Goal: Transaction & Acquisition: Book appointment/travel/reservation

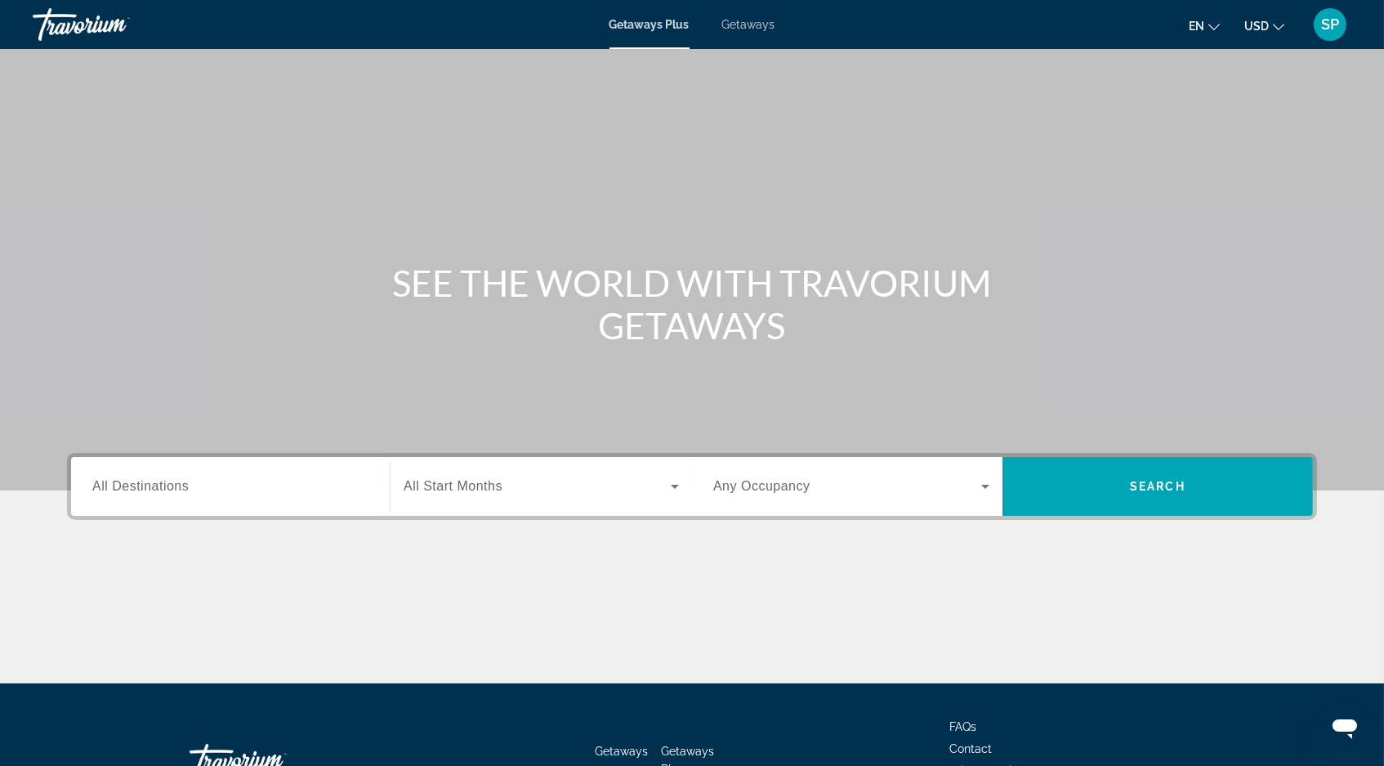
click at [747, 28] on span "Getaways" at bounding box center [748, 24] width 53 height 13
click at [138, 493] on span "All Destinations" at bounding box center [140, 486] width 96 height 14
click at [138, 497] on input "Destination All Destinations" at bounding box center [230, 487] width 276 height 20
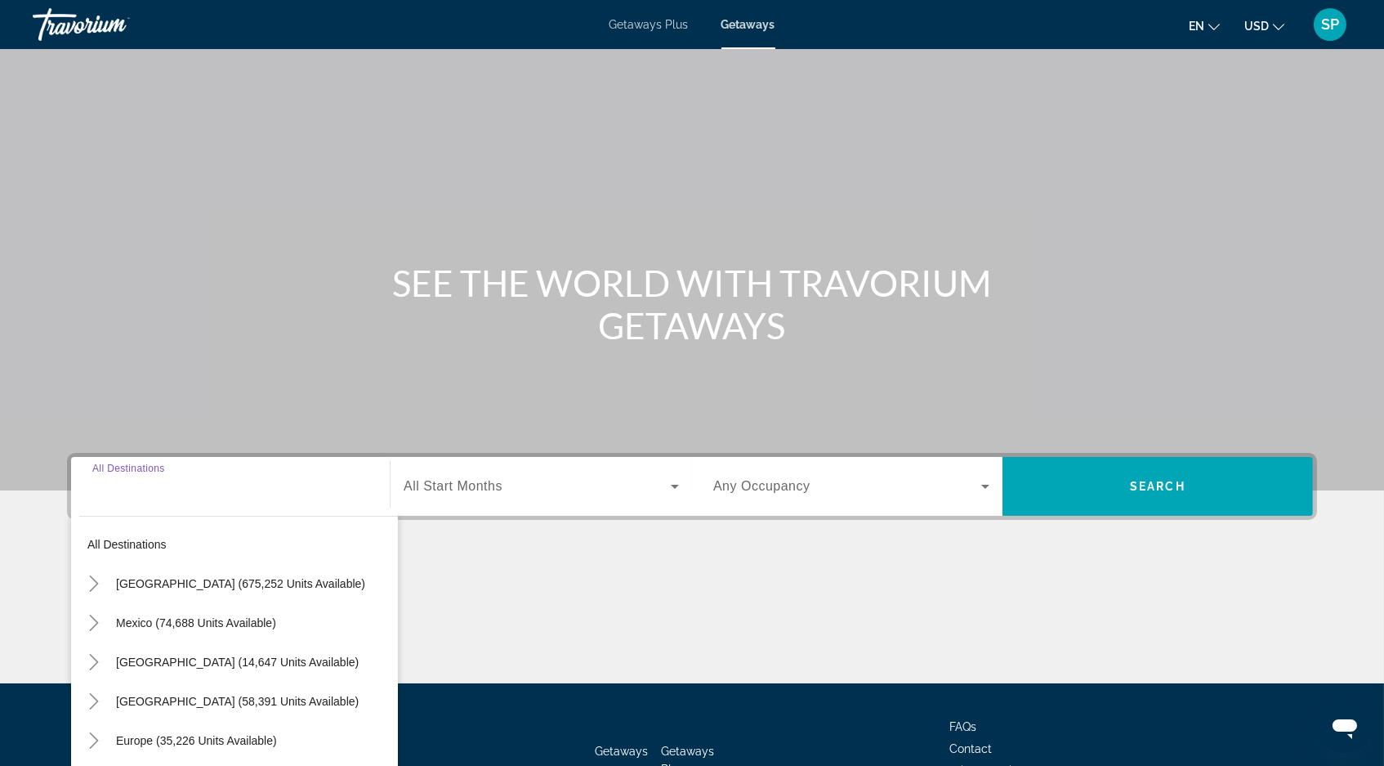
scroll to position [165, 0]
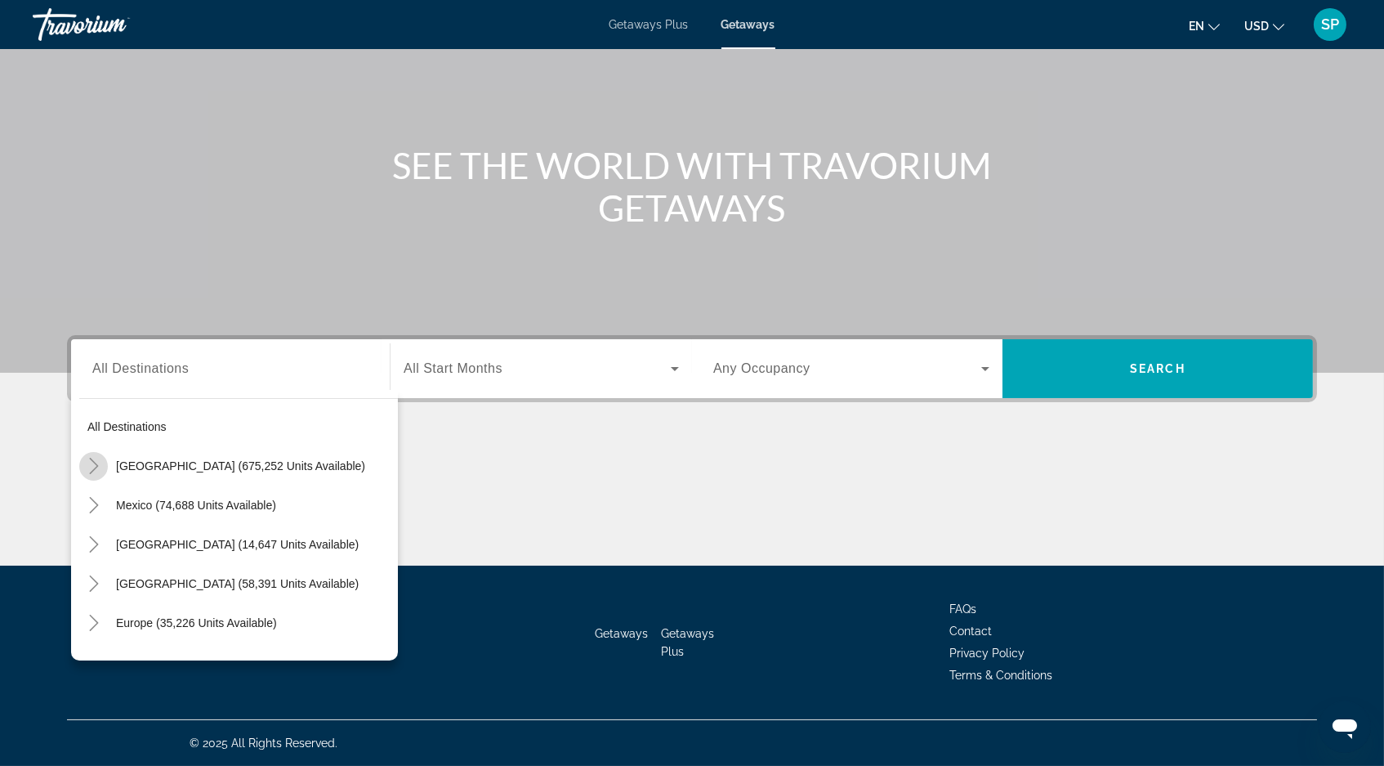
click at [89, 458] on icon "Toggle United States (675,252 units available)" at bounding box center [93, 466] width 9 height 16
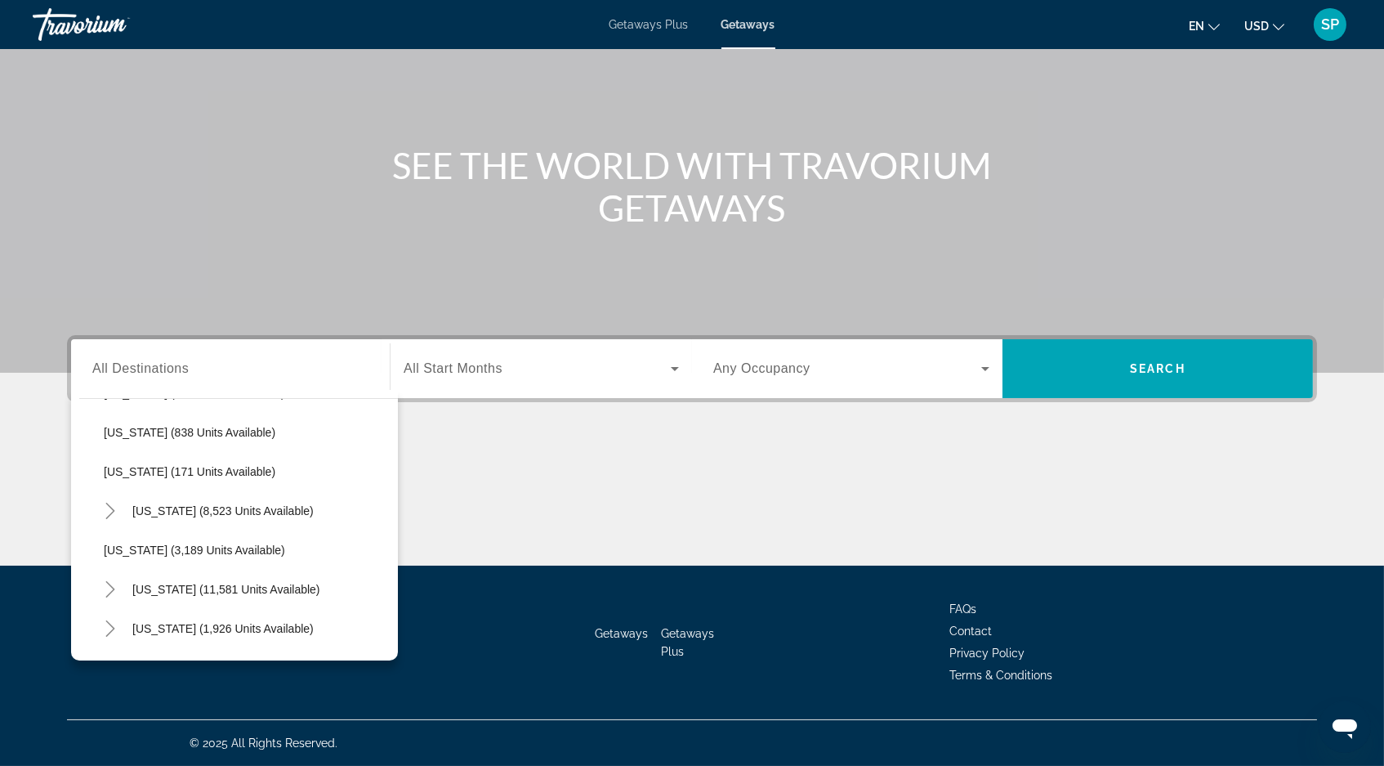
scroll to position [856, 0]
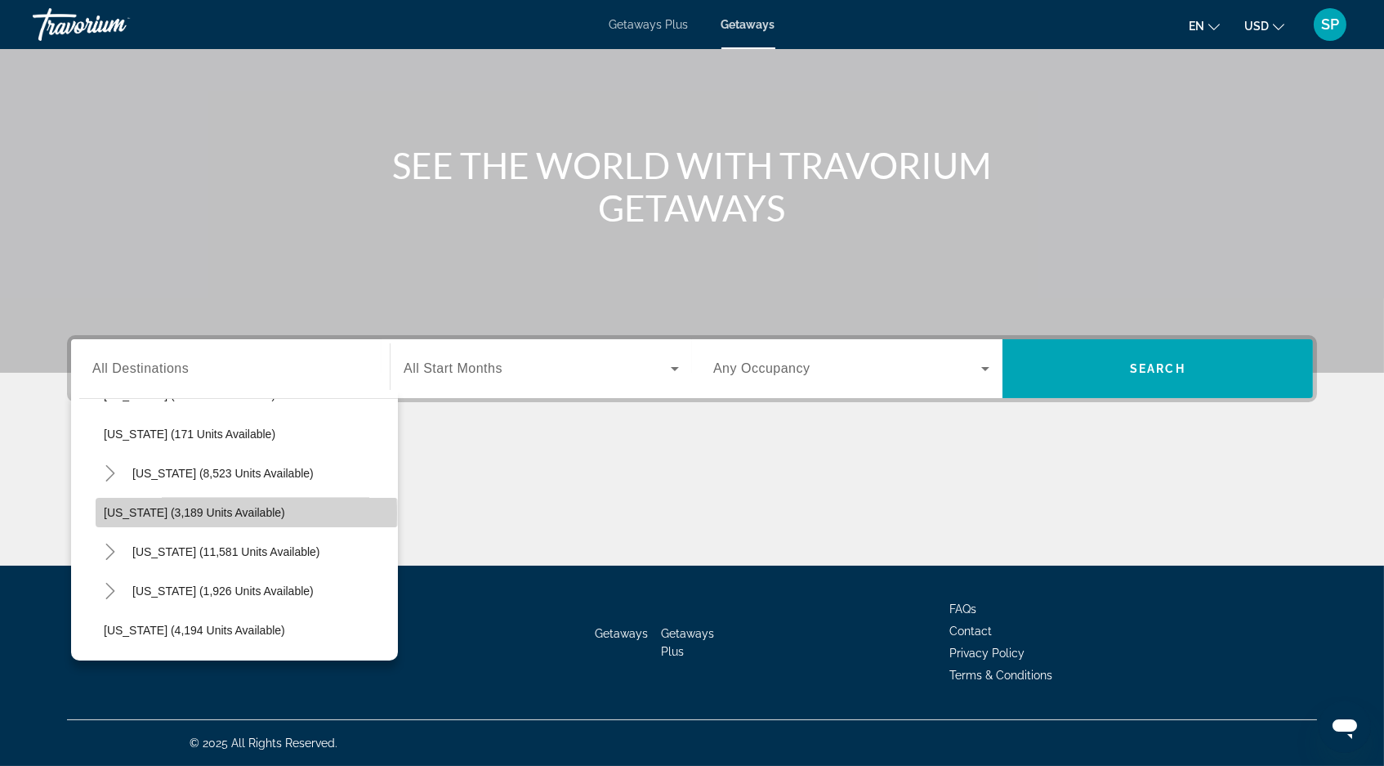
click at [145, 506] on span "Montana (3,189 units available)" at bounding box center [194, 512] width 181 height 13
type input "**********"
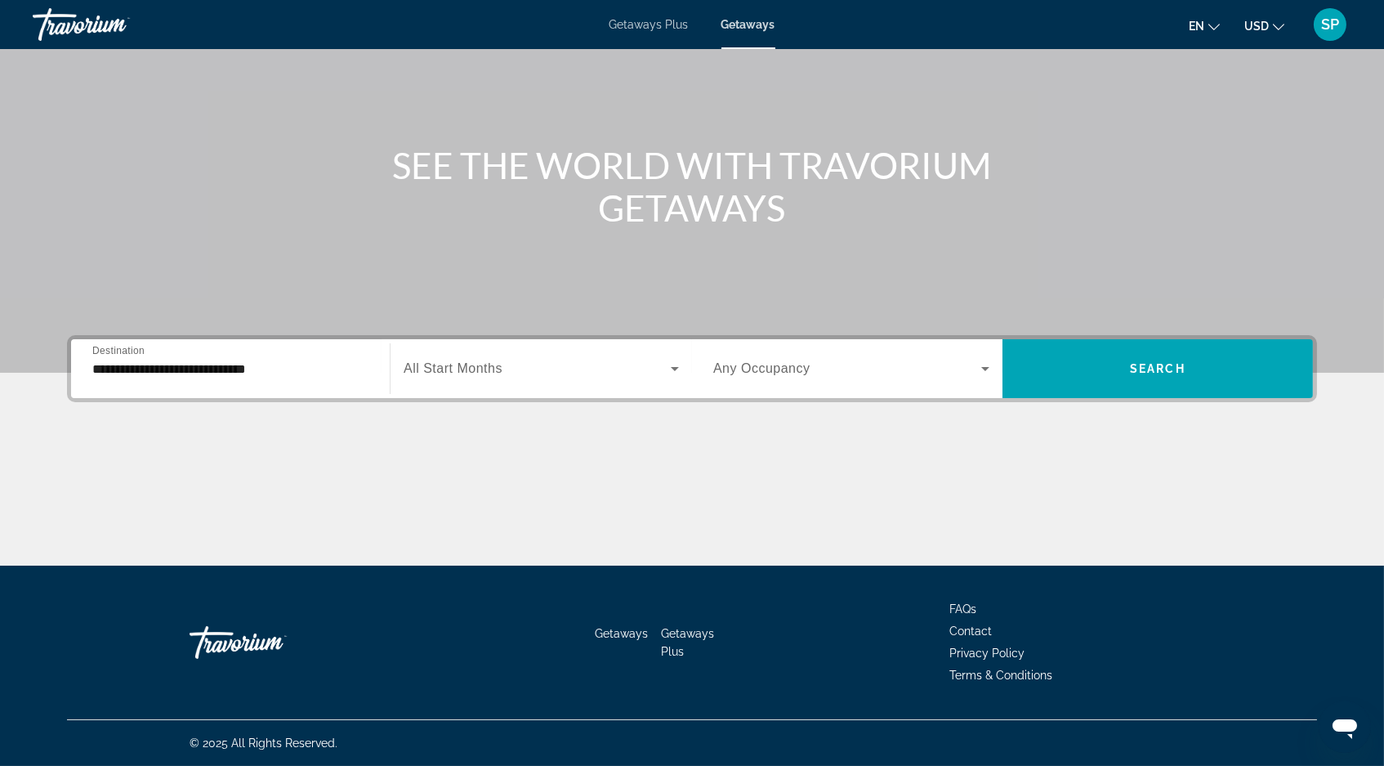
click at [432, 361] on span "All Start Months" at bounding box center [453, 368] width 99 height 14
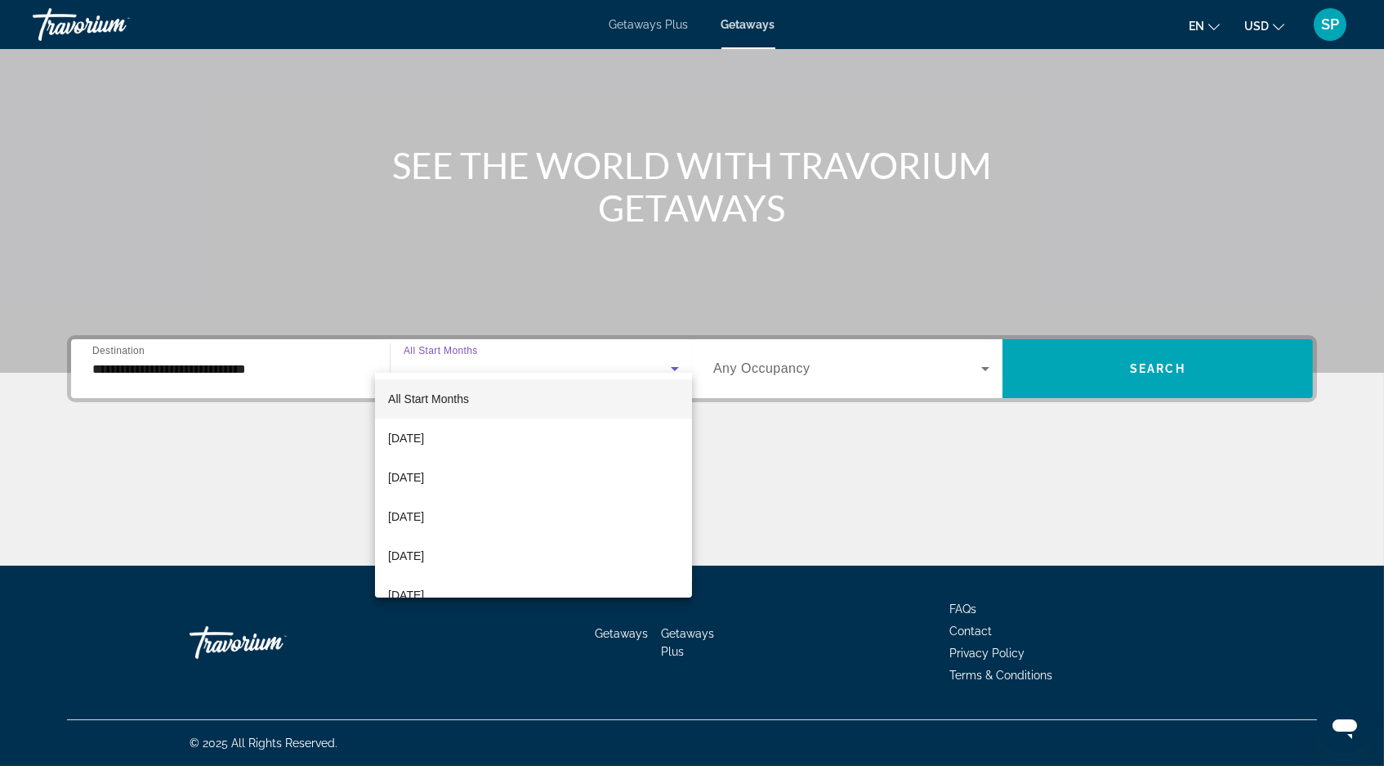
click at [741, 512] on div at bounding box center [692, 383] width 1384 height 766
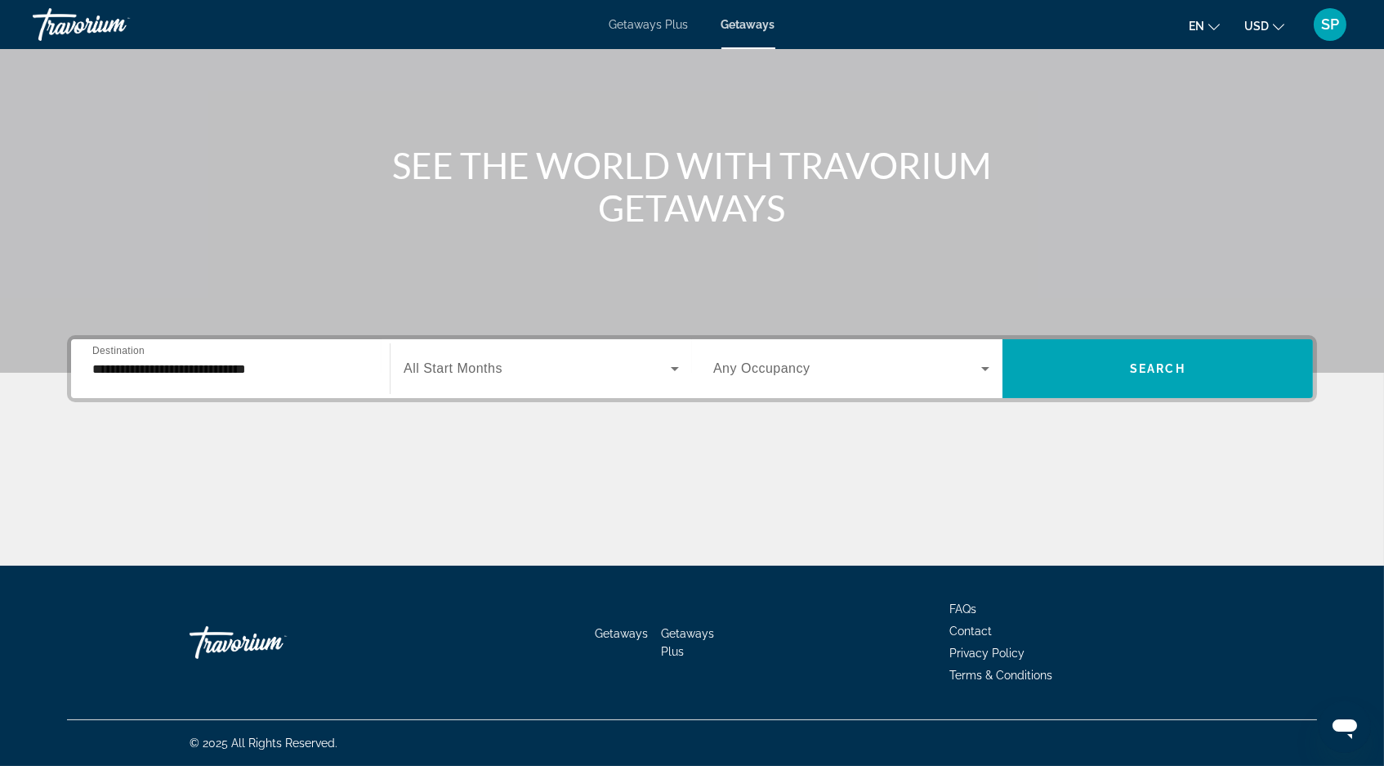
click at [442, 361] on span "All Start Months" at bounding box center [453, 368] width 99 height 14
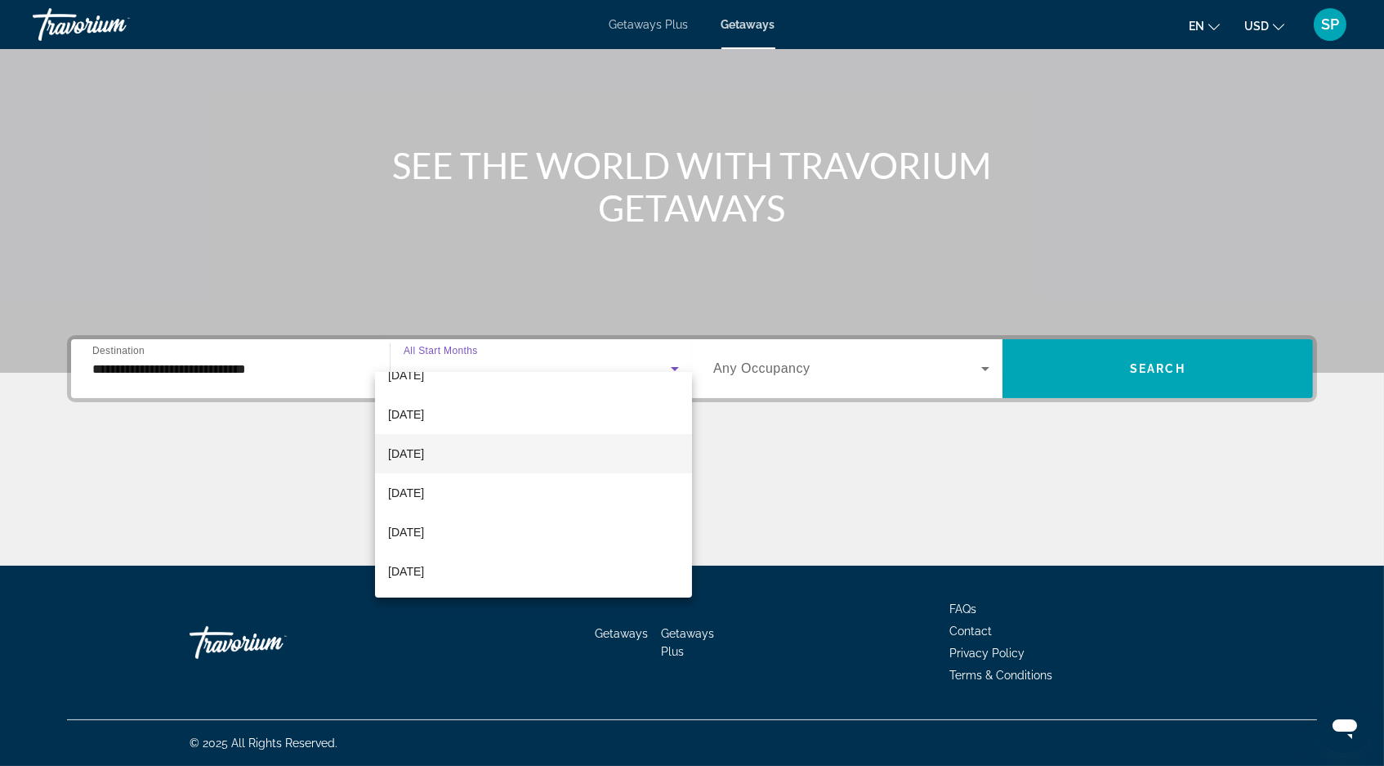
scroll to position [337, 0]
click at [424, 453] on span "[DATE]" at bounding box center [406, 455] width 36 height 20
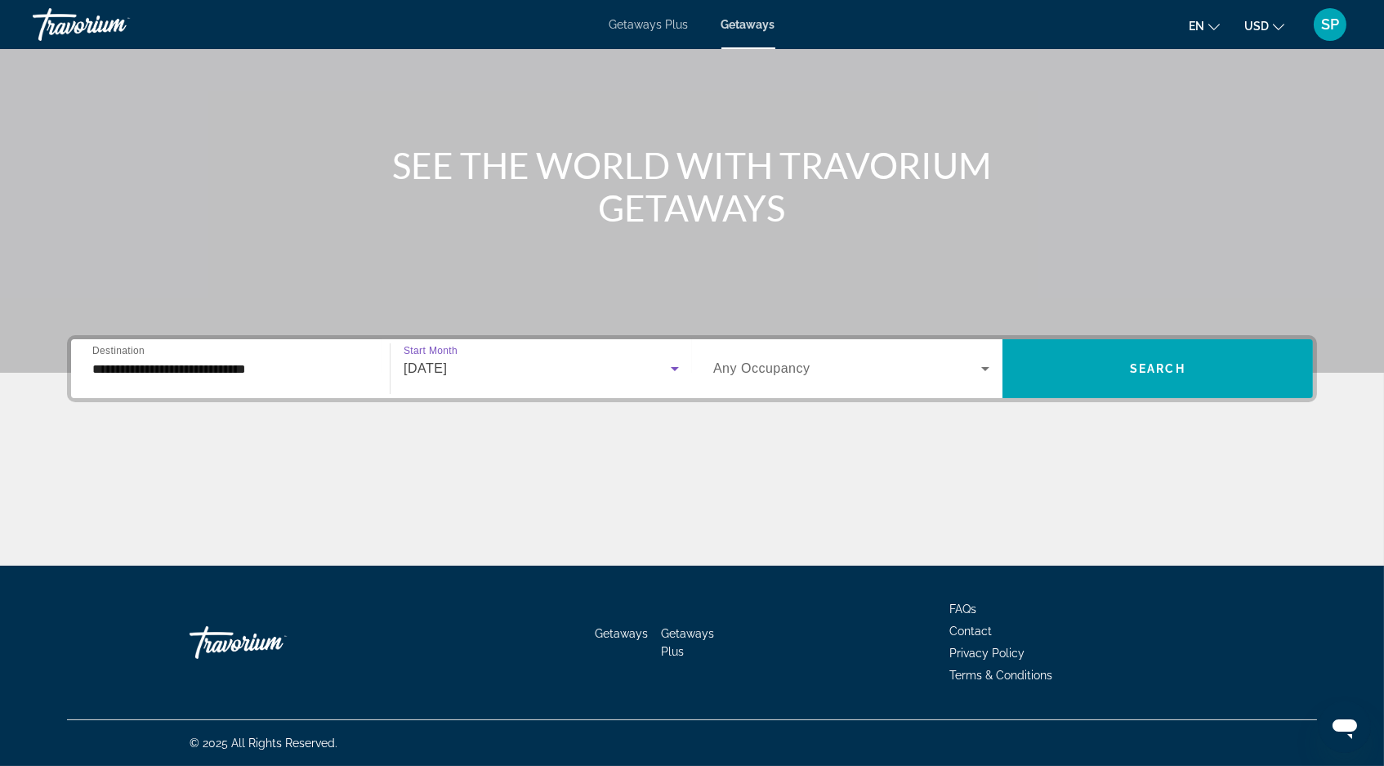
click at [672, 367] on icon "Search widget" at bounding box center [675, 369] width 8 height 4
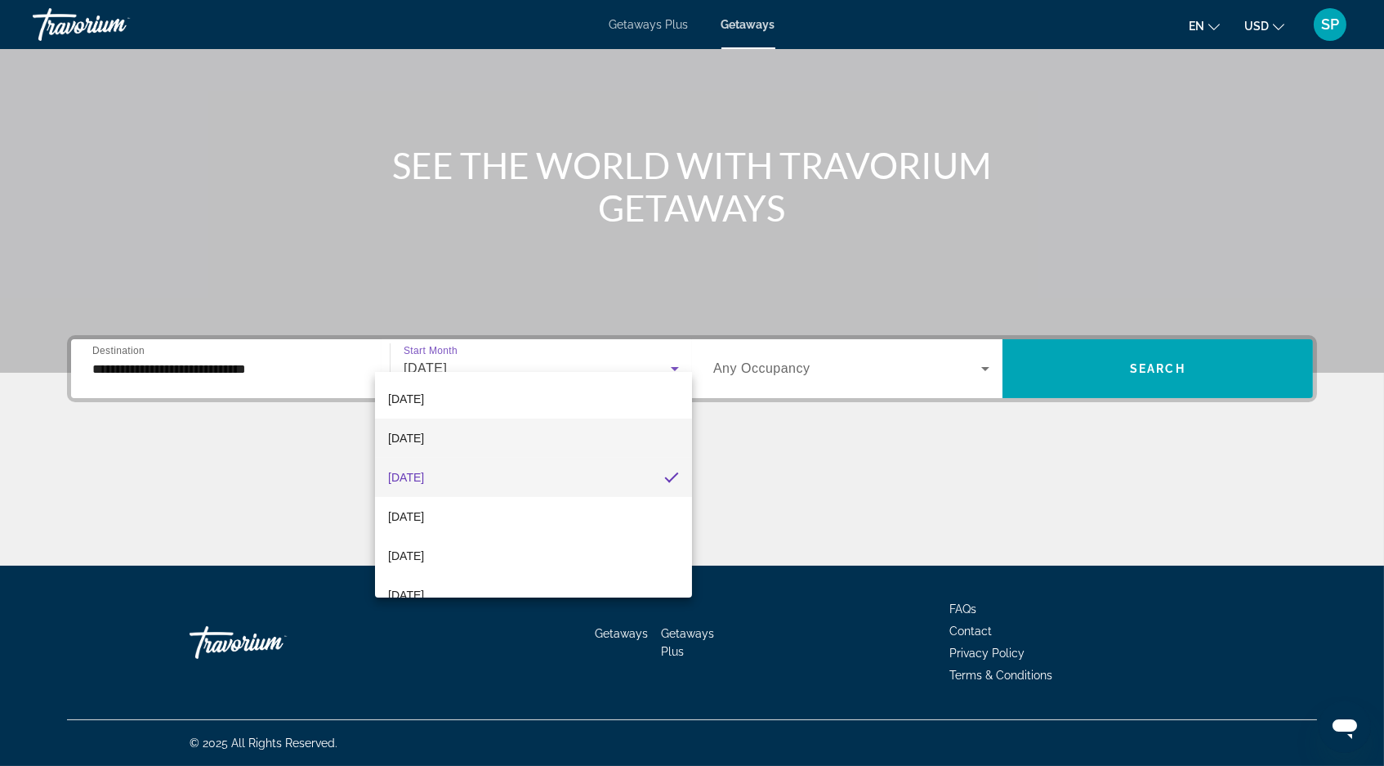
scroll to position [335, 0]
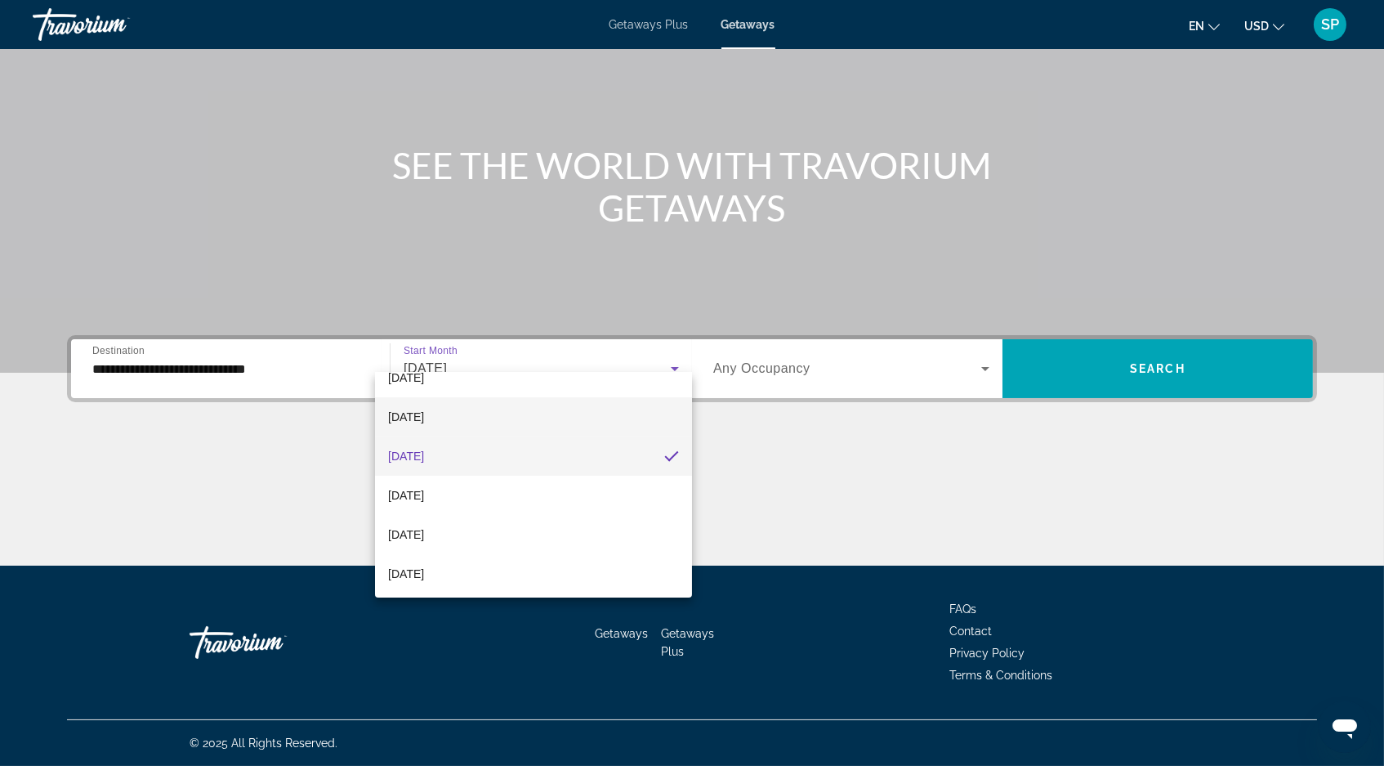
click at [480, 414] on mat-option "[DATE]" at bounding box center [533, 416] width 317 height 39
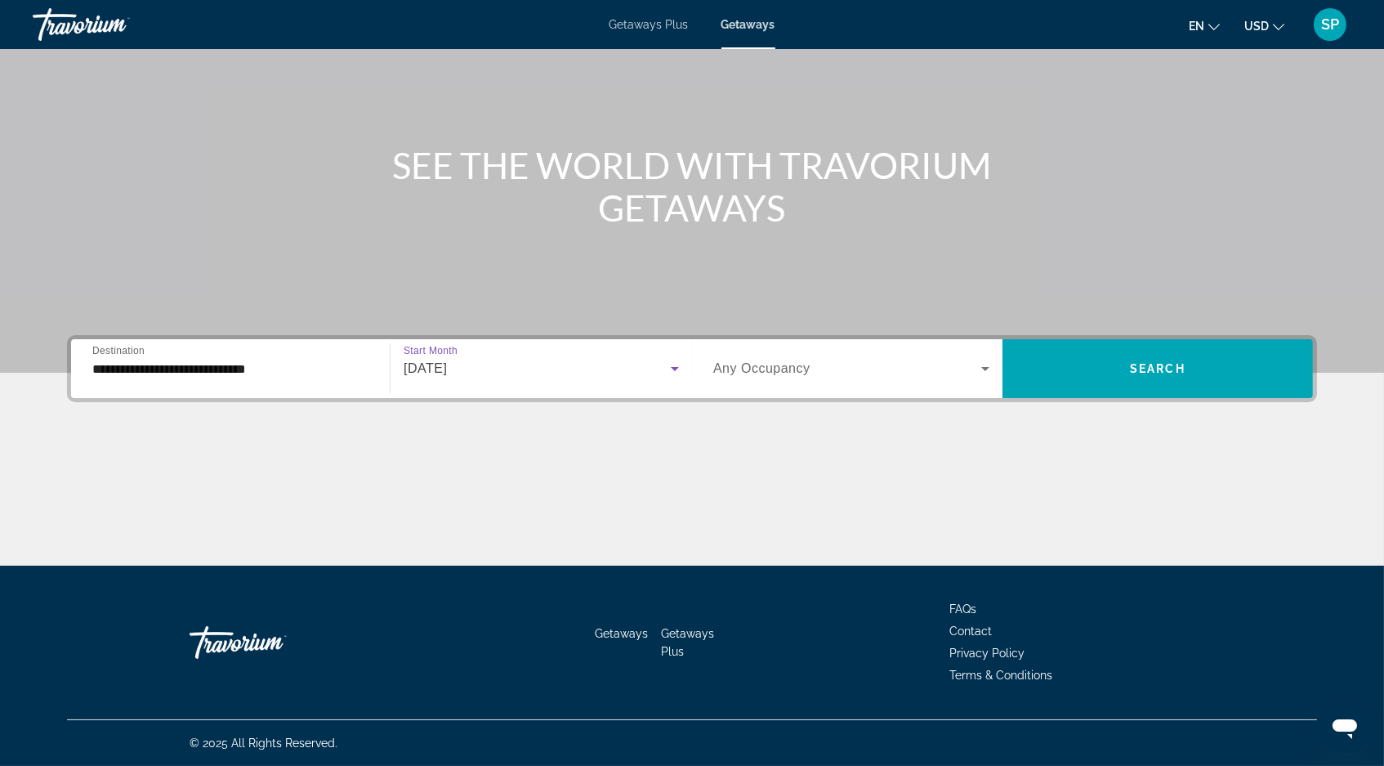
click at [765, 361] on span "Any Occupancy" at bounding box center [761, 368] width 97 height 14
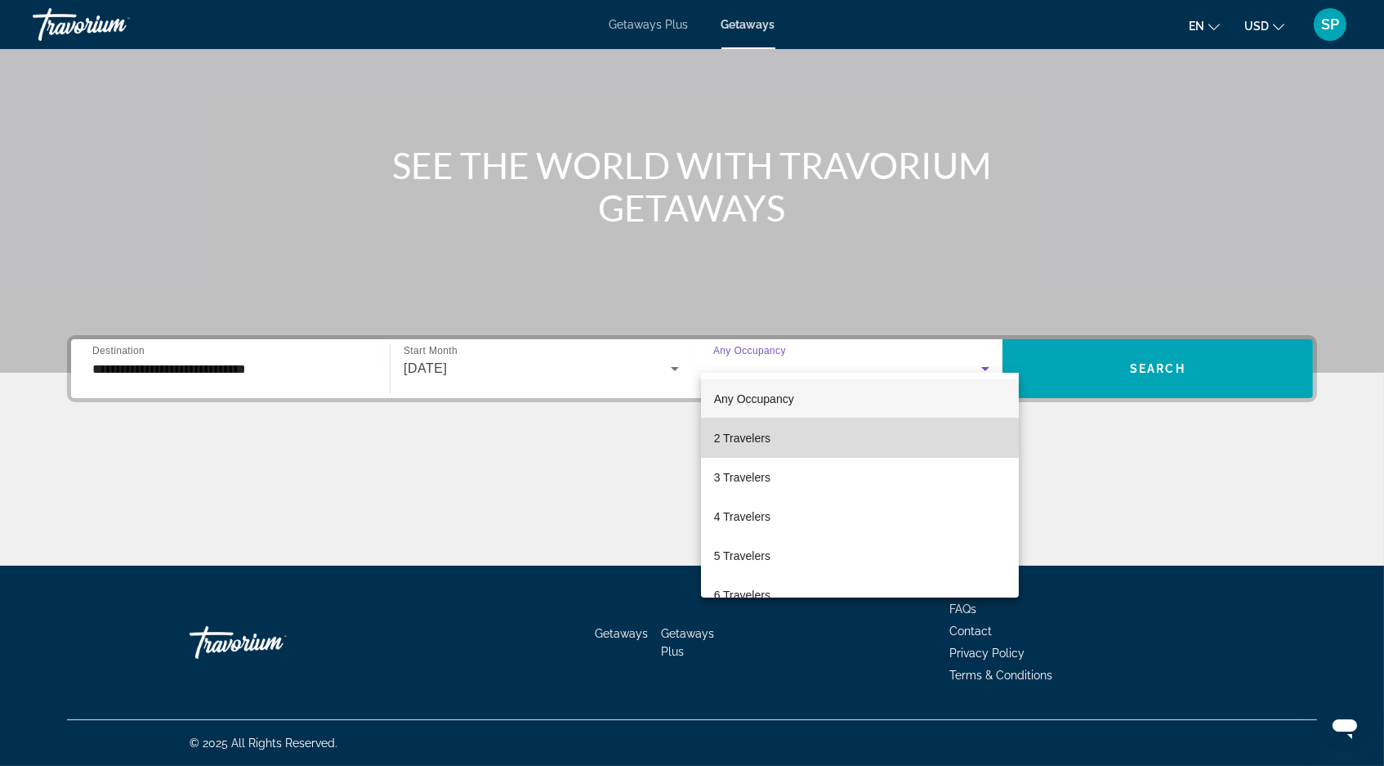
click at [758, 434] on span "2 Travelers" at bounding box center [742, 438] width 56 height 20
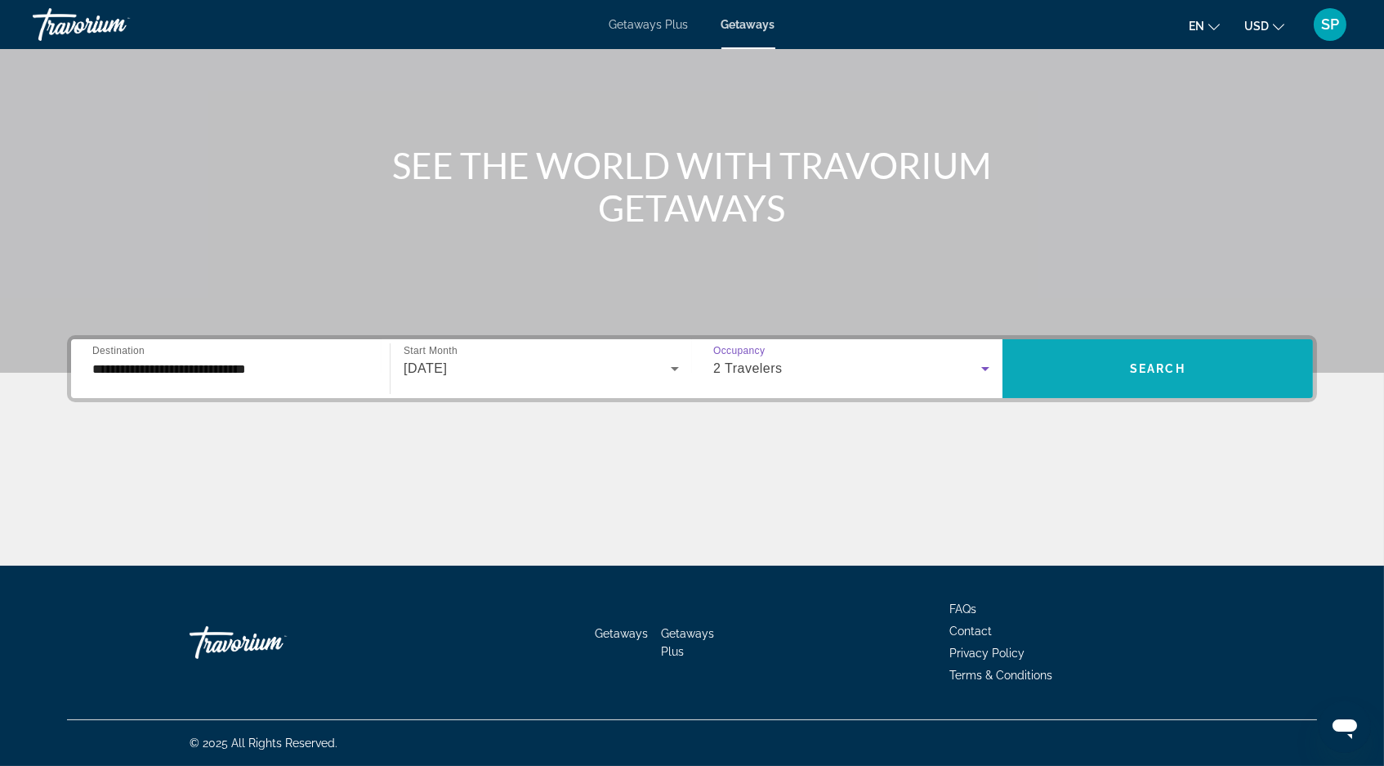
click at [1092, 350] on span "Search widget" at bounding box center [1158, 368] width 310 height 39
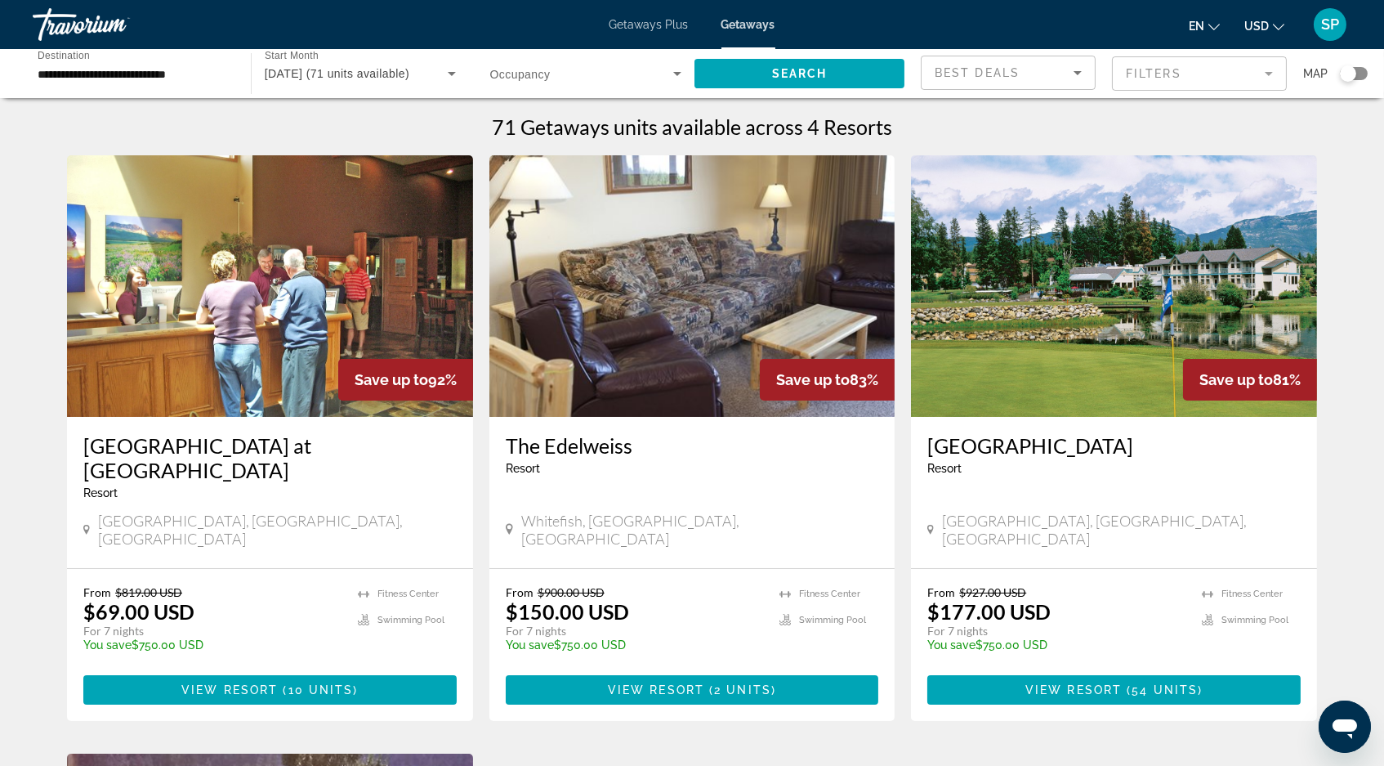
click at [448, 74] on icon "Search widget" at bounding box center [452, 74] width 20 height 20
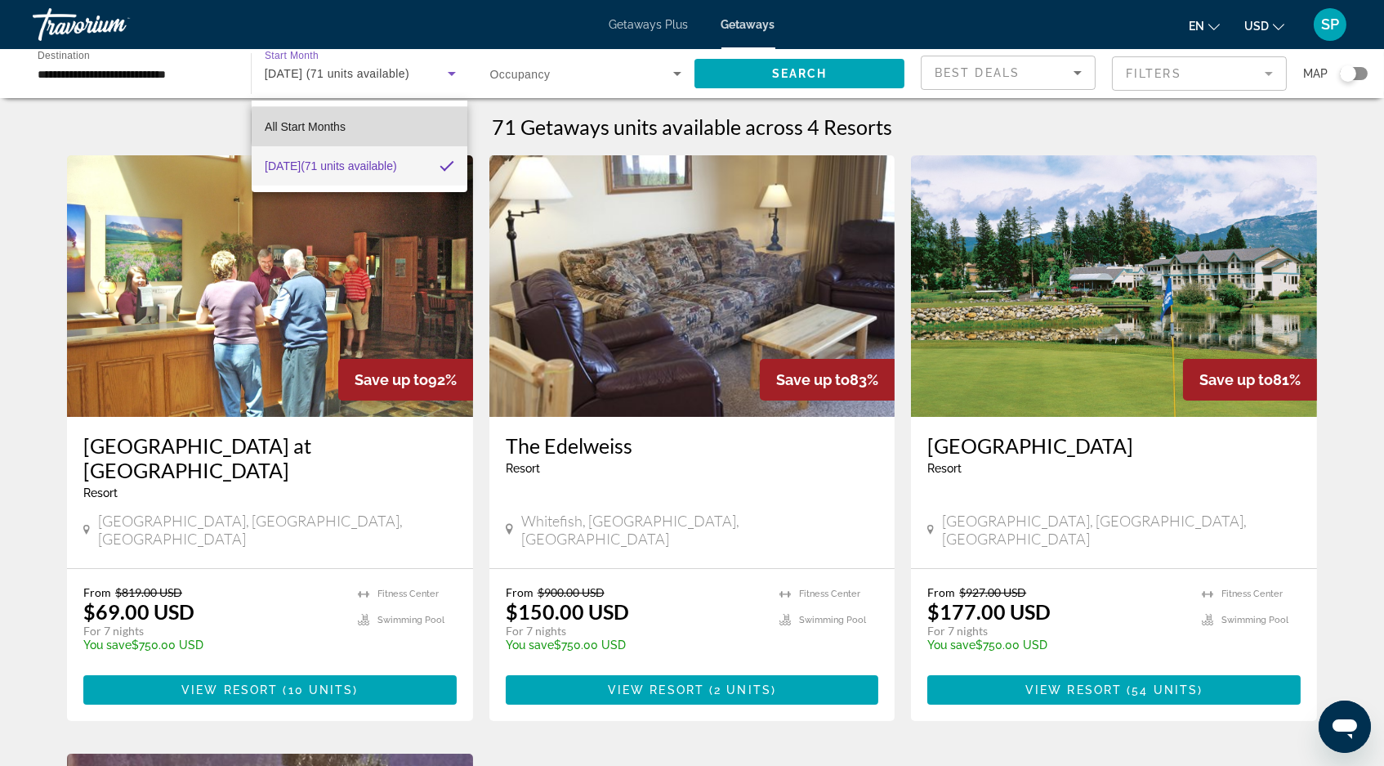
click at [366, 127] on mat-option "All Start Months" at bounding box center [359, 126] width 215 height 39
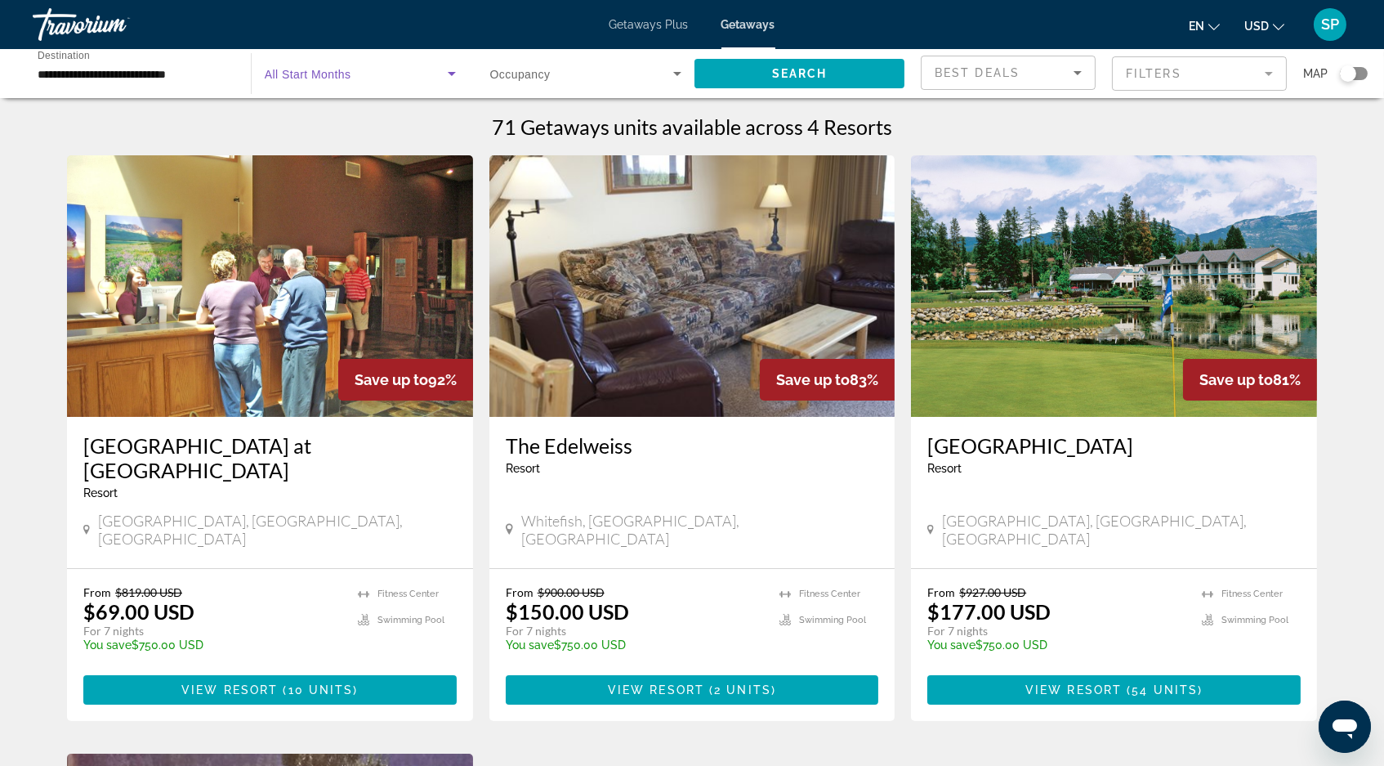
click at [449, 75] on icon "Search widget" at bounding box center [452, 74] width 20 height 20
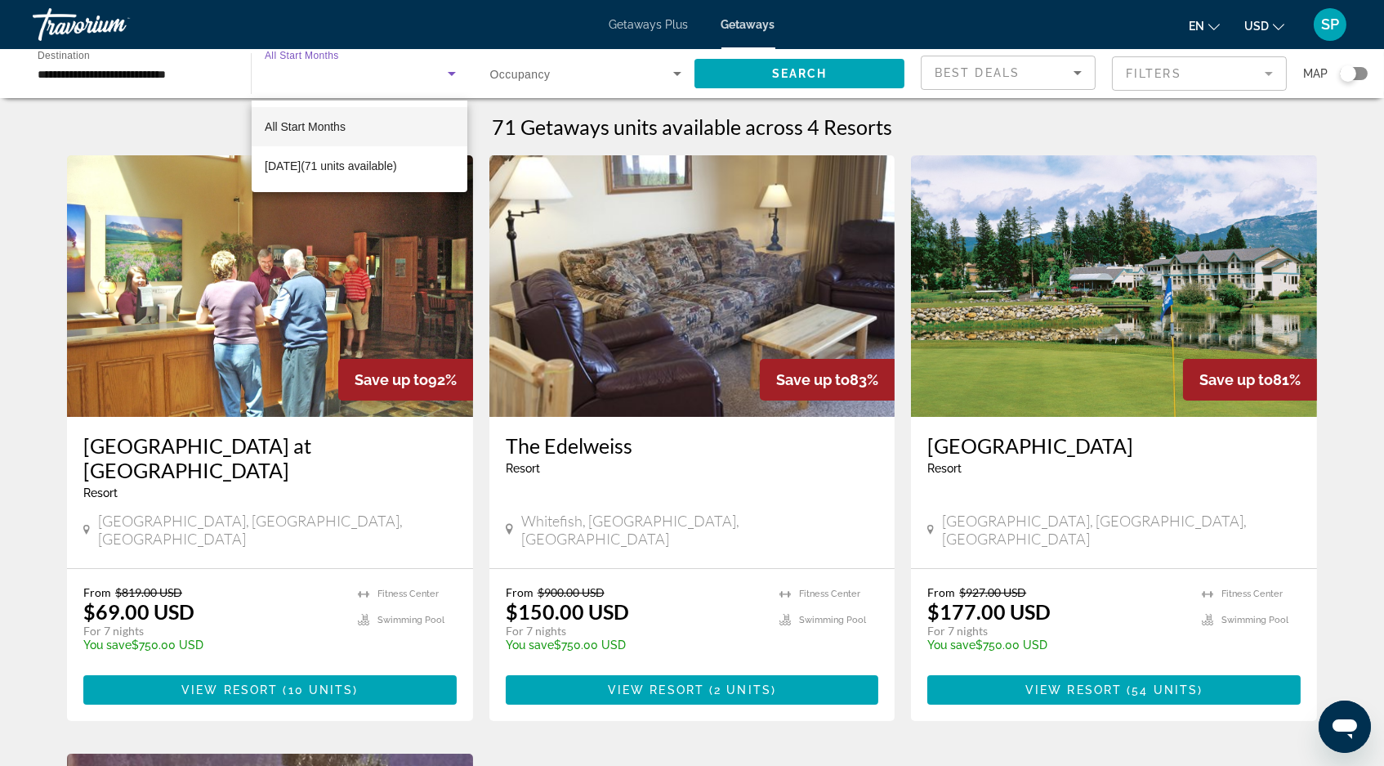
click at [1271, 132] on div at bounding box center [692, 383] width 1384 height 766
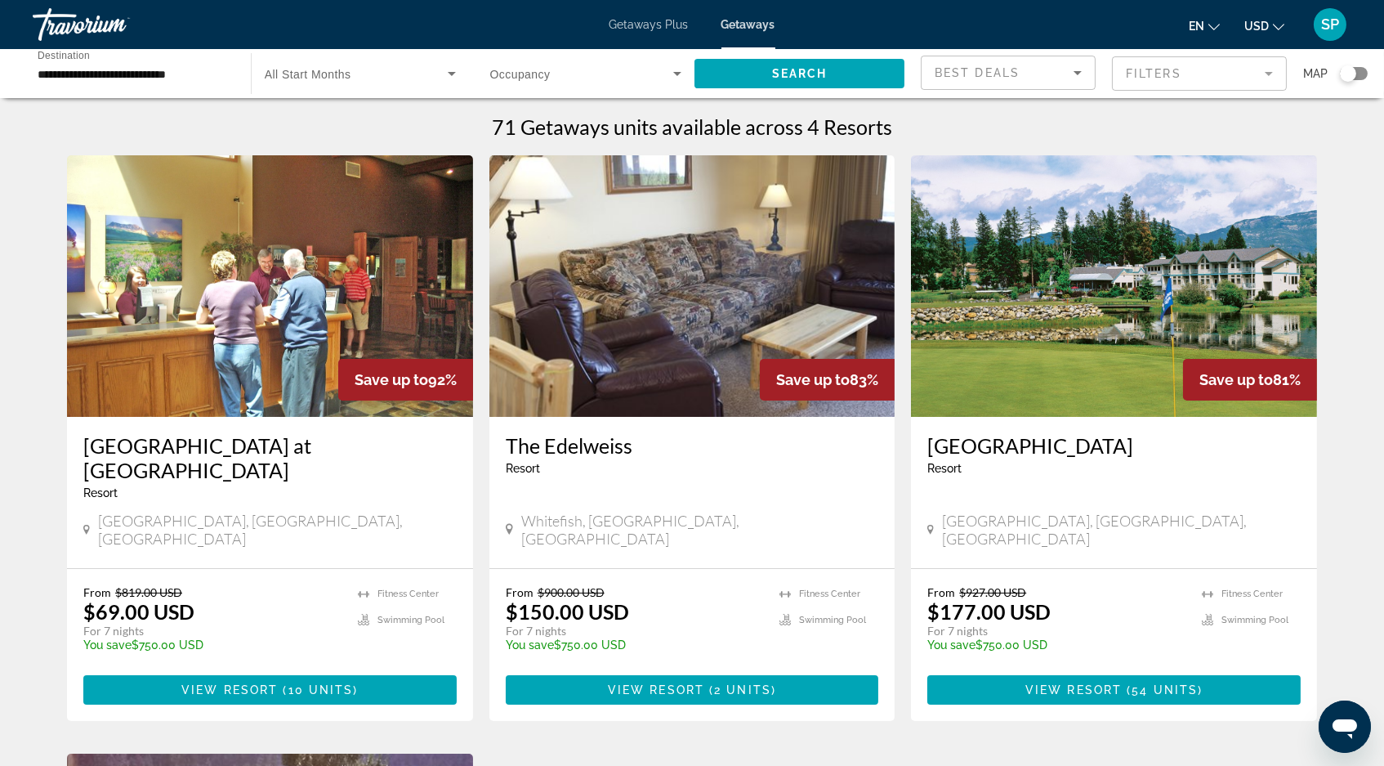
click at [442, 74] on icon "Search widget" at bounding box center [452, 74] width 20 height 20
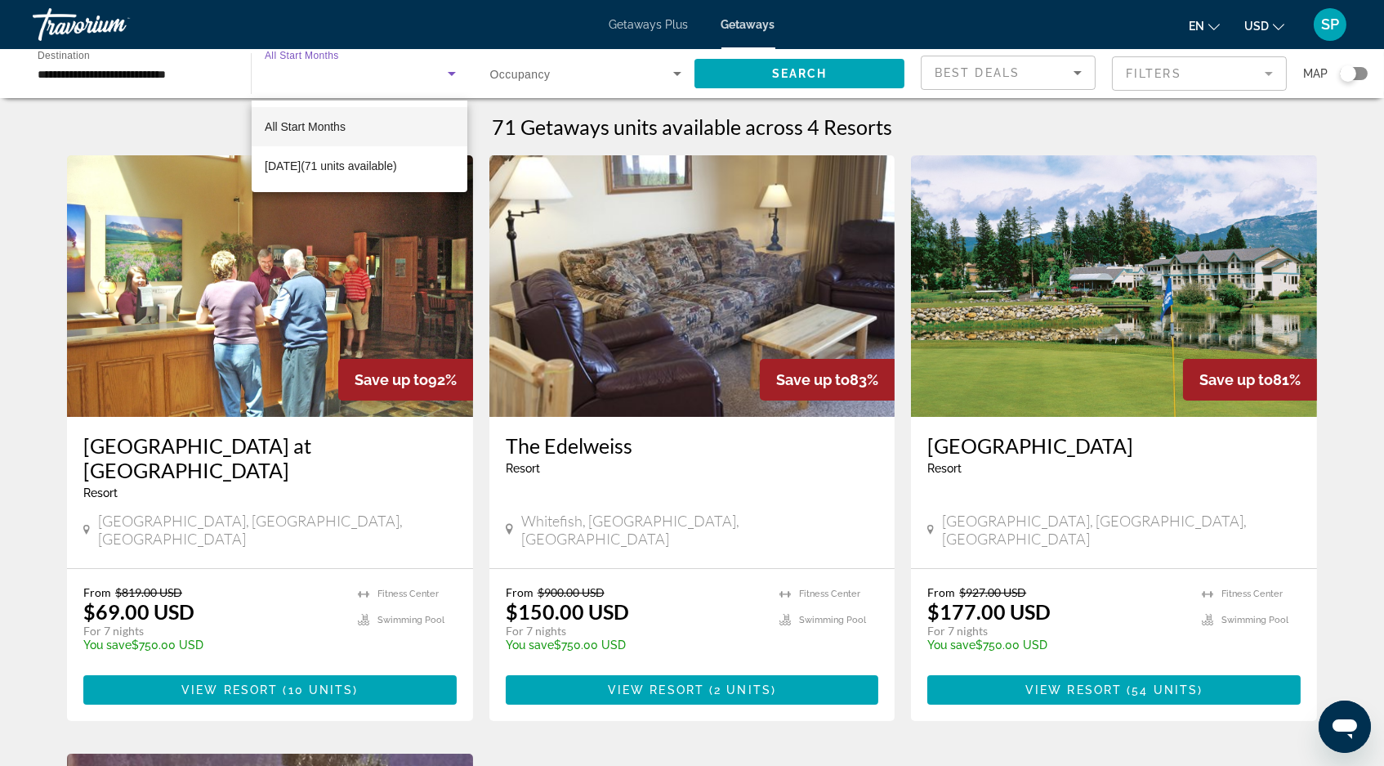
click at [347, 121] on mat-option "All Start Months" at bounding box center [359, 126] width 215 height 39
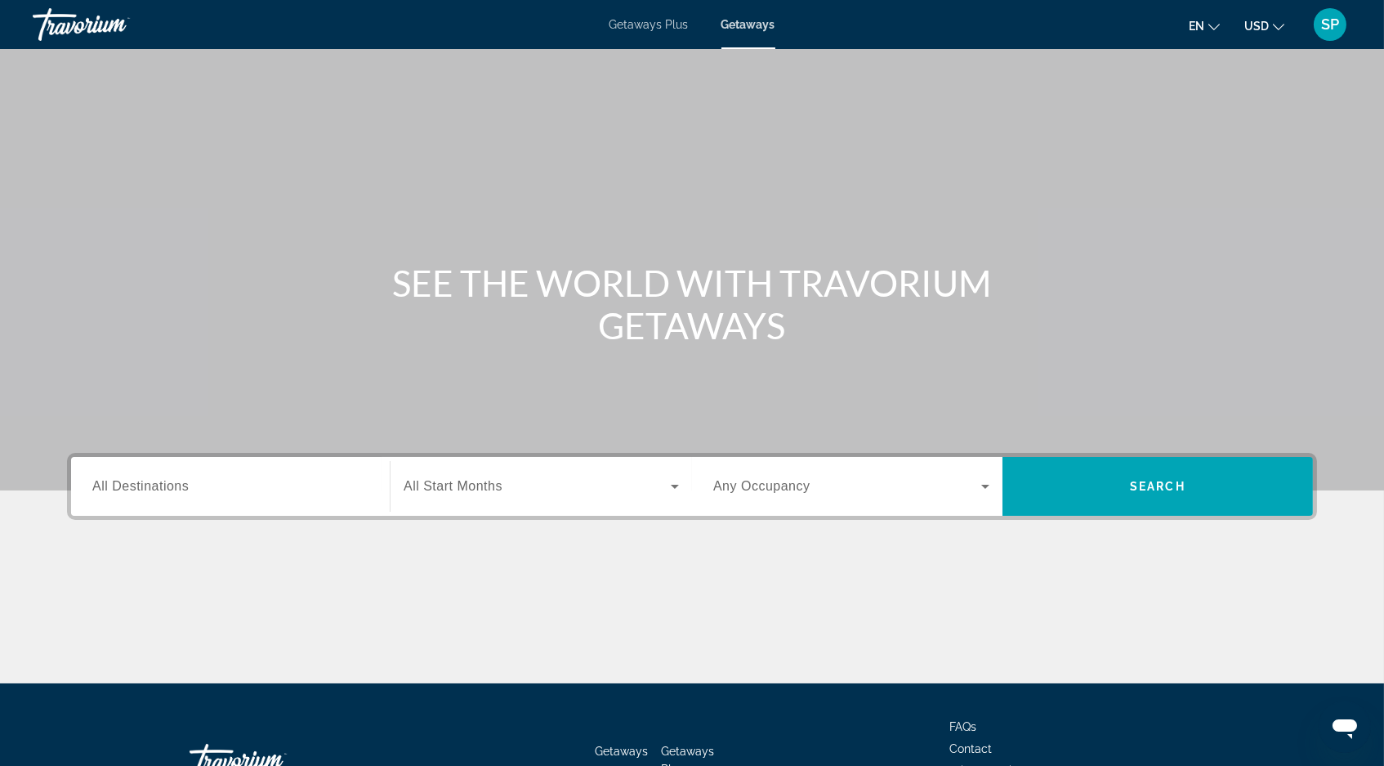
click at [471, 493] on span "All Start Months" at bounding box center [453, 486] width 99 height 14
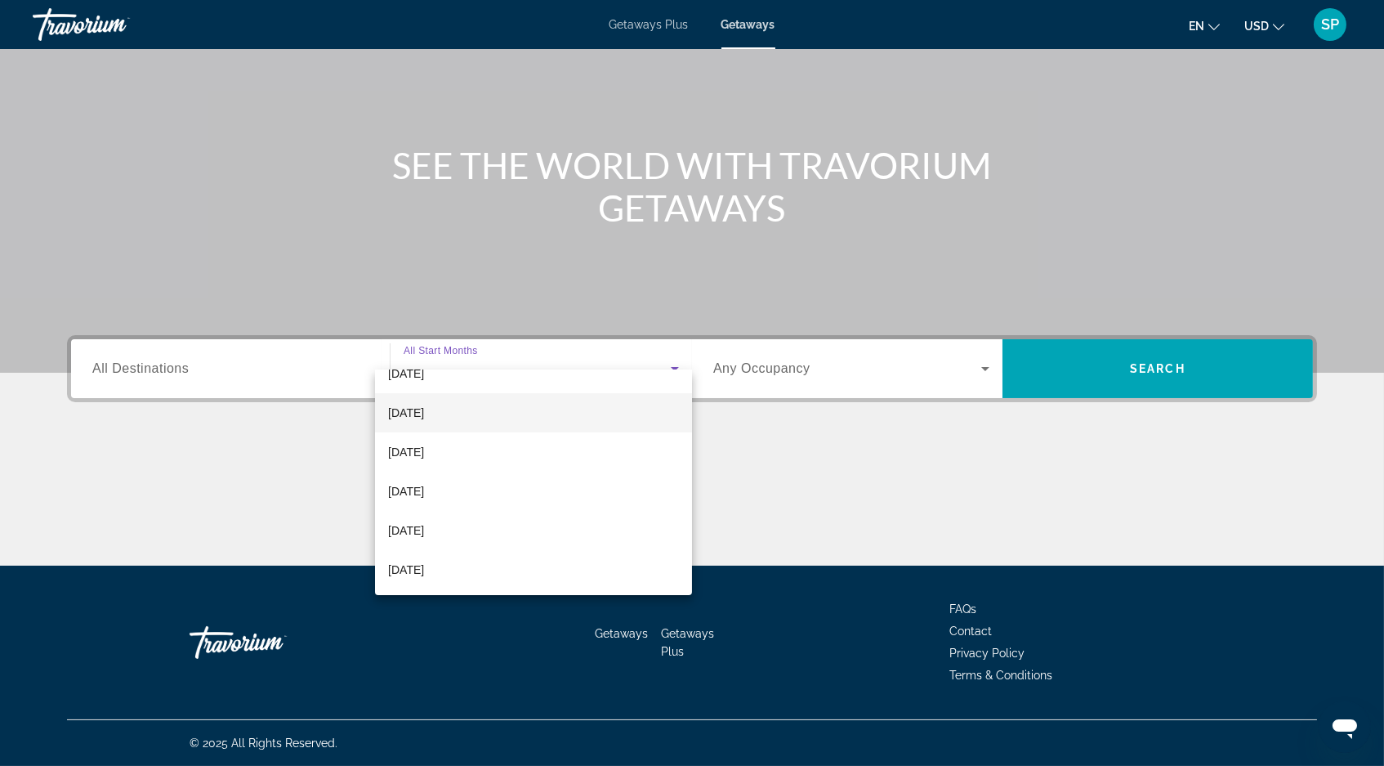
scroll to position [165, 0]
click at [422, 445] on span "June 2026" at bounding box center [406, 455] width 36 height 20
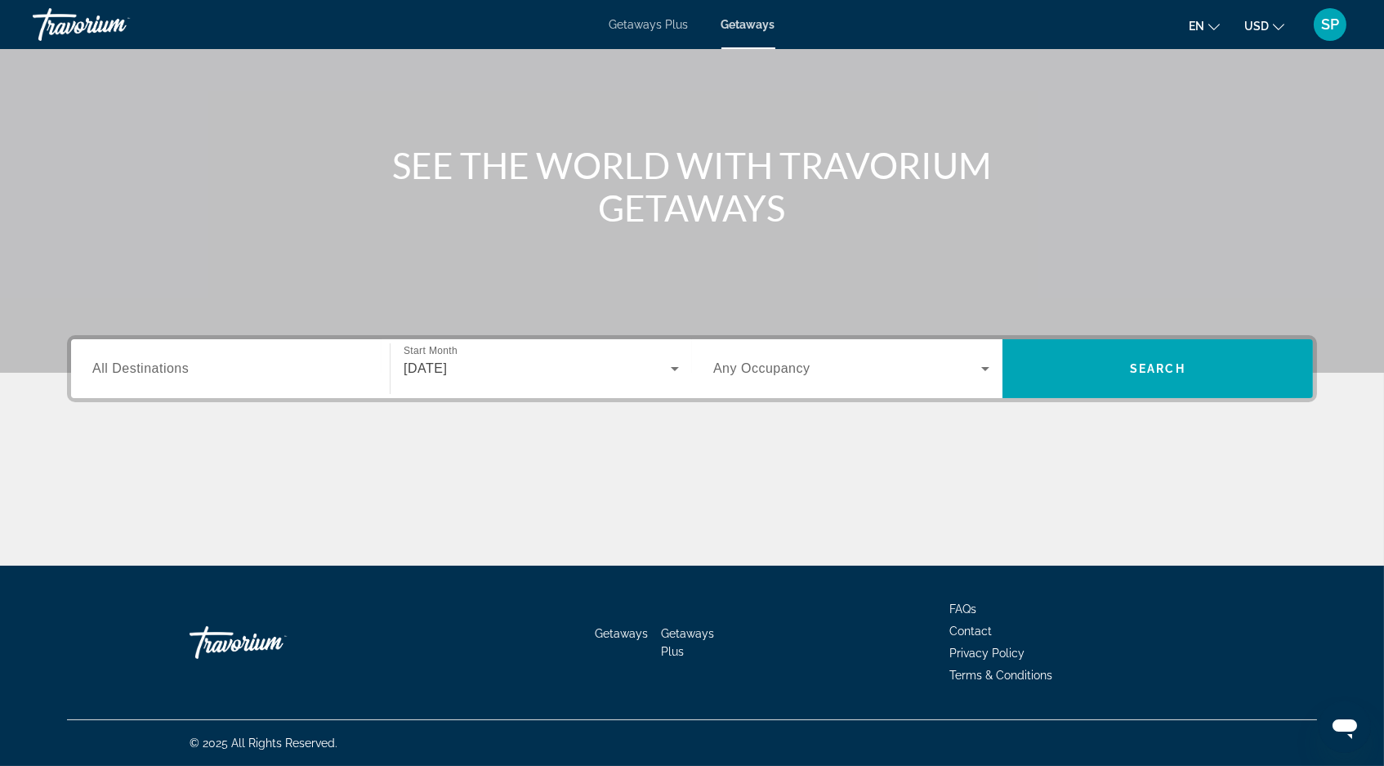
click at [144, 361] on span "All Destinations" at bounding box center [140, 368] width 96 height 14
click at [144, 360] on input "Destination All Destinations" at bounding box center [230, 370] width 276 height 20
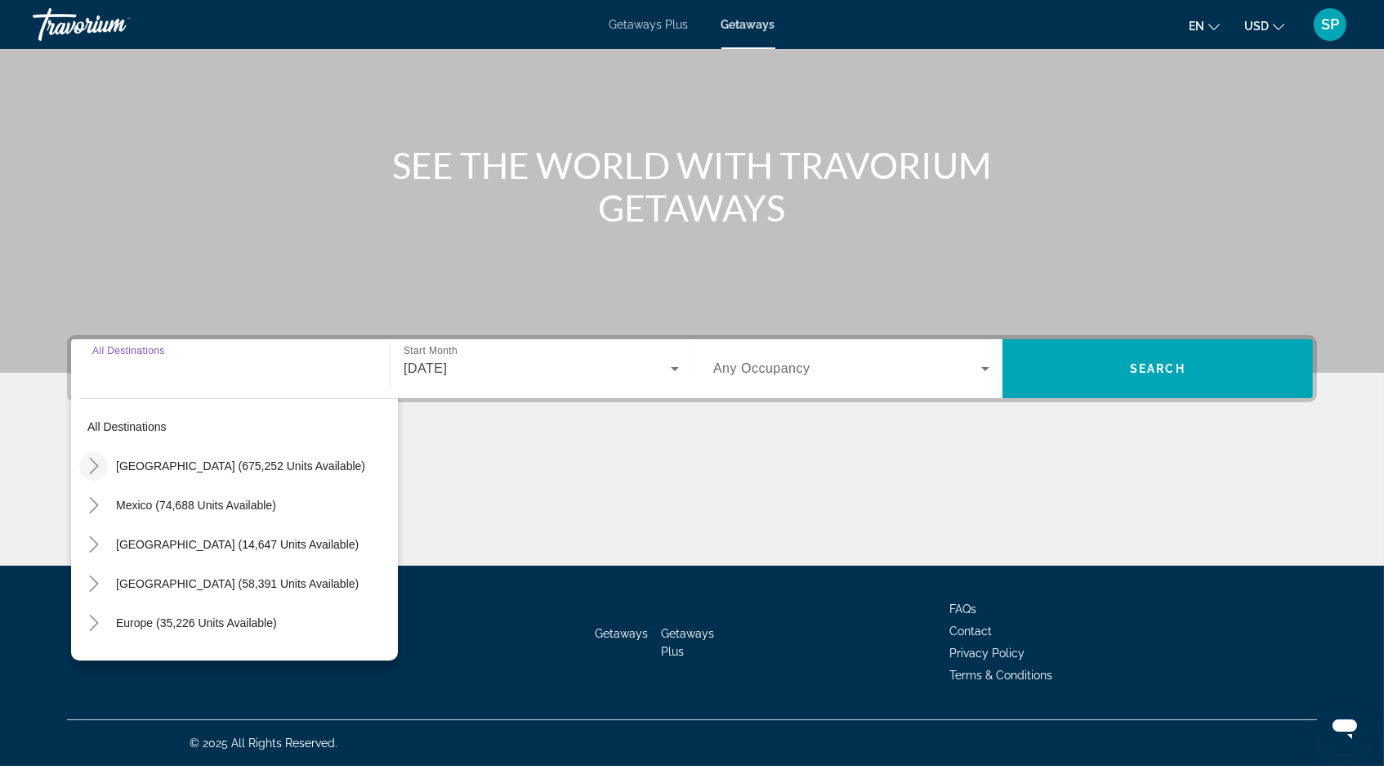
click at [86, 458] on icon "Toggle United States (675,252 units available)" at bounding box center [94, 466] width 16 height 16
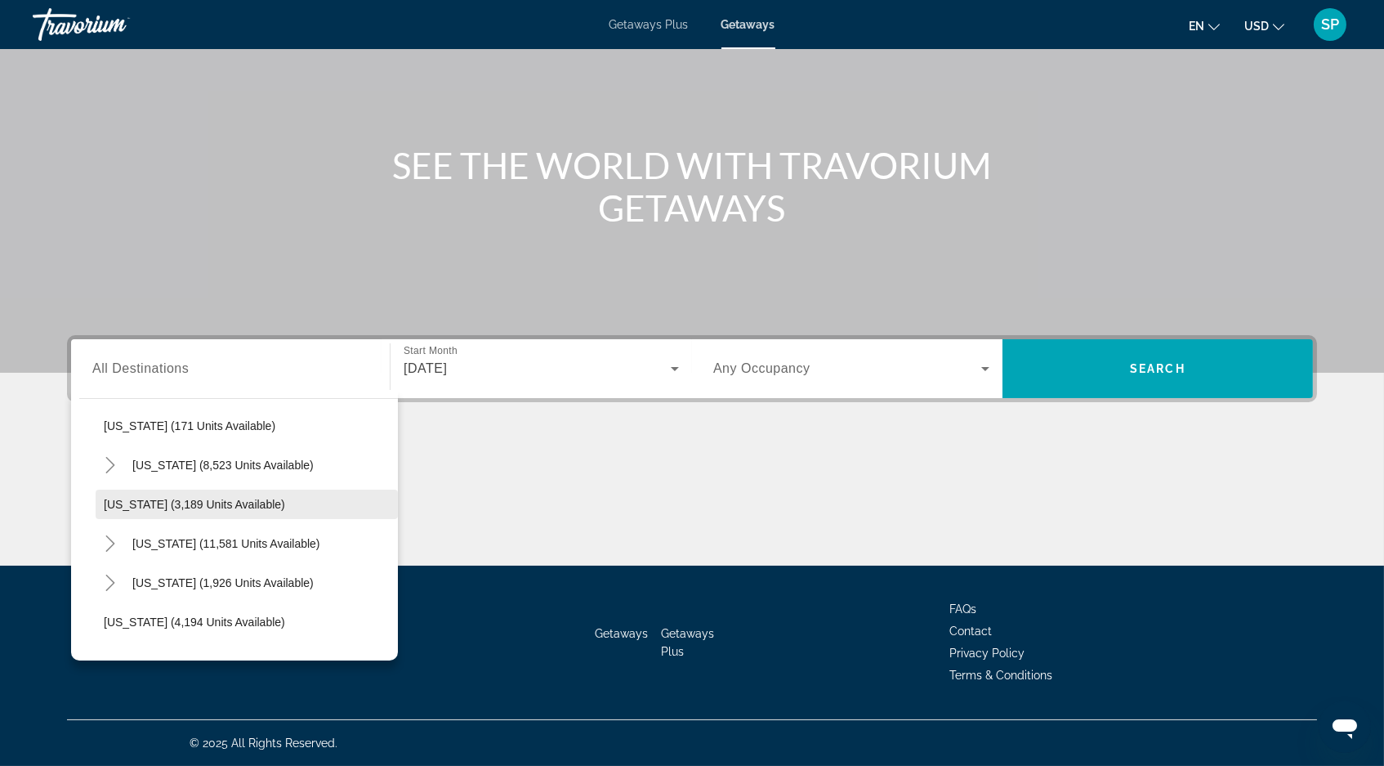
scroll to position [878, 0]
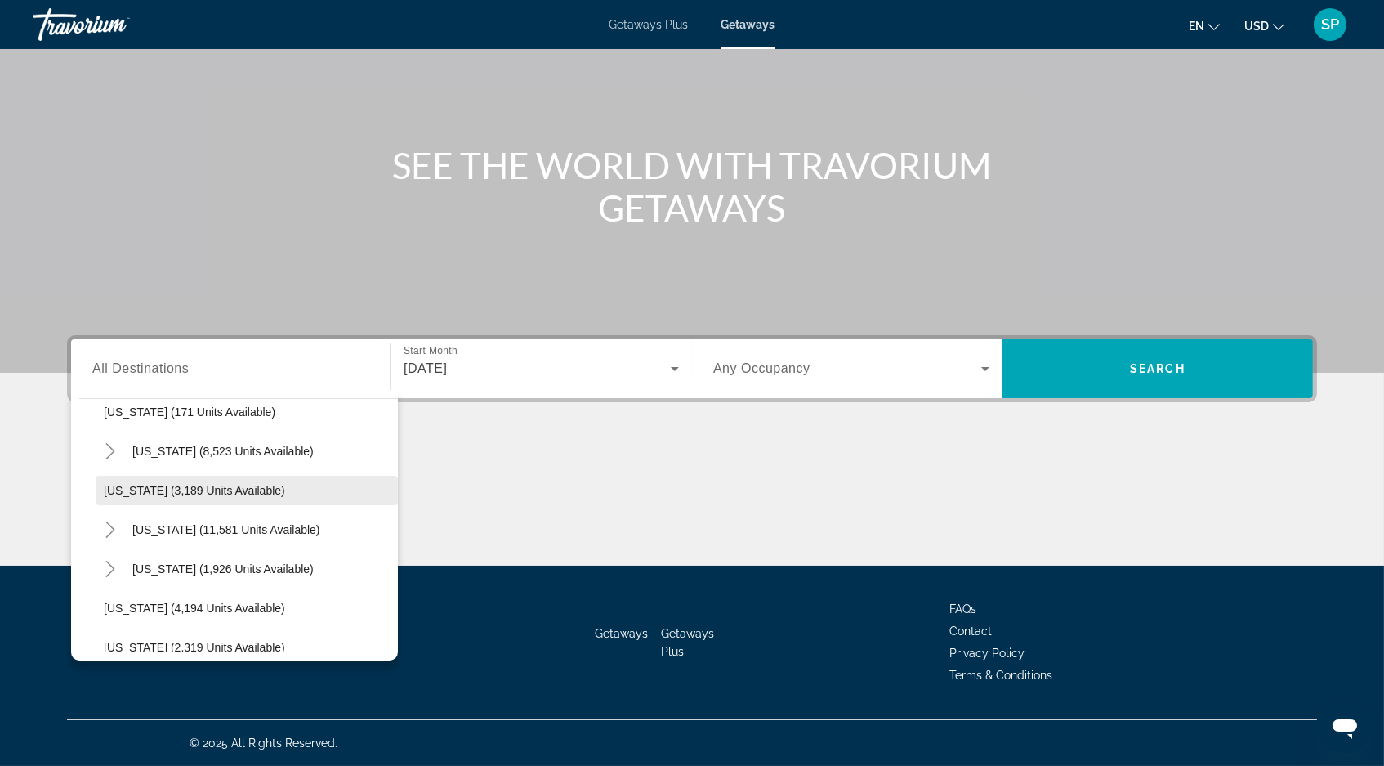
click at [128, 484] on span "Montana (3,189 units available)" at bounding box center [194, 490] width 181 height 13
type input "**********"
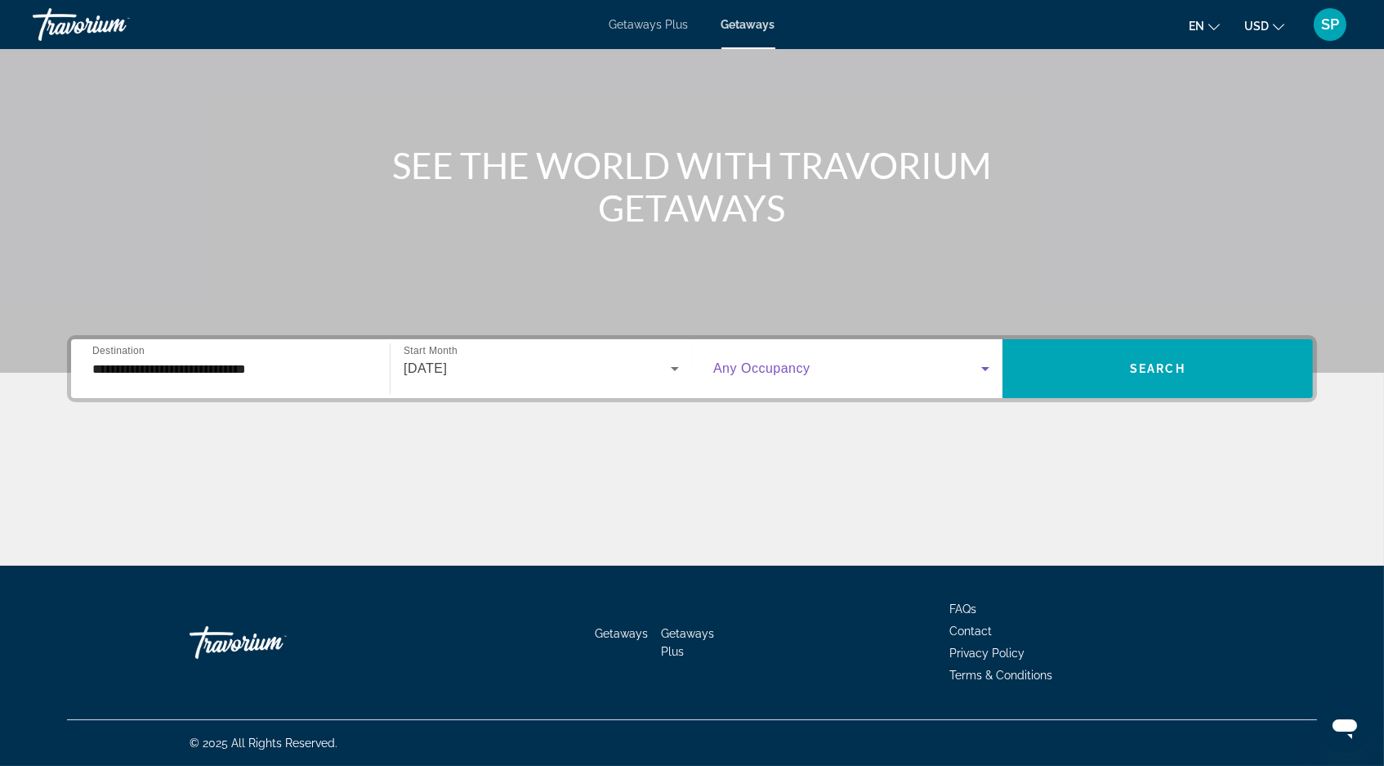
click at [832, 359] on span "Search widget" at bounding box center [847, 369] width 268 height 20
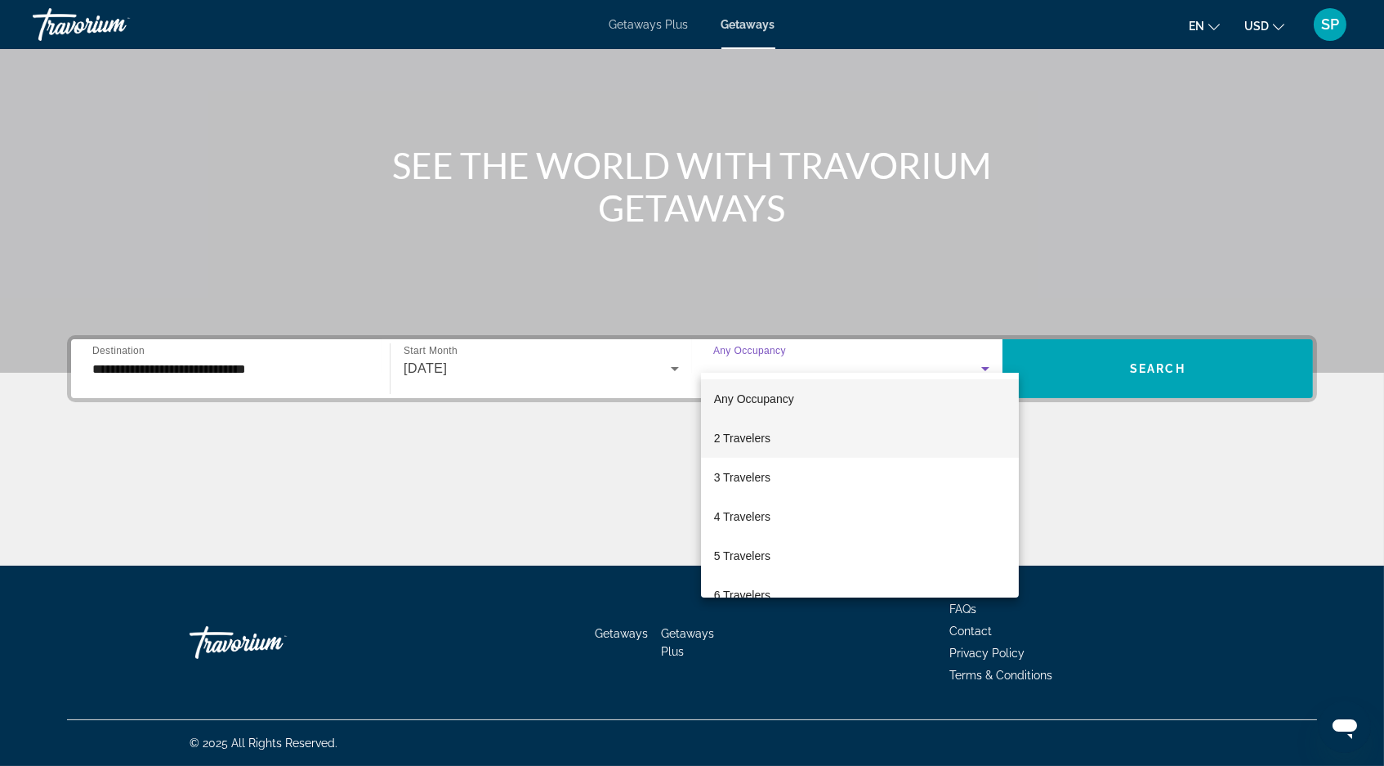
click at [783, 437] on mat-option "2 Travelers" at bounding box center [860, 437] width 318 height 39
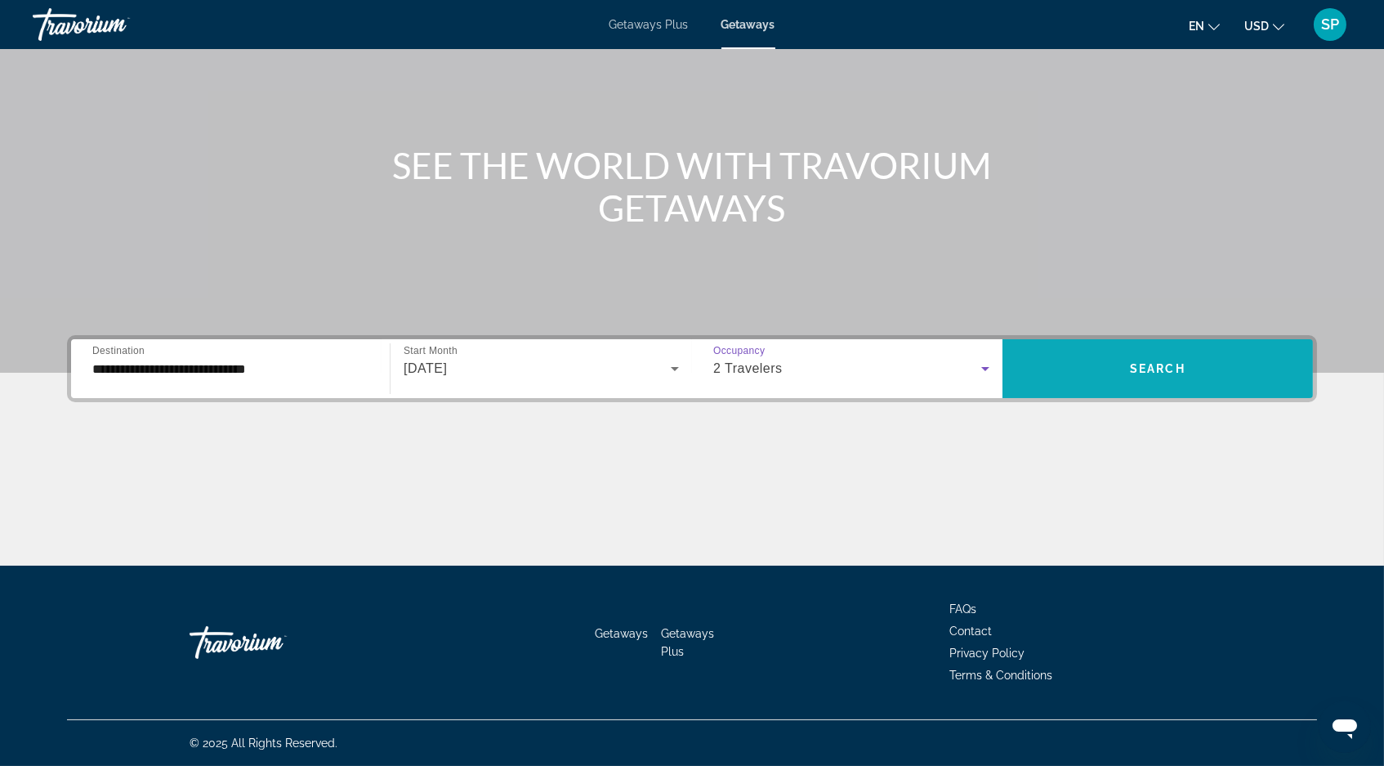
click at [1121, 349] on span "Search widget" at bounding box center [1158, 368] width 310 height 39
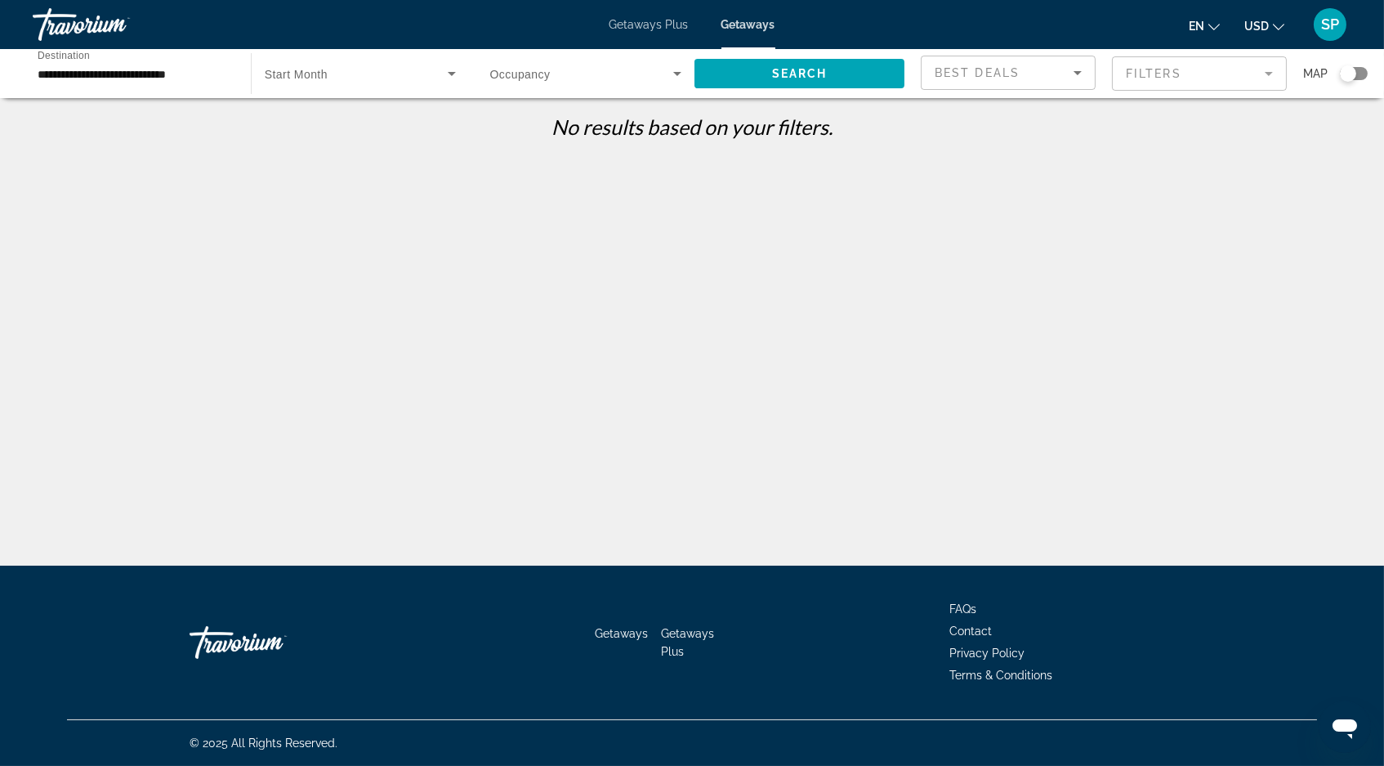
click at [449, 73] on icon "Search widget" at bounding box center [452, 74] width 20 height 20
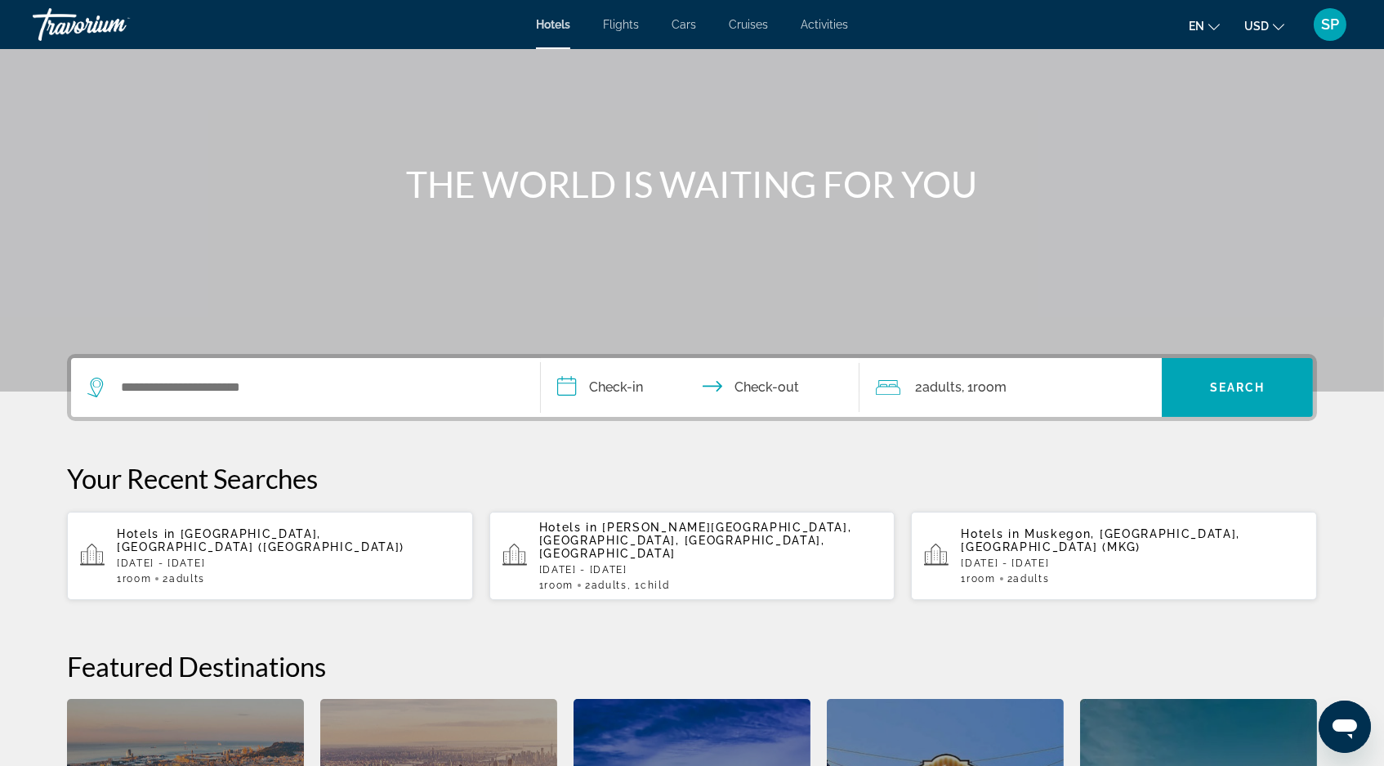
scroll to position [101, 0]
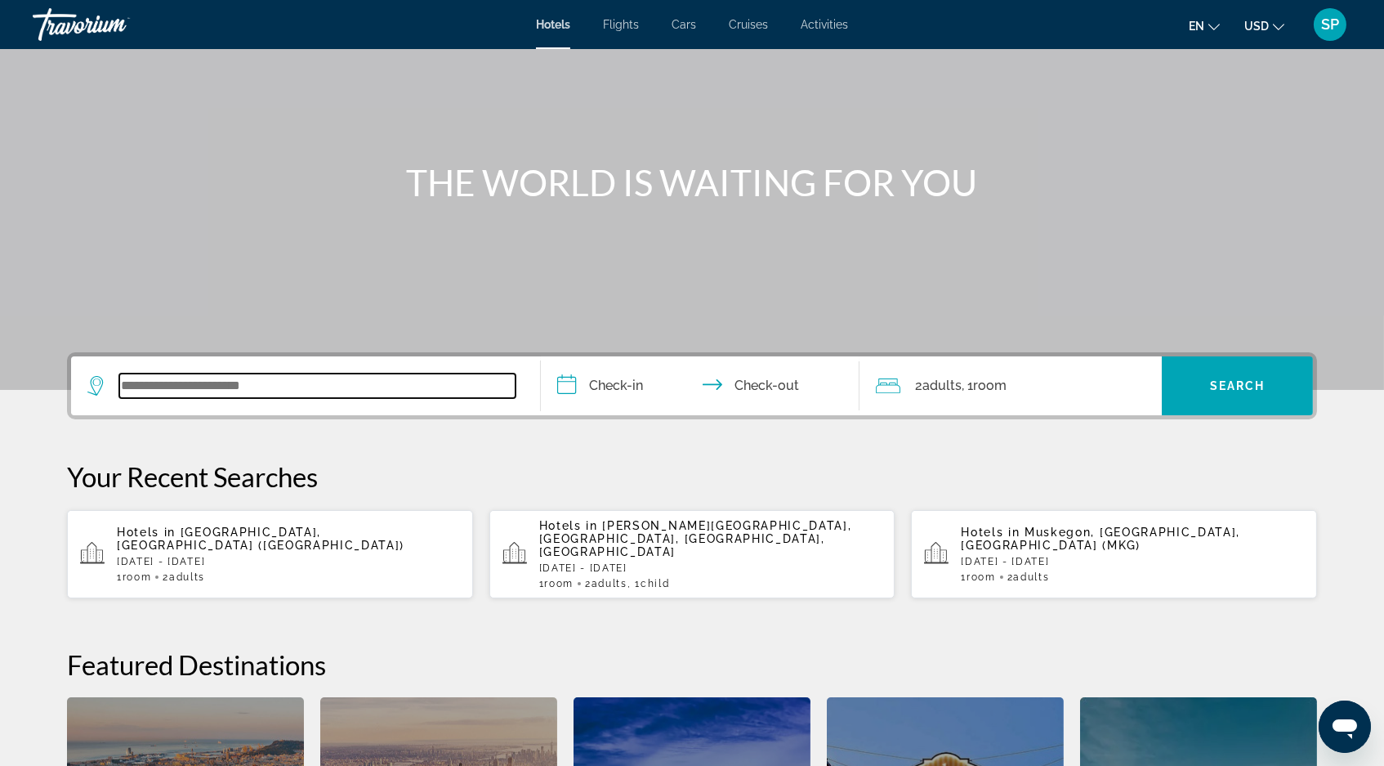
click at [267, 398] on input "Search widget" at bounding box center [317, 385] width 396 height 25
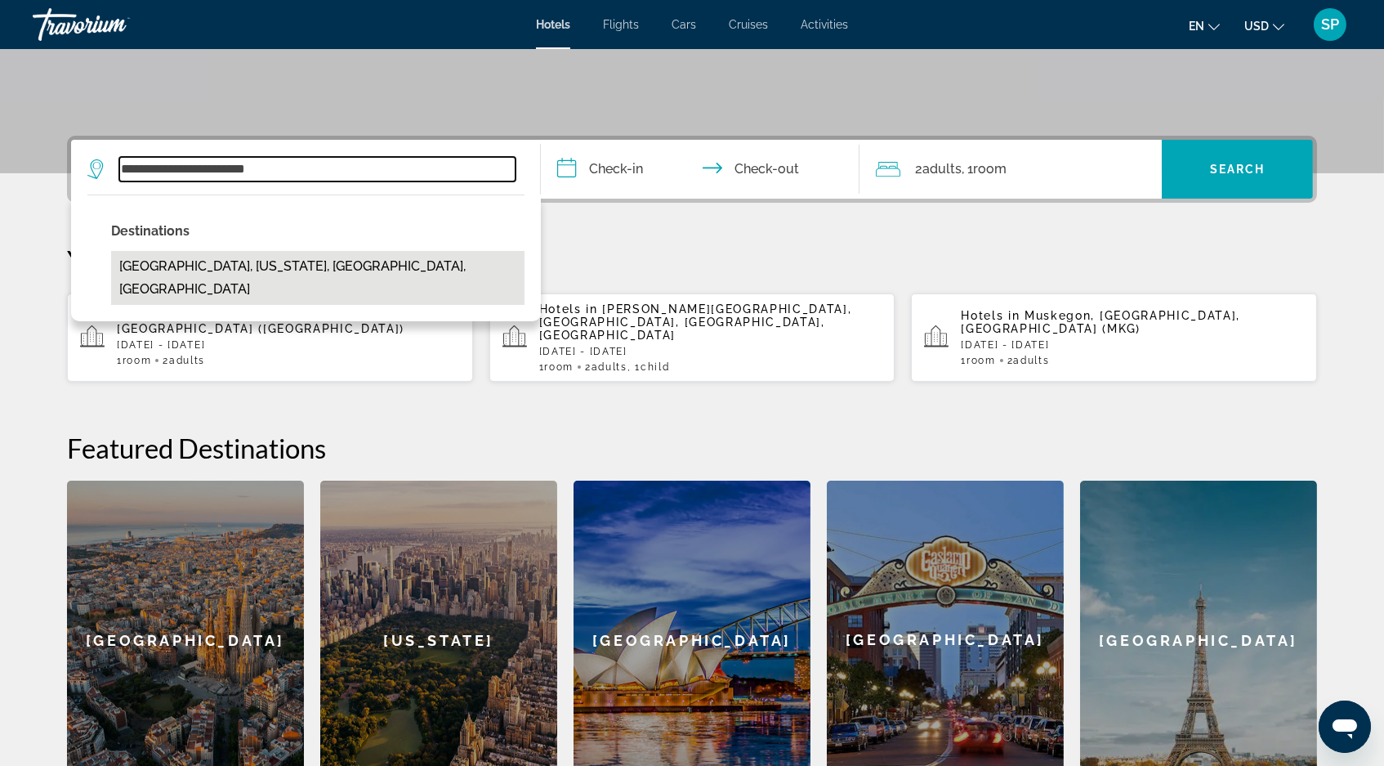
scroll to position [322, 0]
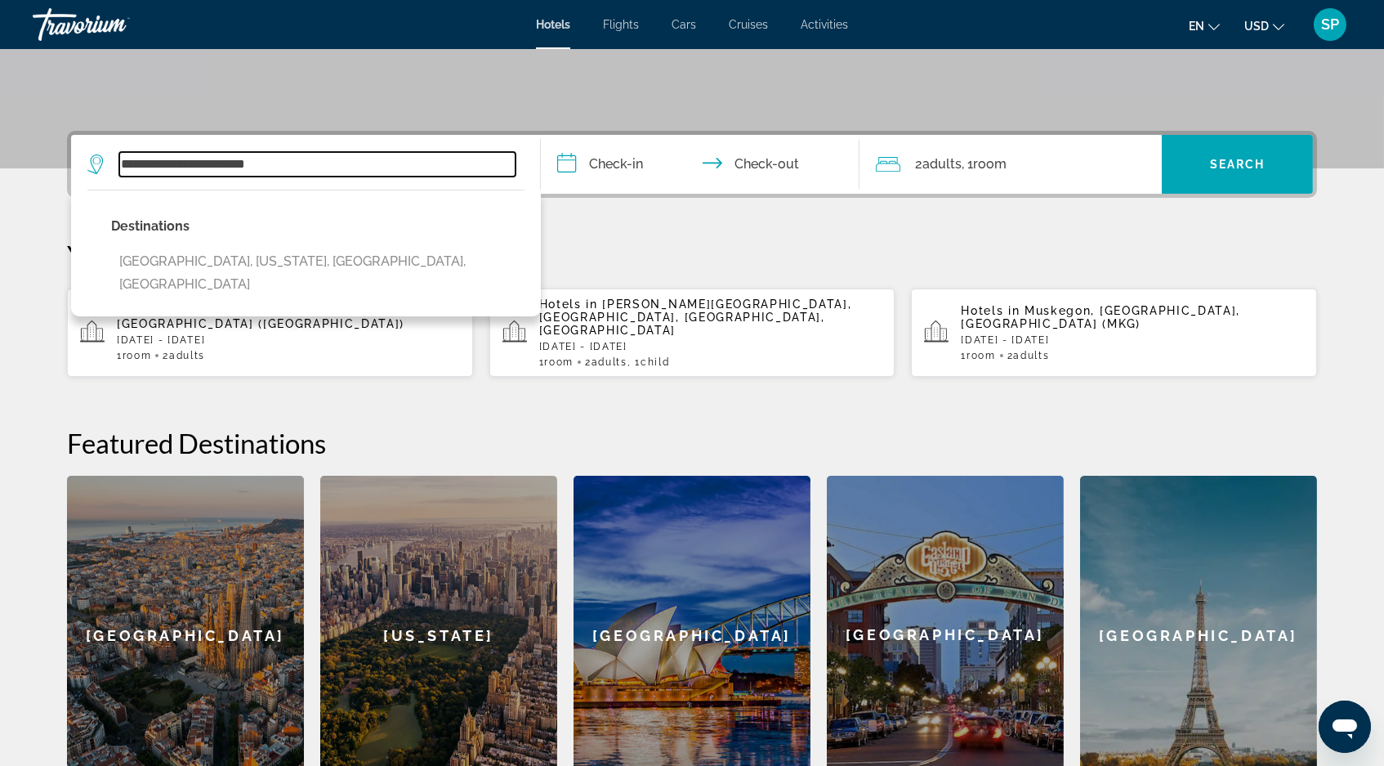
drag, startPoint x: 258, startPoint y: 190, endPoint x: 59, endPoint y: 181, distance: 199.6
click at [87, 176] on div "**********" at bounding box center [301, 164] width 428 height 25
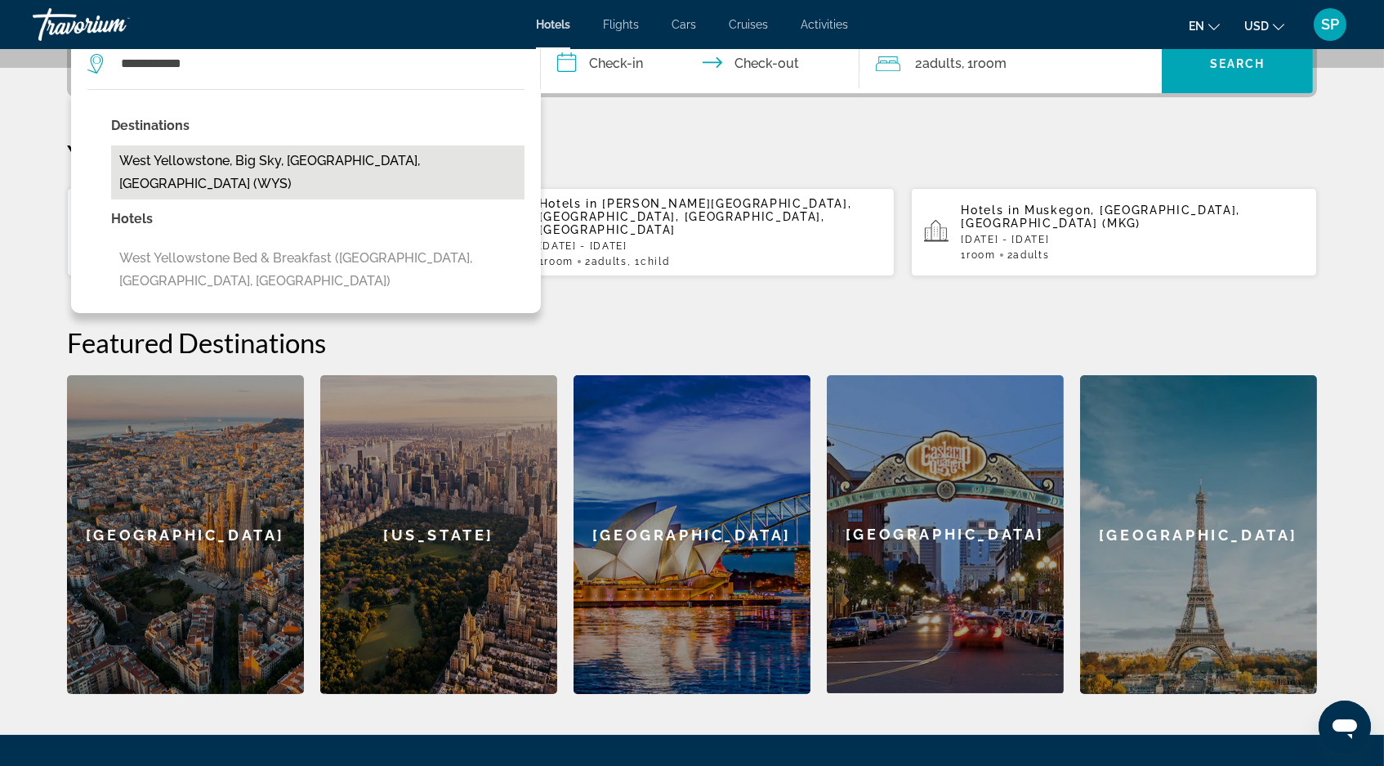
drag, startPoint x: 59, startPoint y: 181, endPoint x: 226, endPoint y: 194, distance: 168.0
click at [226, 194] on button "West Yellowstone, Big Sky, [GEOGRAPHIC_DATA], [GEOGRAPHIC_DATA] (WYS)" at bounding box center [317, 172] width 413 height 54
type input "**********"
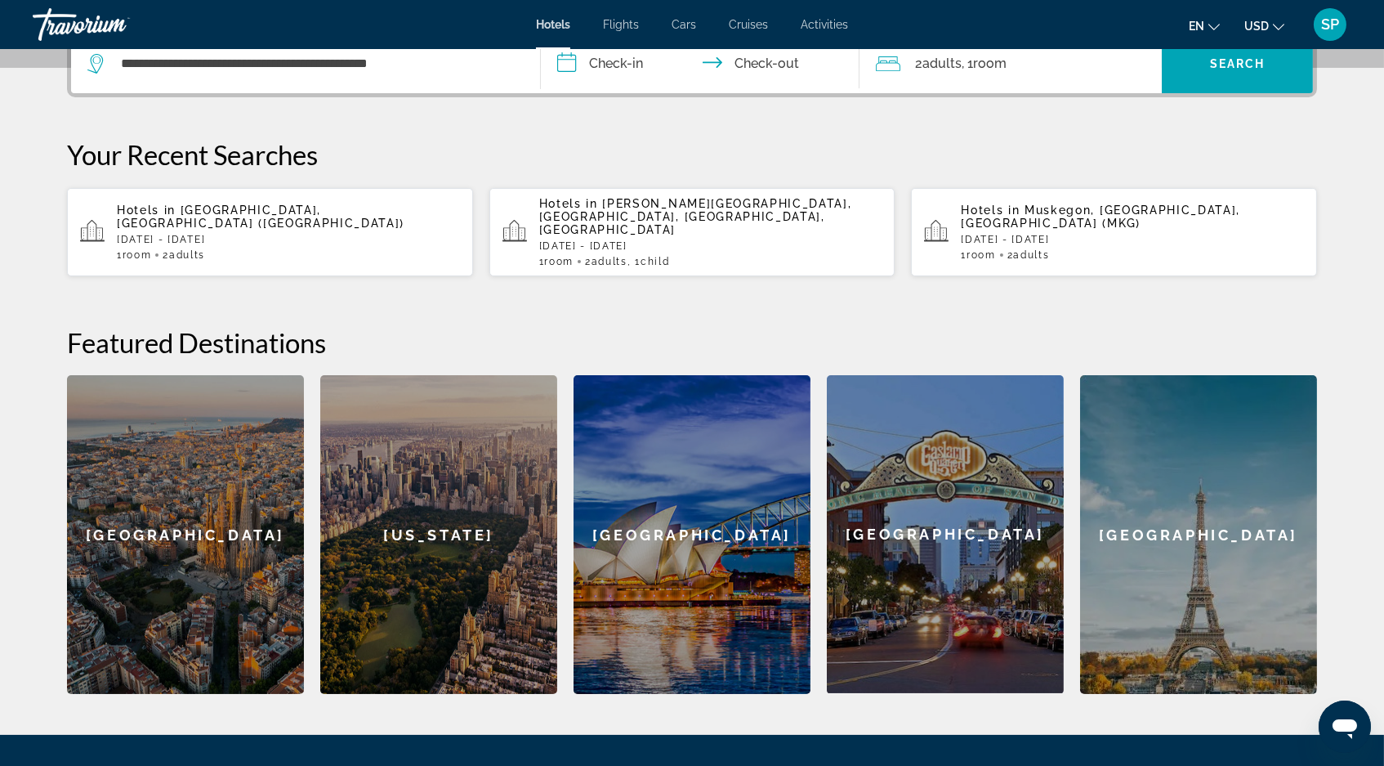
click at [601, 88] on input "**********" at bounding box center [703, 66] width 325 height 64
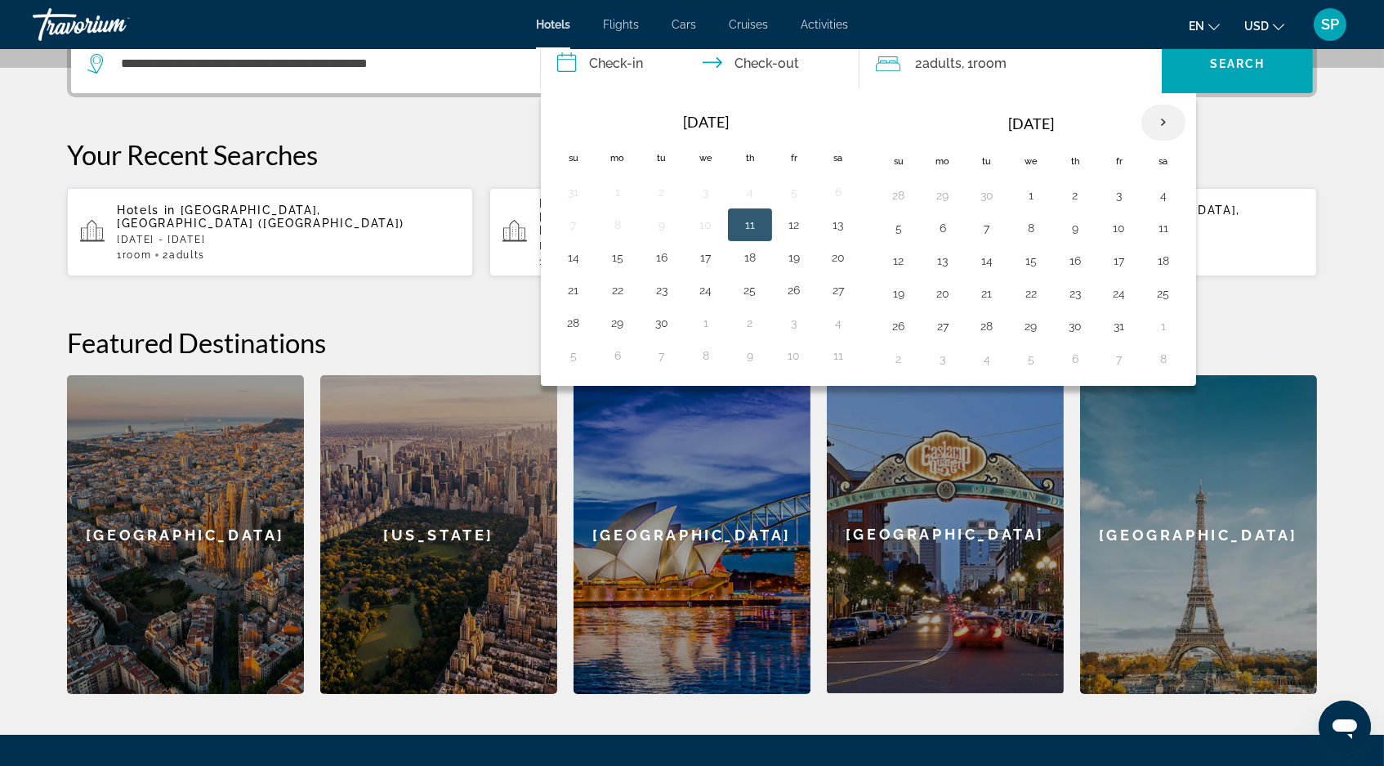
click at [1173, 141] on th "Next month" at bounding box center [1163, 123] width 44 height 36
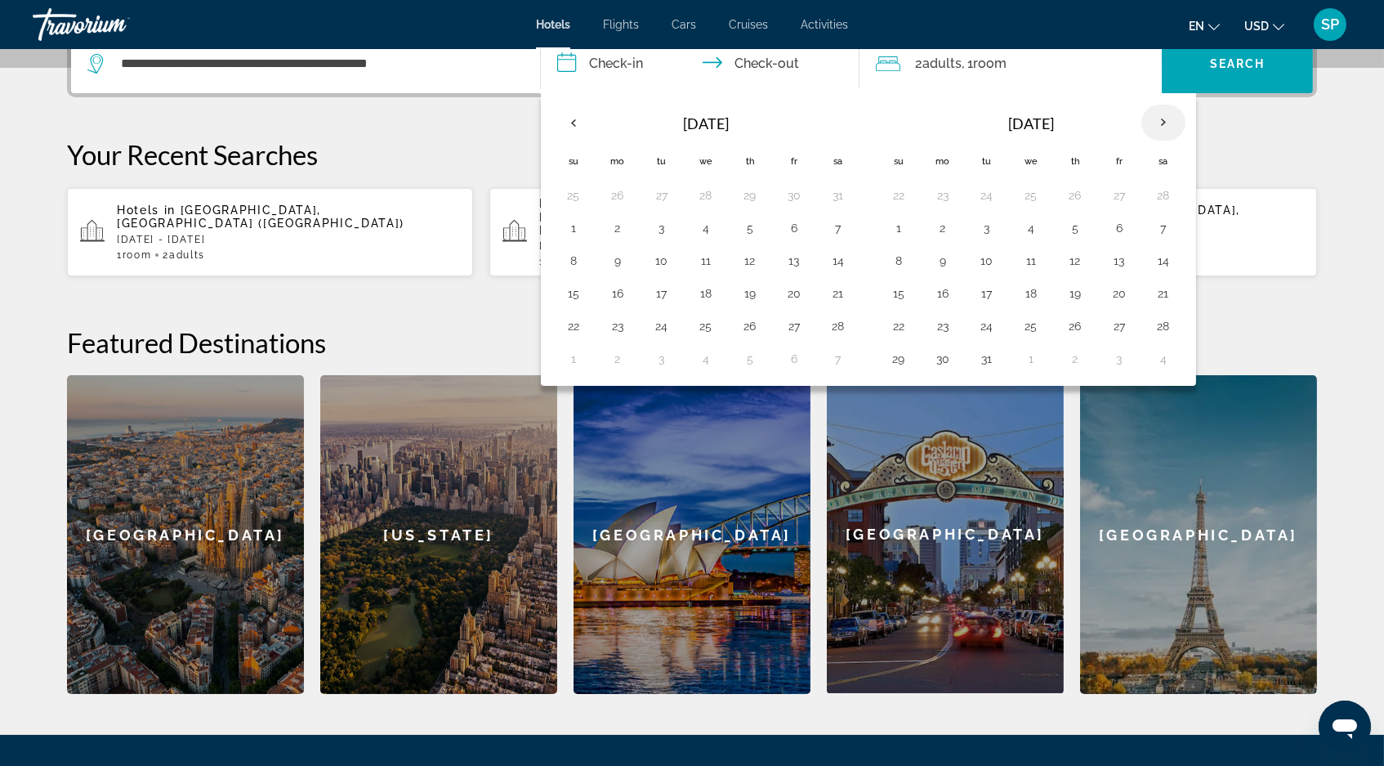
click at [1173, 141] on th "Next month" at bounding box center [1163, 123] width 44 height 36
click at [1129, 337] on button "29" at bounding box center [1119, 326] width 26 height 23
click at [1177, 141] on th "Next month" at bounding box center [1163, 123] width 44 height 36
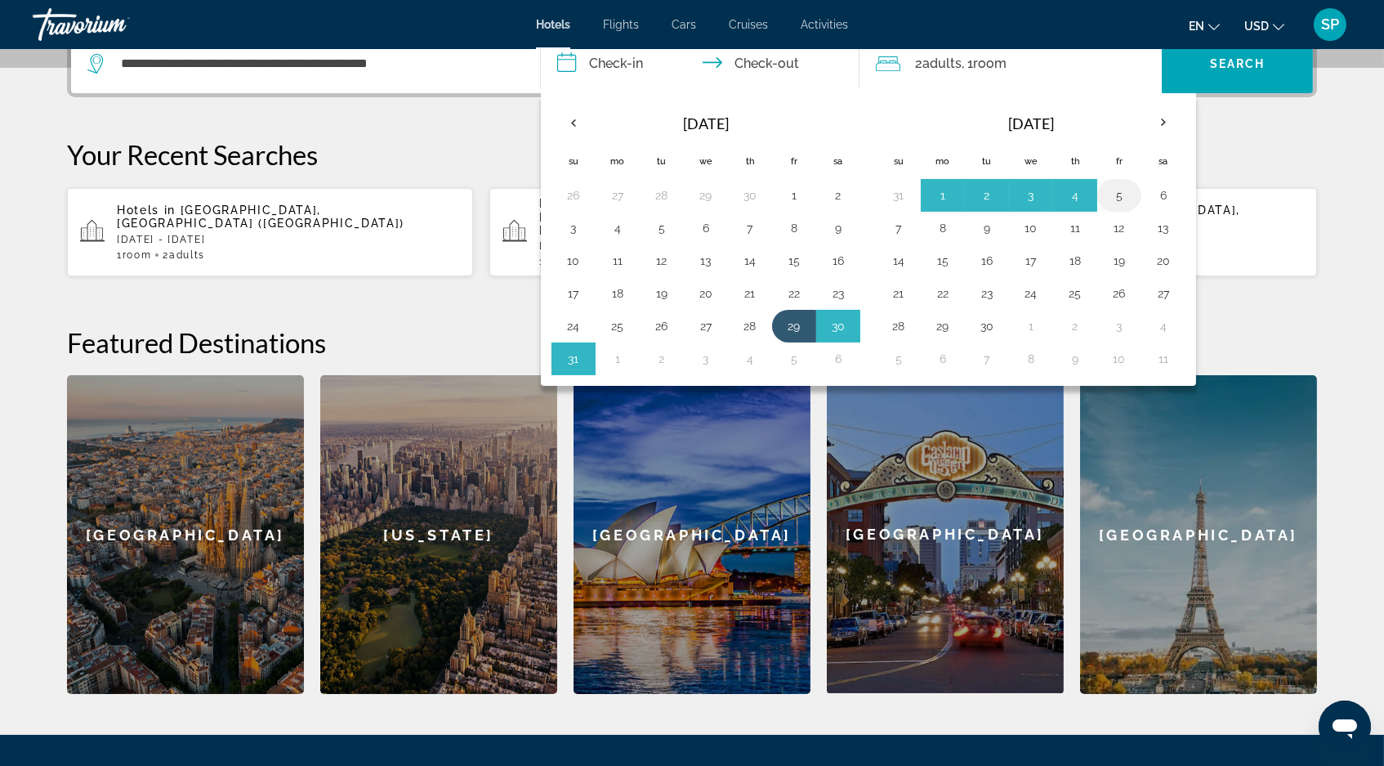
click at [1131, 207] on button "5" at bounding box center [1119, 195] width 26 height 23
type input "**********"
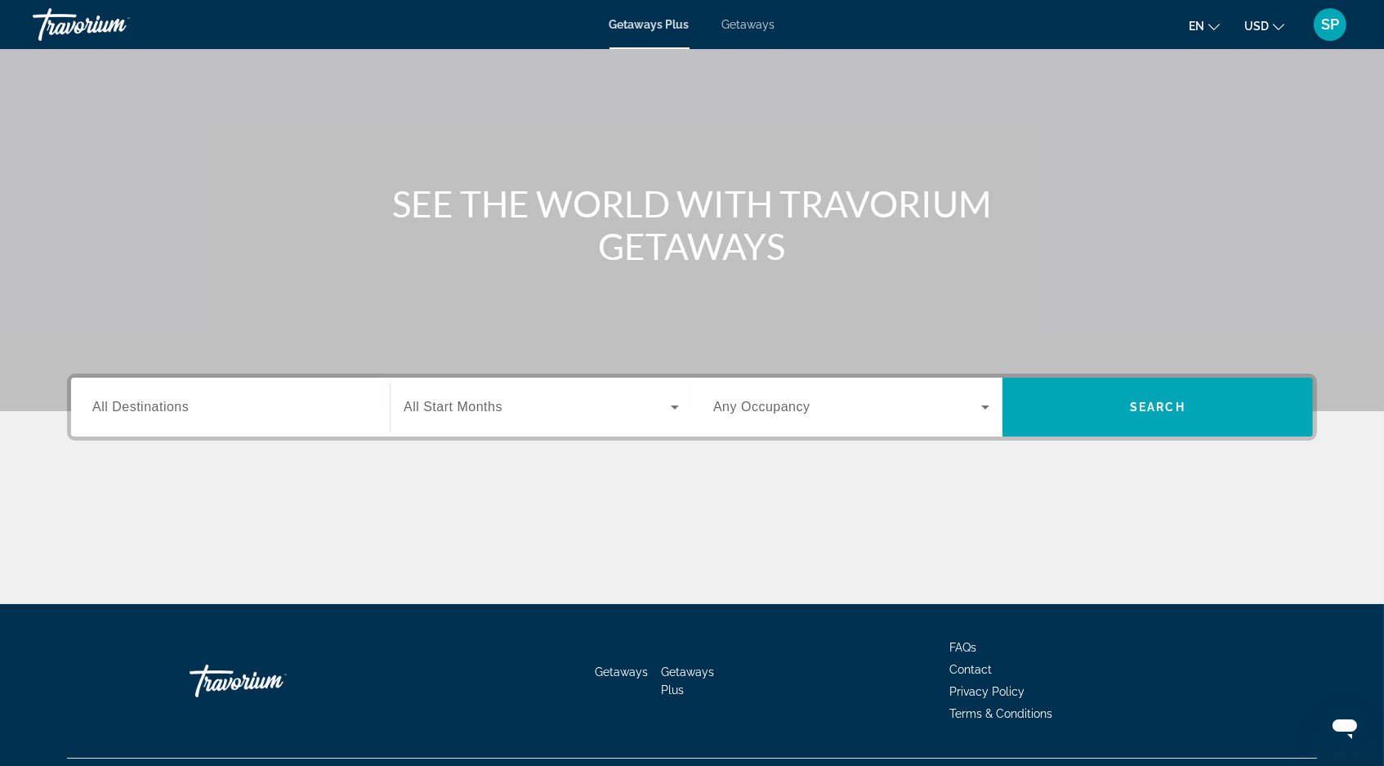
click at [92, 413] on span "All Destinations" at bounding box center [140, 407] width 96 height 14
click at [92, 418] on input "Destination All Destinations" at bounding box center [230, 408] width 276 height 20
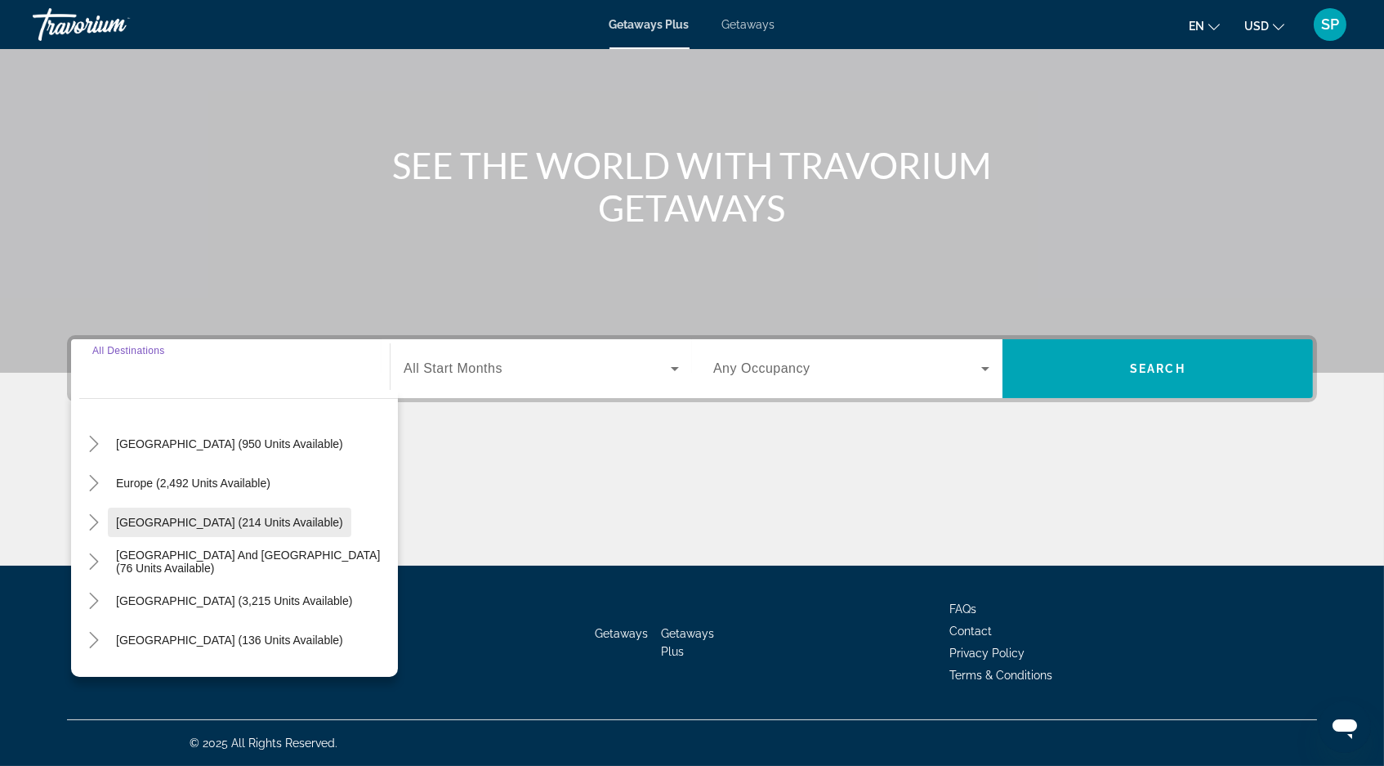
scroll to position [149, 0]
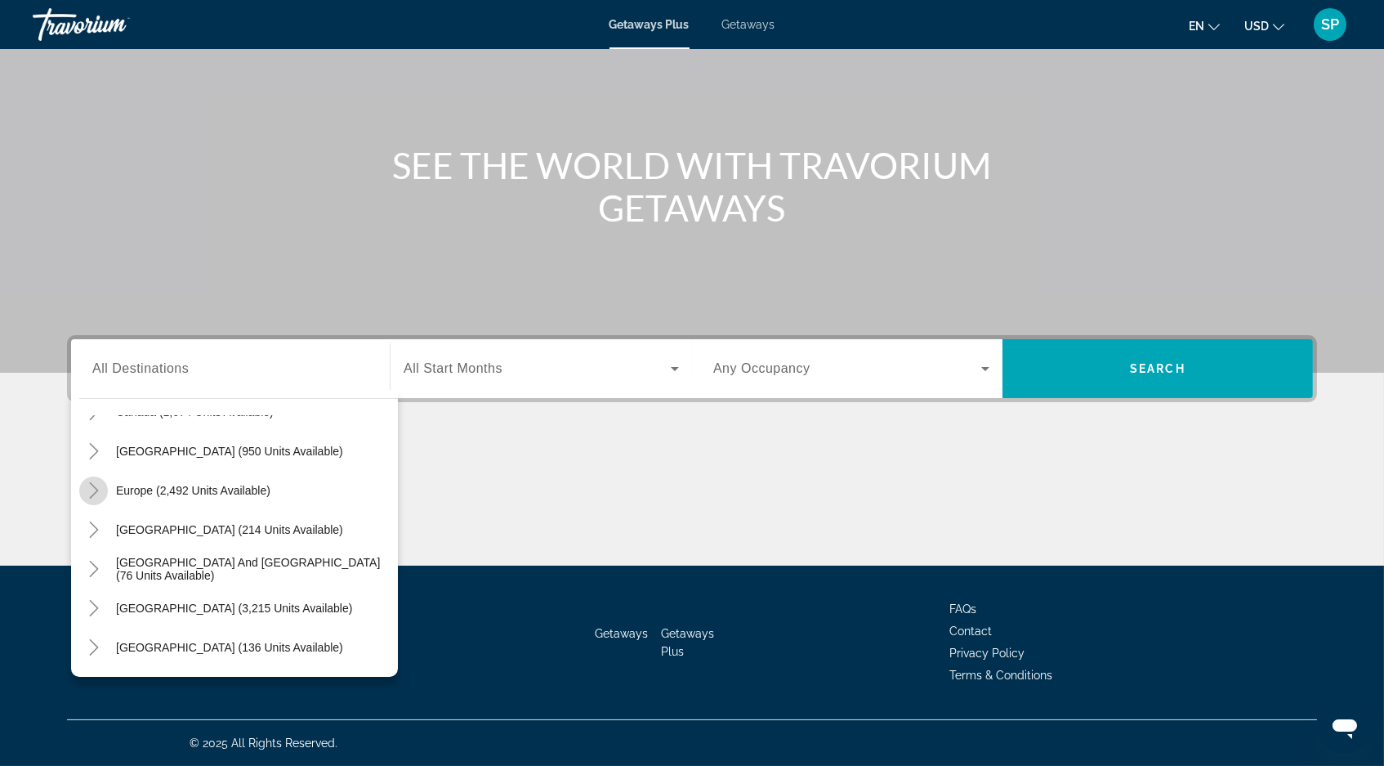
click at [86, 482] on icon "Toggle Europe (2,492 units available)" at bounding box center [94, 490] width 16 height 16
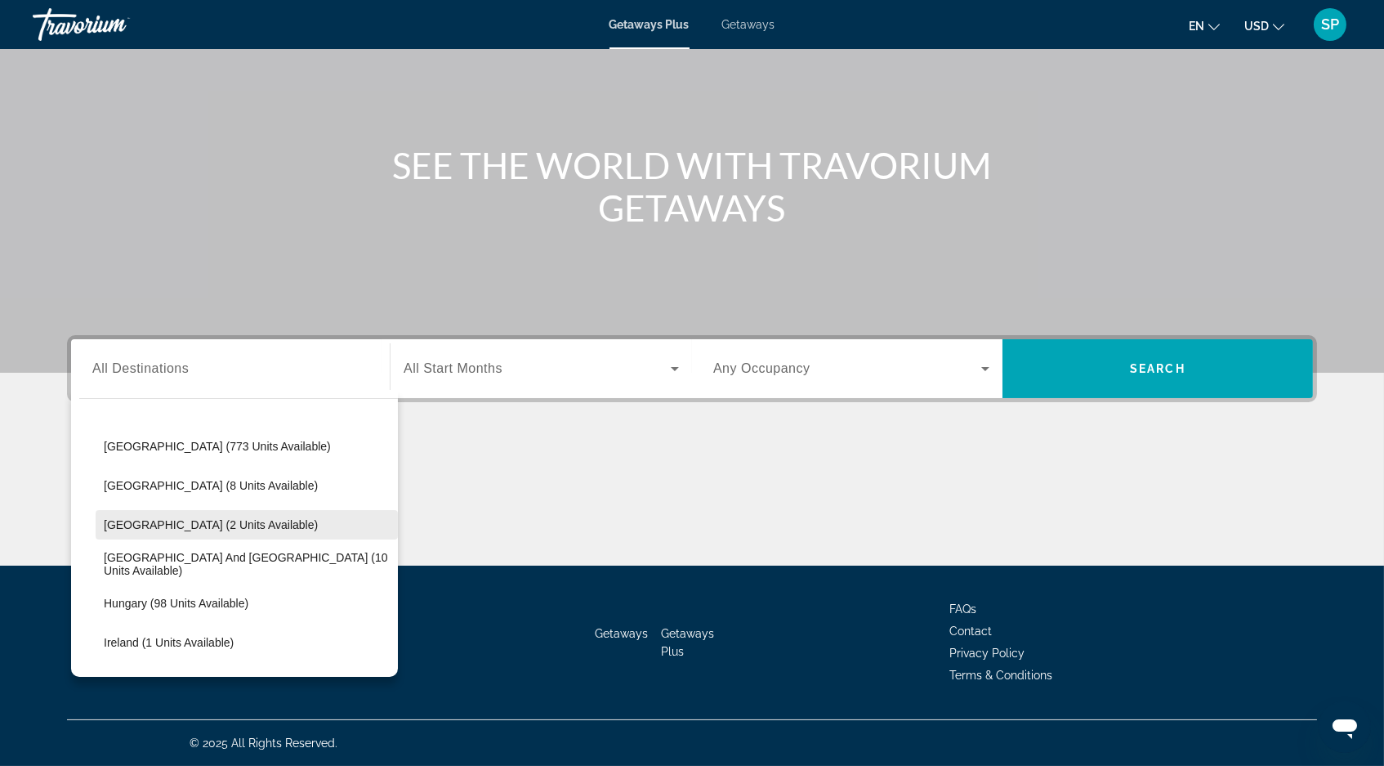
scroll to position [448, 0]
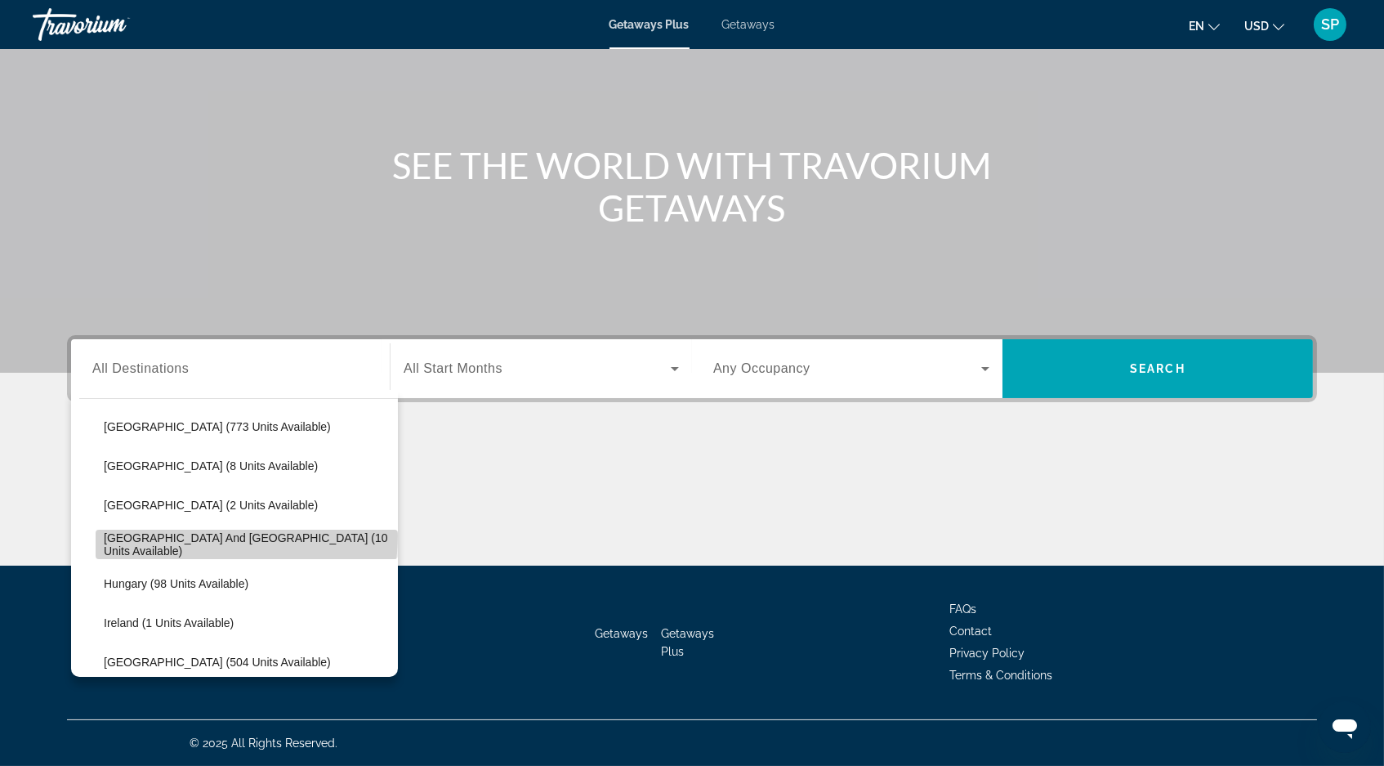
click at [194, 525] on span "Search widget" at bounding box center [247, 544] width 302 height 39
type input "**********"
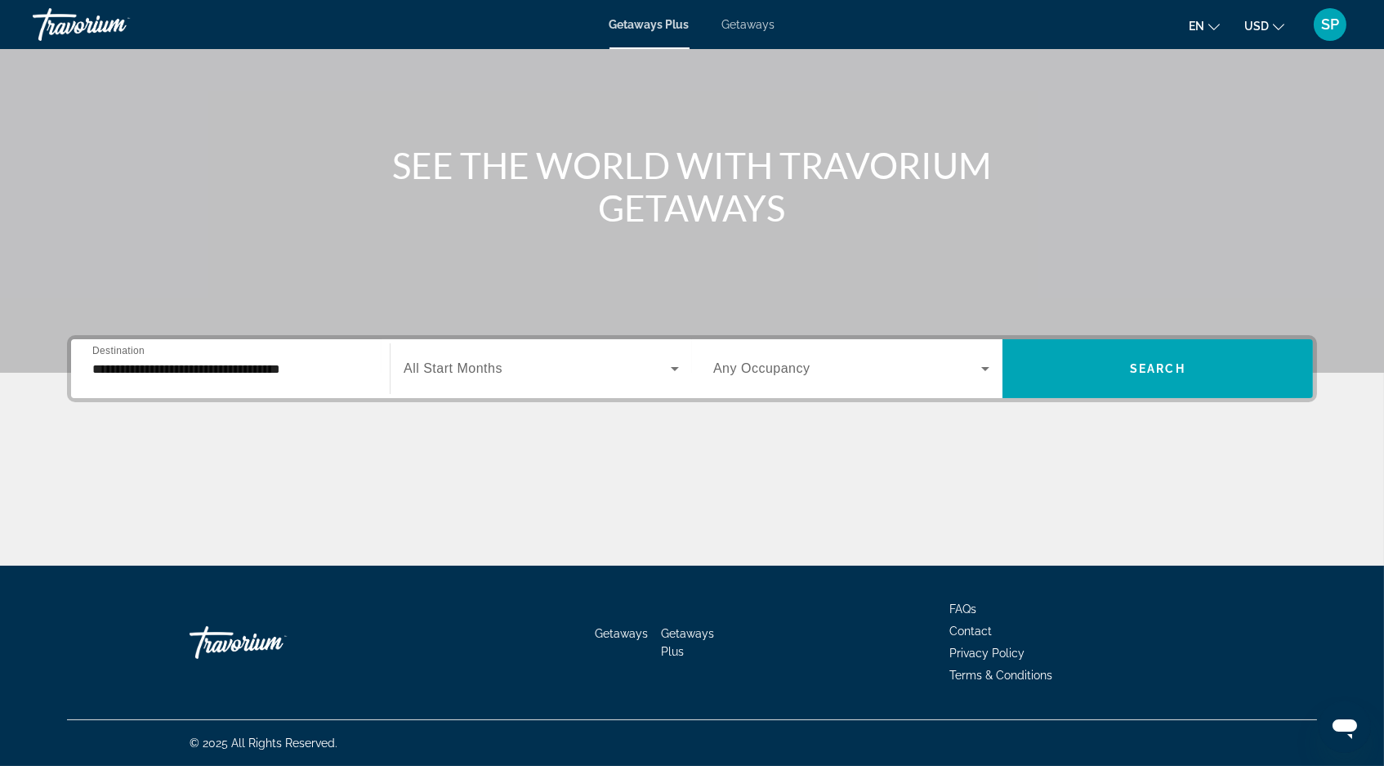
click at [467, 361] on span "All Start Months" at bounding box center [453, 368] width 99 height 14
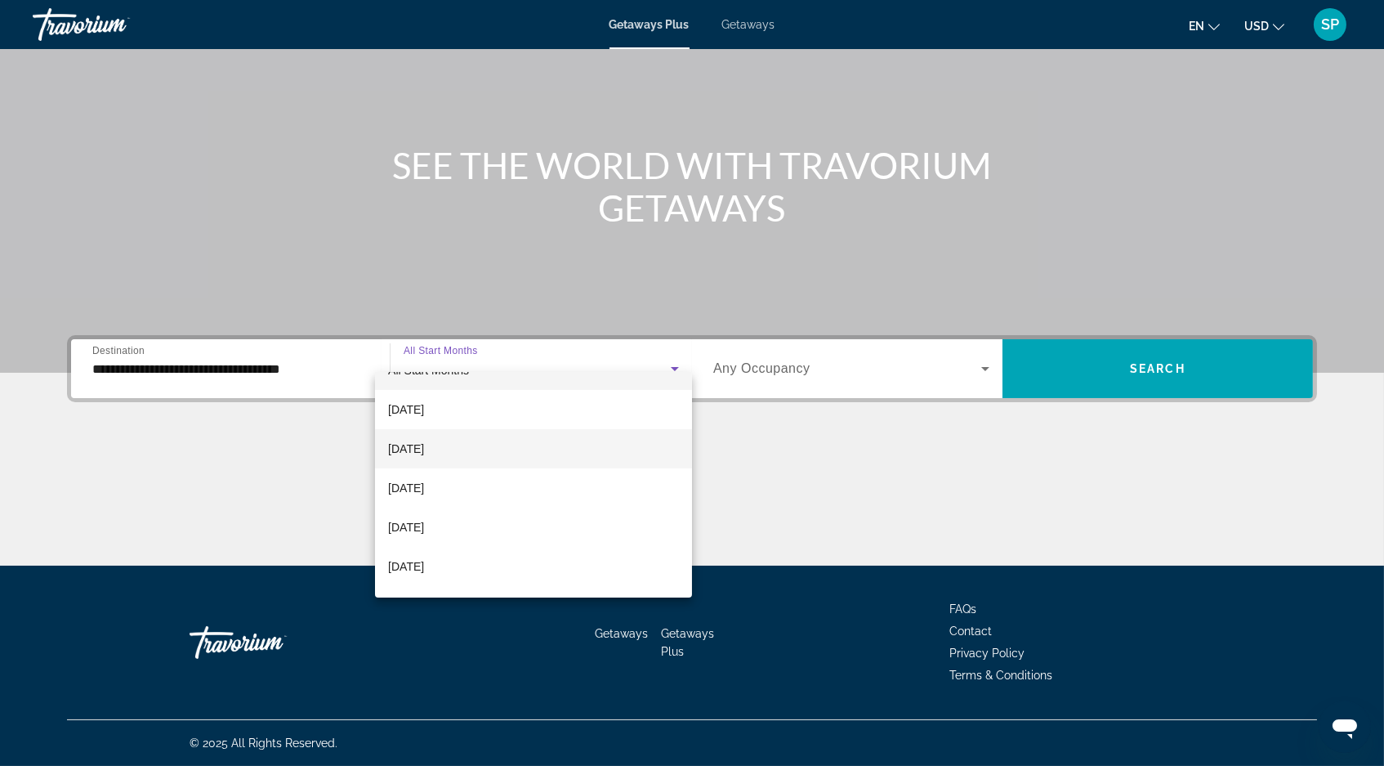
scroll to position [30, 0]
click at [424, 440] on span "October 2025" at bounding box center [406, 447] width 36 height 20
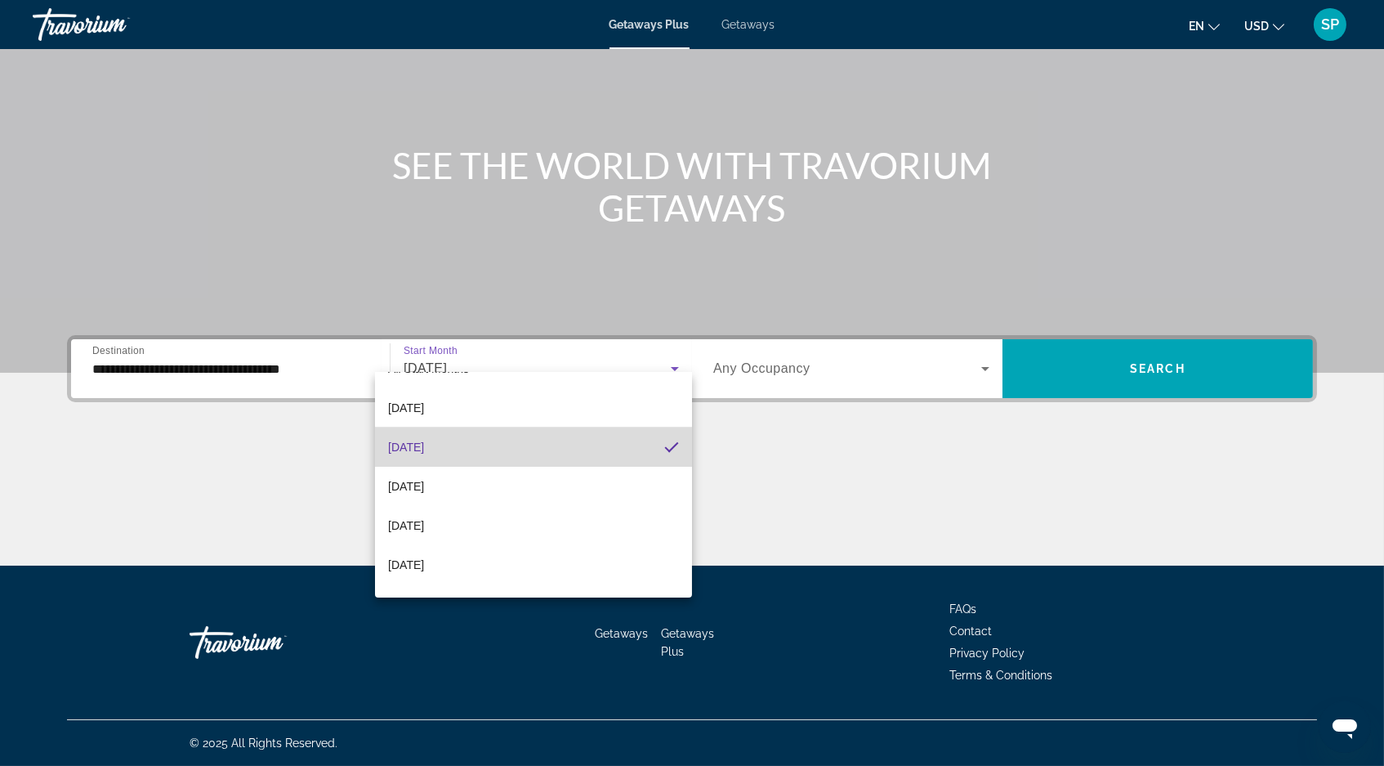
scroll to position [29, 0]
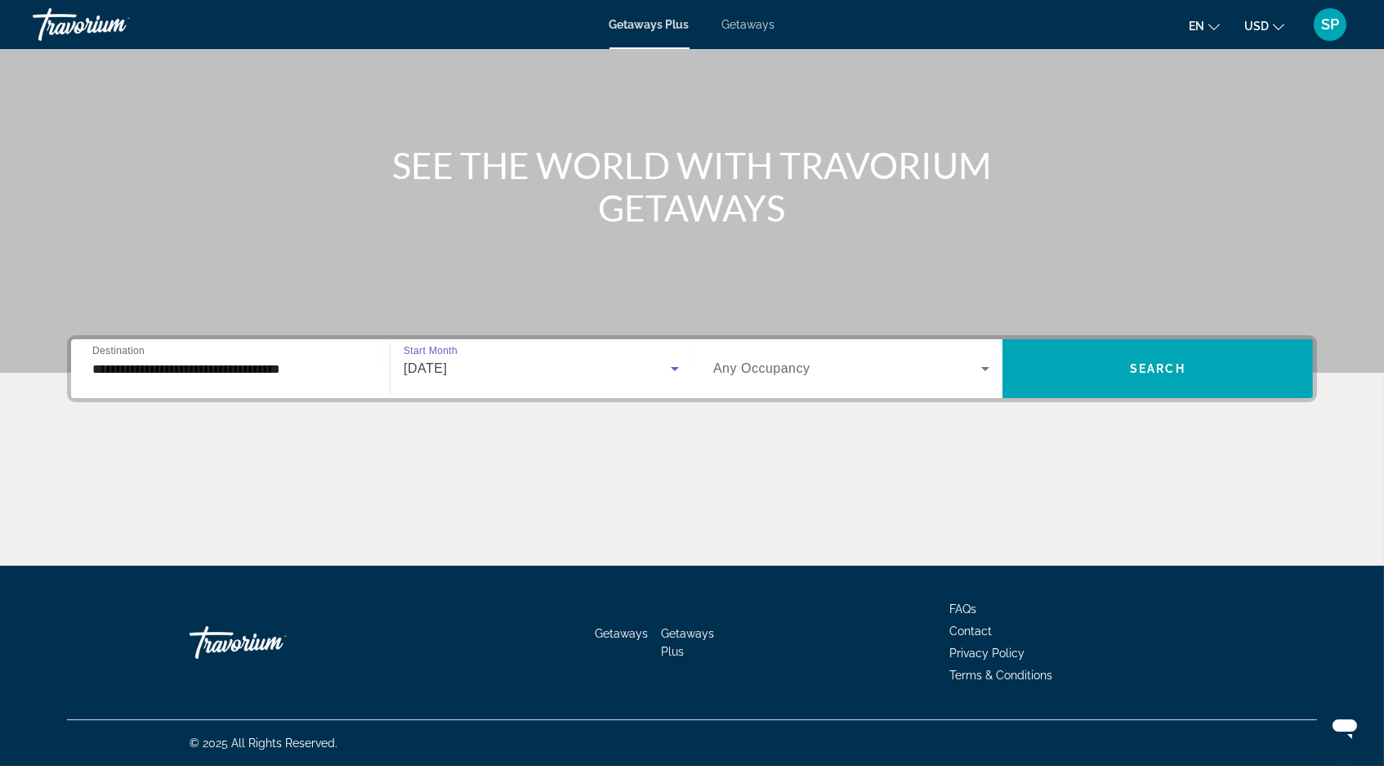
click at [995, 359] on icon "Search widget" at bounding box center [986, 369] width 20 height 20
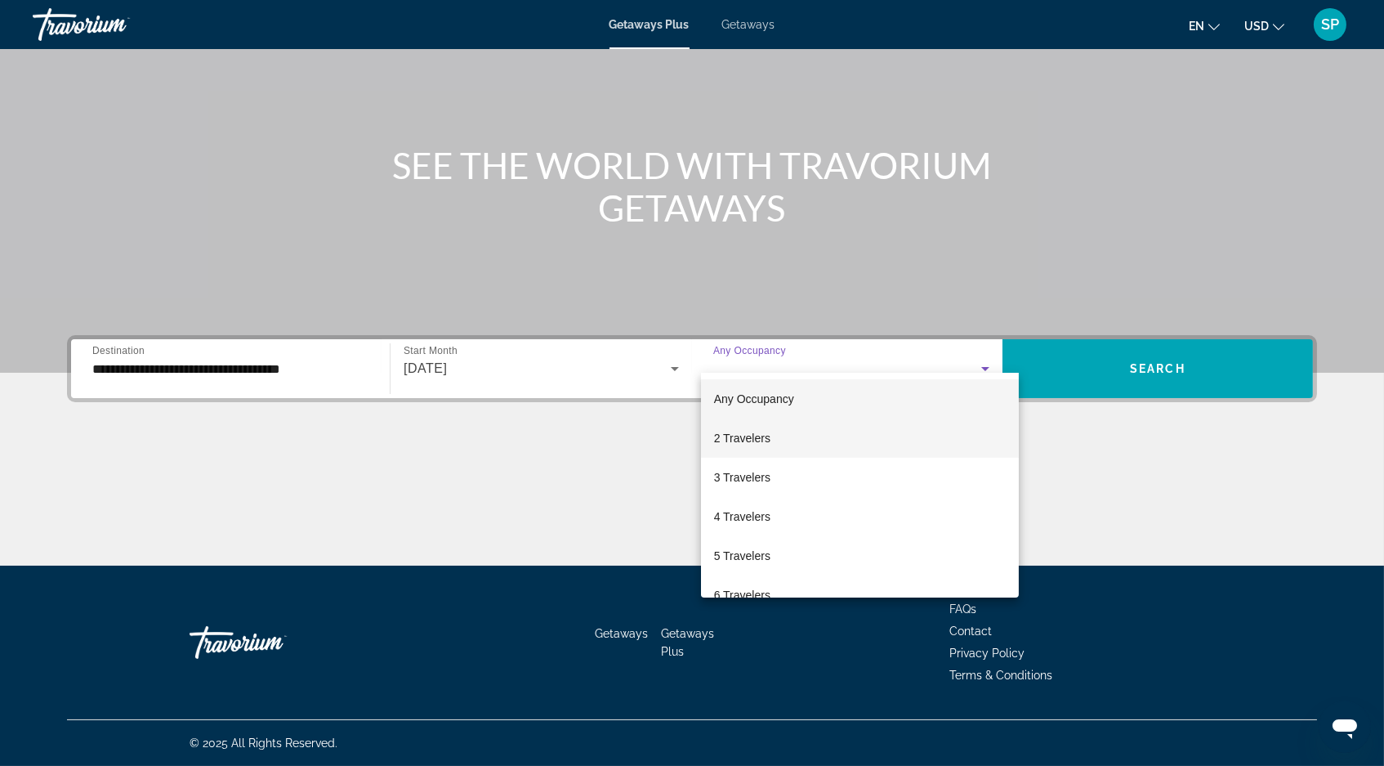
click at [753, 438] on span "2 Travelers" at bounding box center [742, 438] width 56 height 20
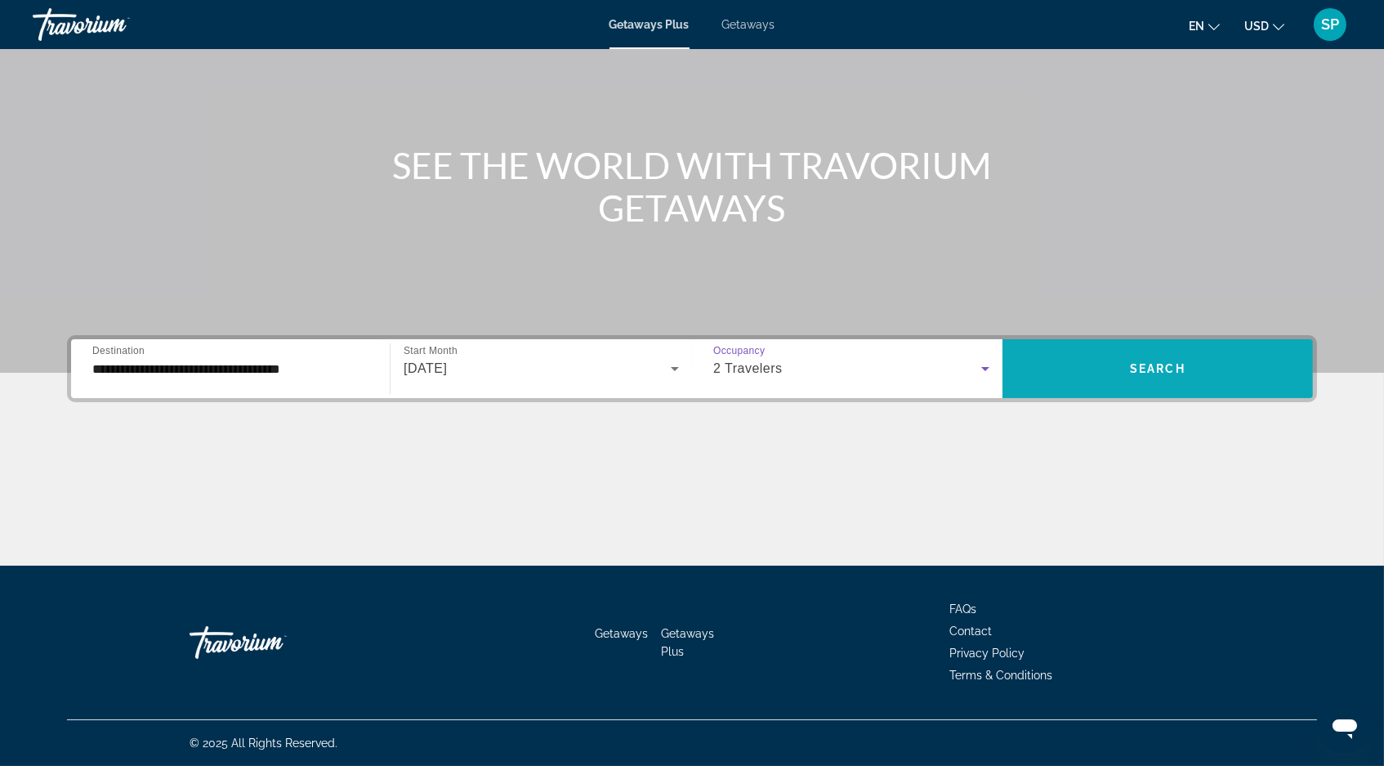
click at [1173, 362] on span "Search" at bounding box center [1158, 368] width 56 height 13
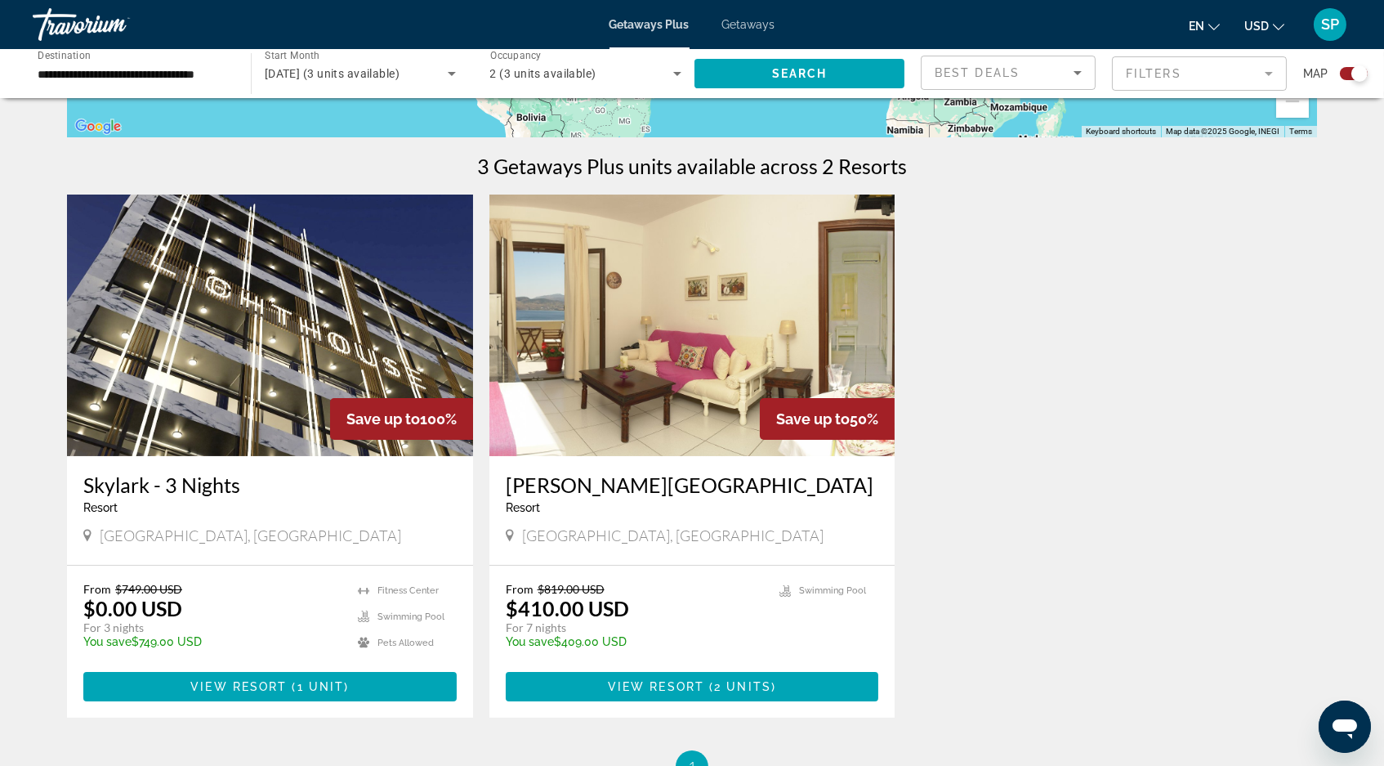
scroll to position [467, 0]
click at [449, 74] on icon "Search widget" at bounding box center [452, 74] width 20 height 20
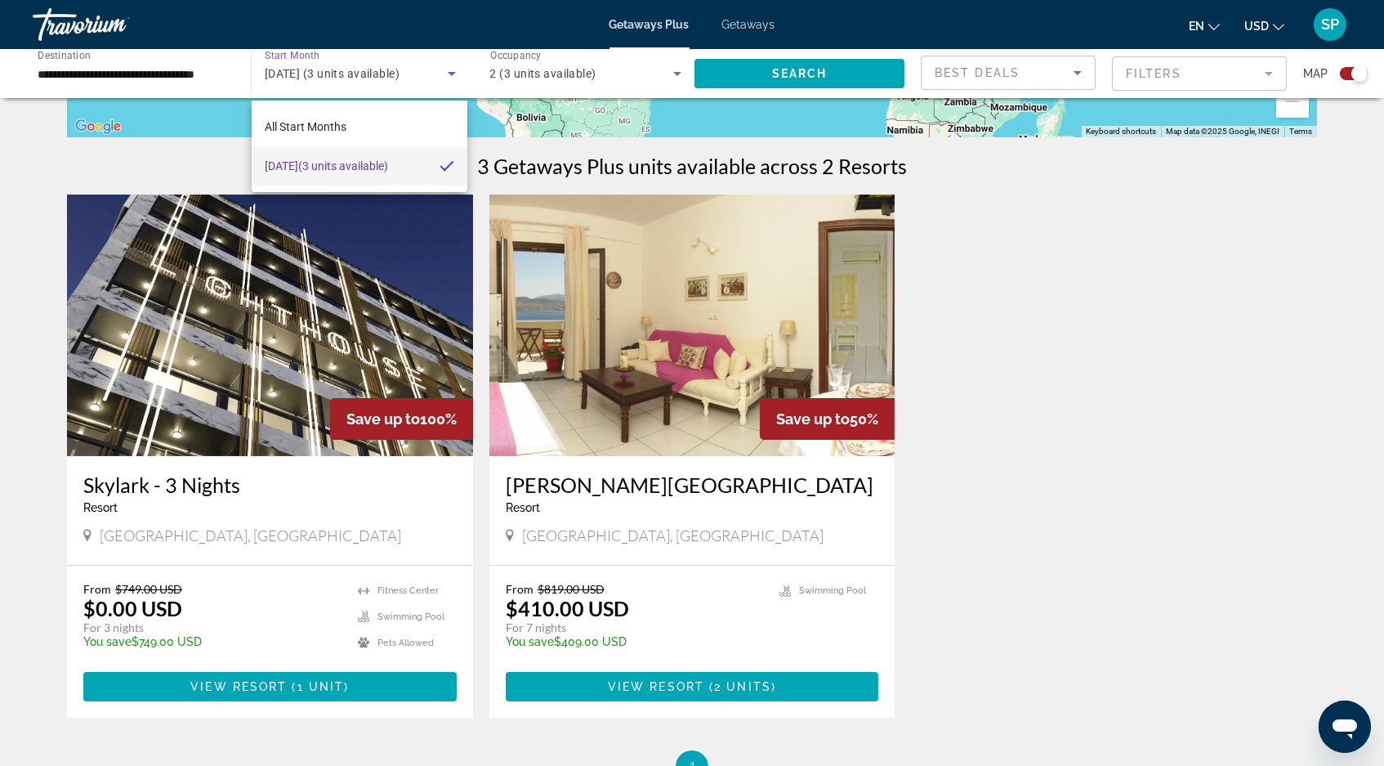
click at [987, 521] on div at bounding box center [692, 383] width 1384 height 766
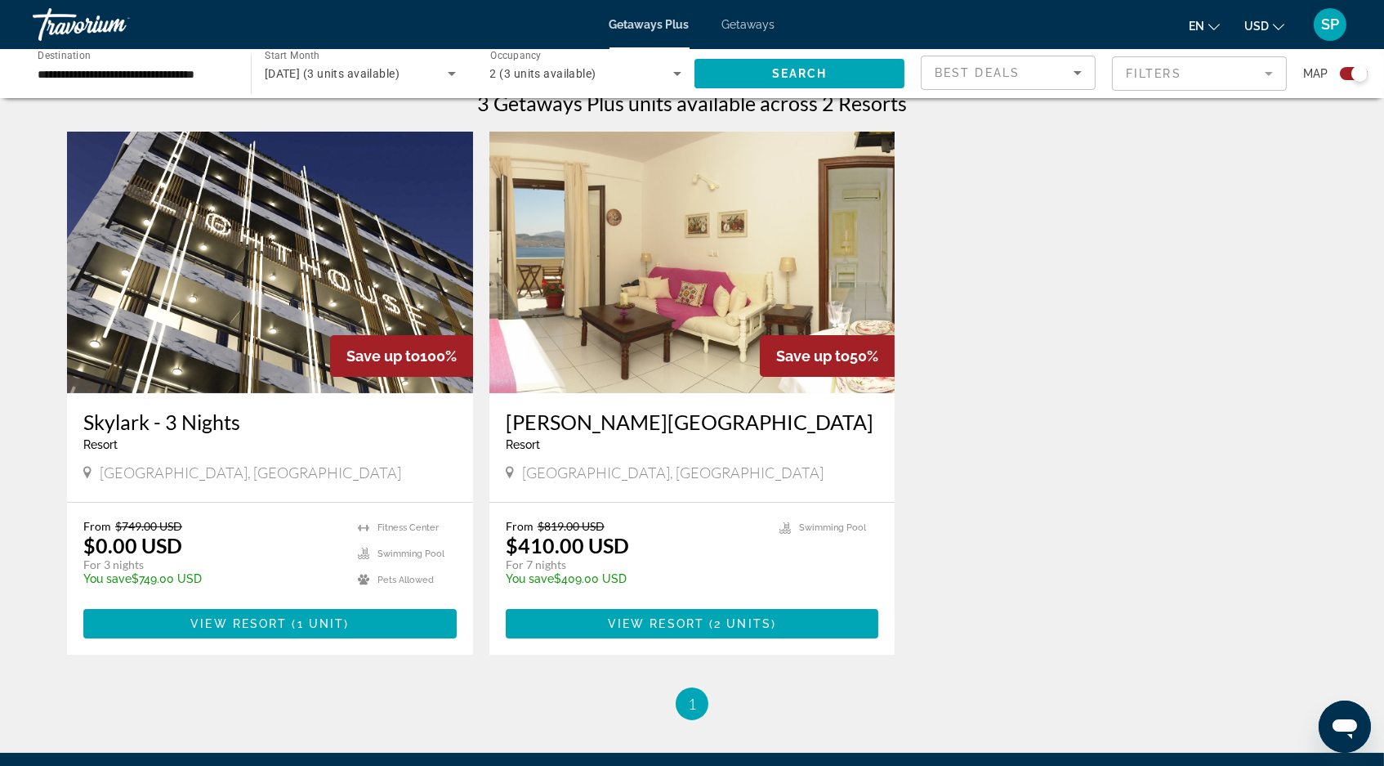
scroll to position [547, 0]
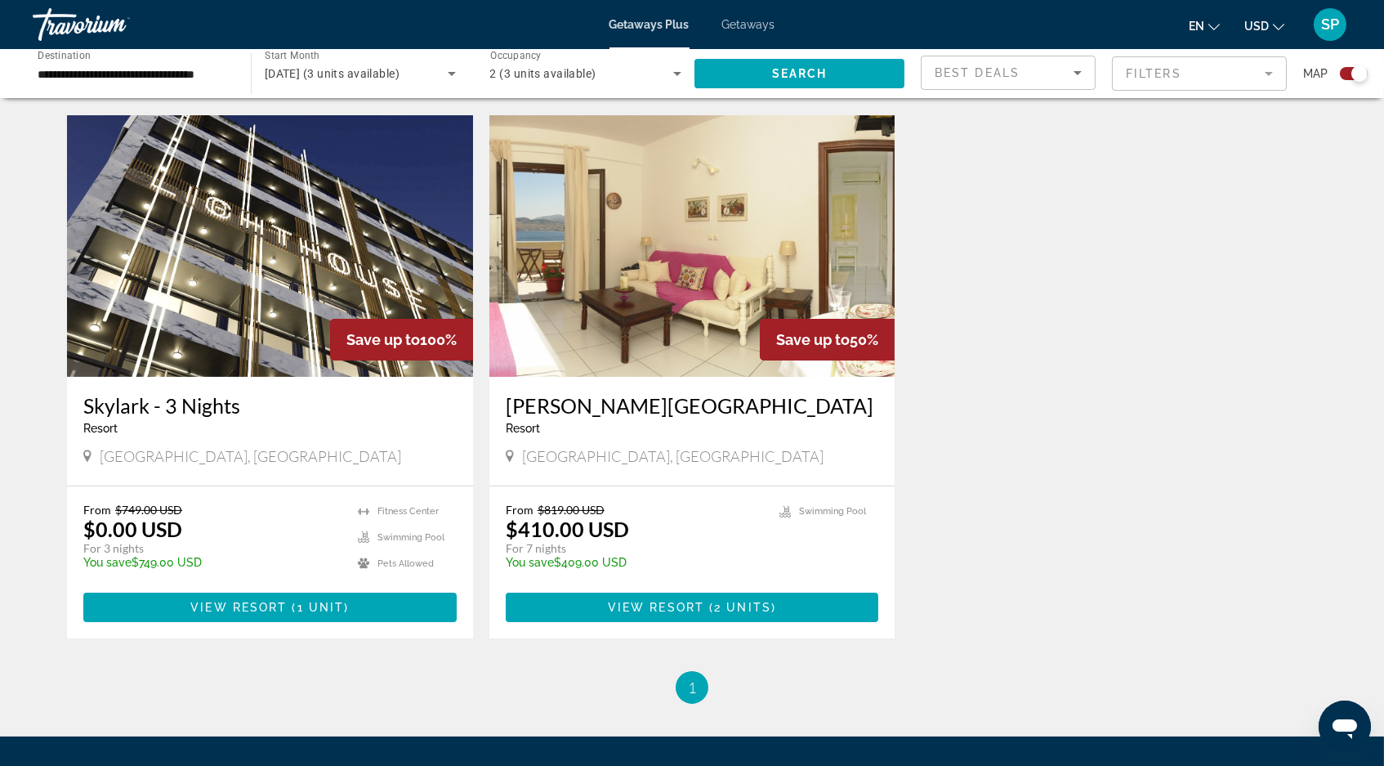
click at [630, 242] on img "Main content" at bounding box center [692, 245] width 406 height 261
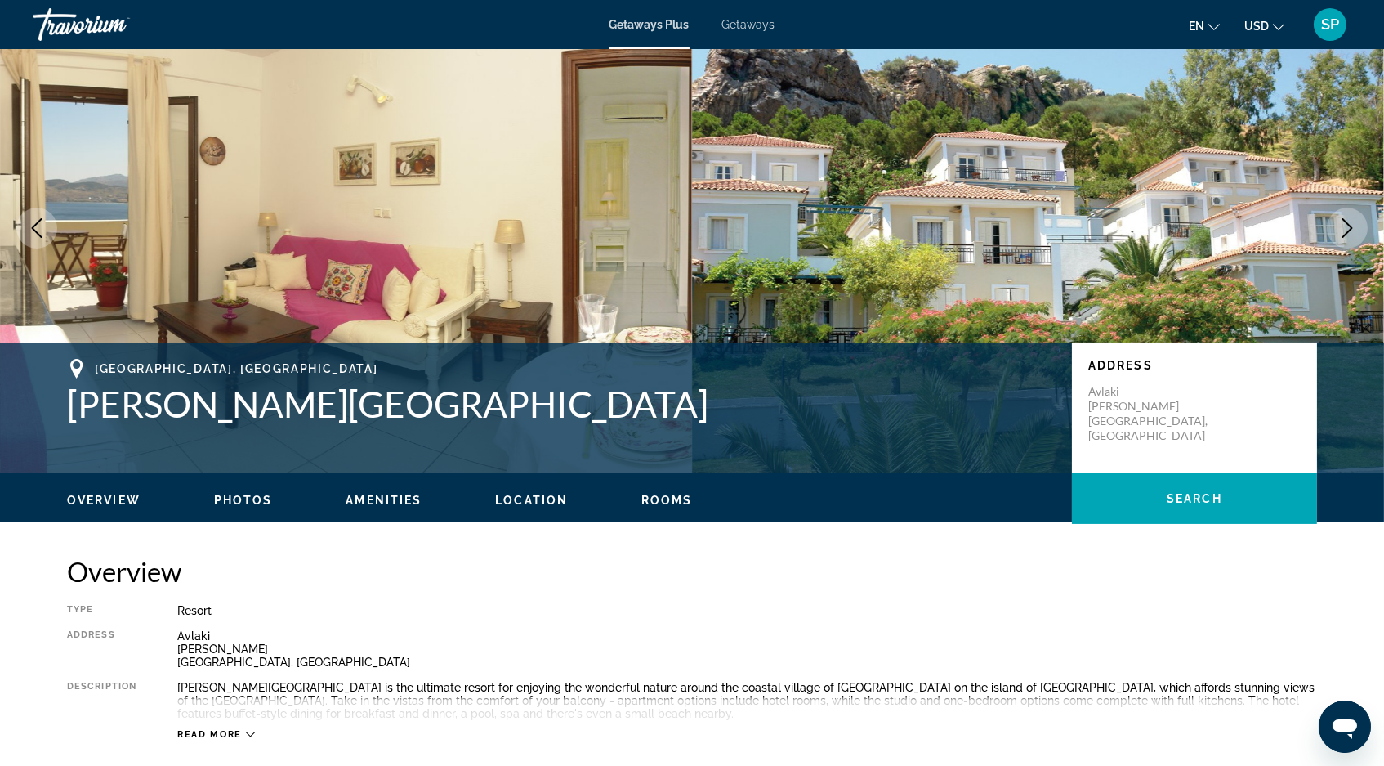
scroll to position [68, 0]
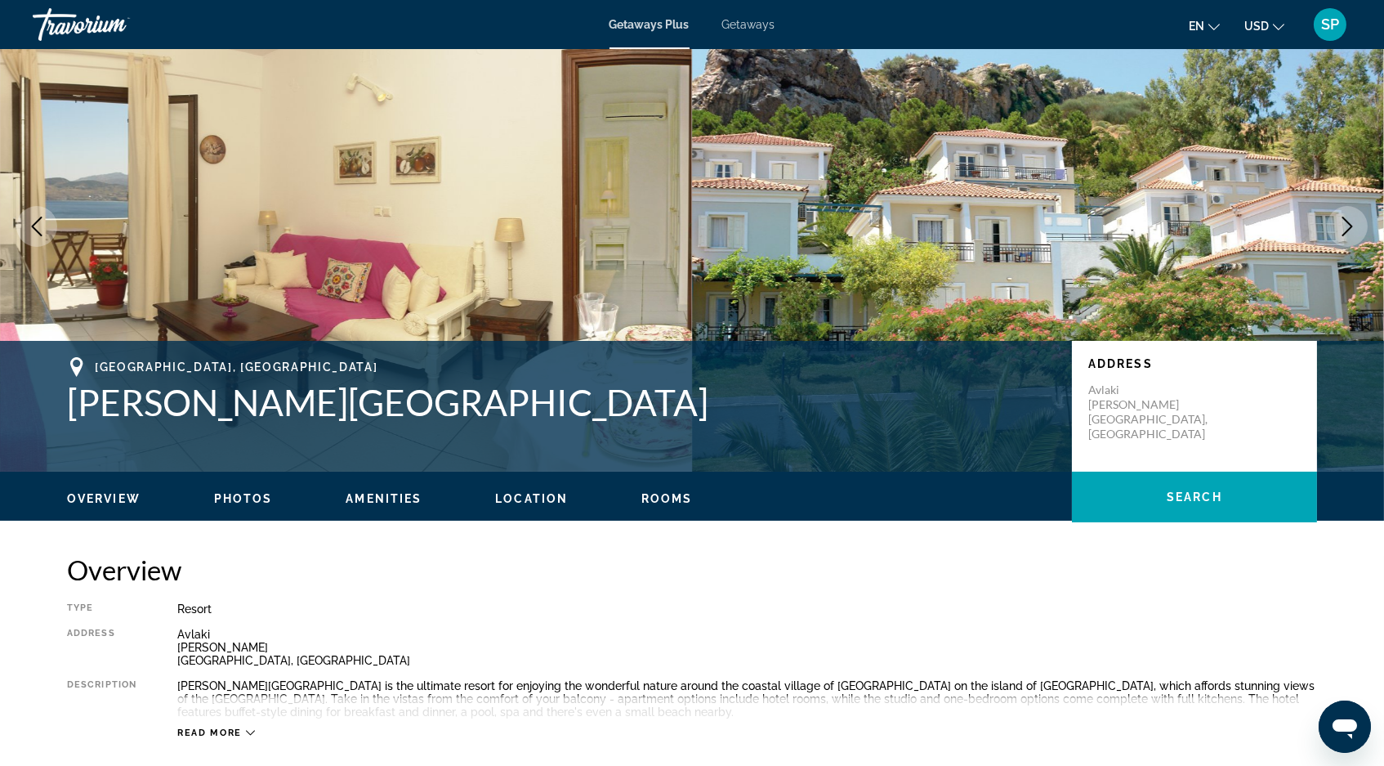
click at [1351, 236] on icon "Next image" at bounding box center [1348, 227] width 20 height 20
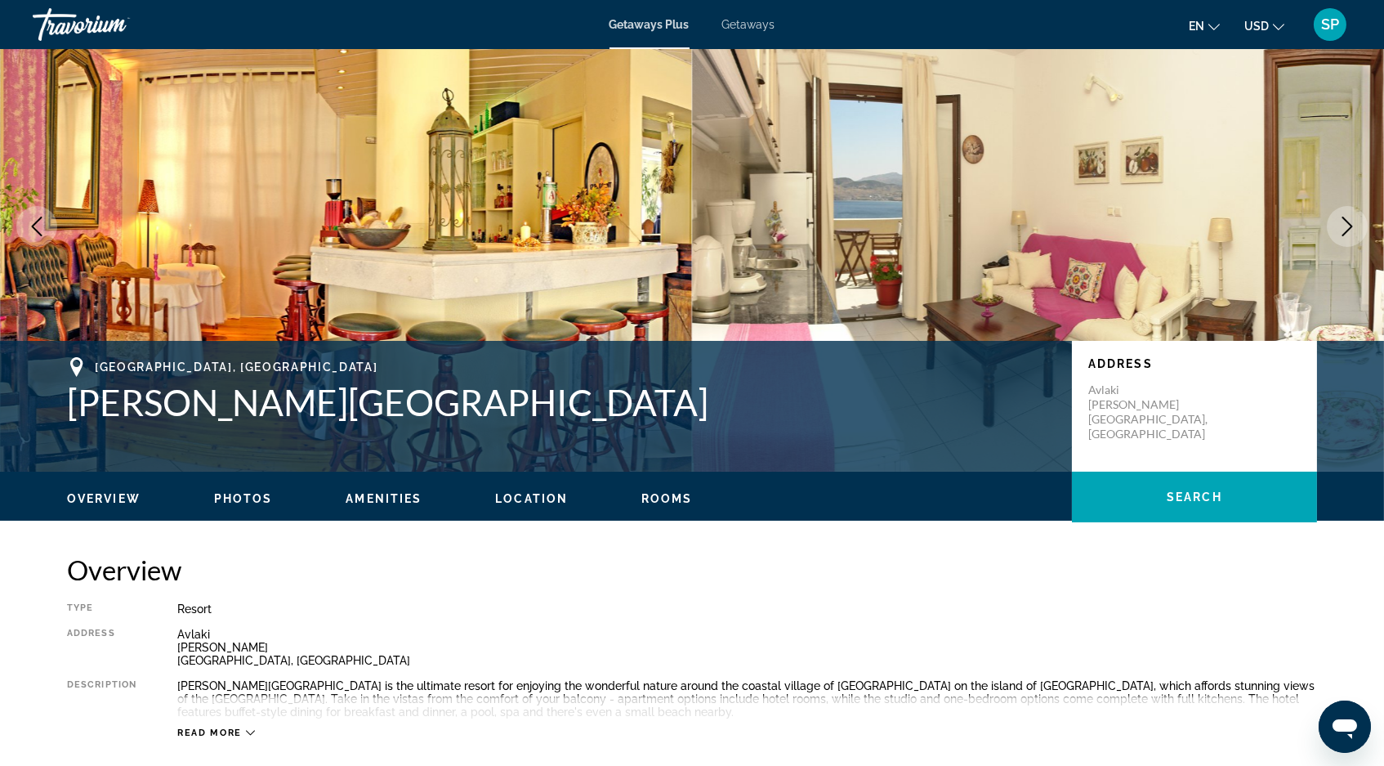
click at [1347, 236] on icon "Next image" at bounding box center [1347, 227] width 11 height 20
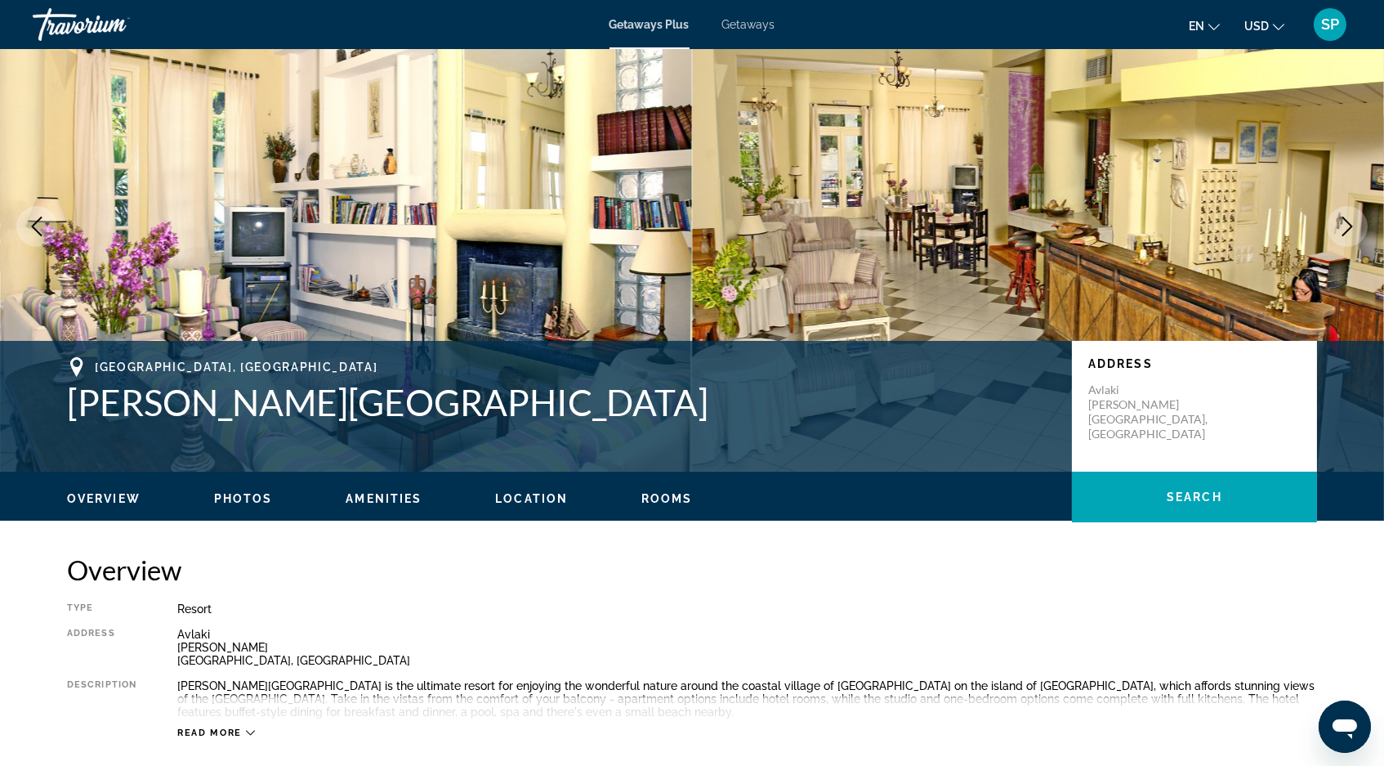
click at [1347, 236] on icon "Next image" at bounding box center [1347, 227] width 11 height 20
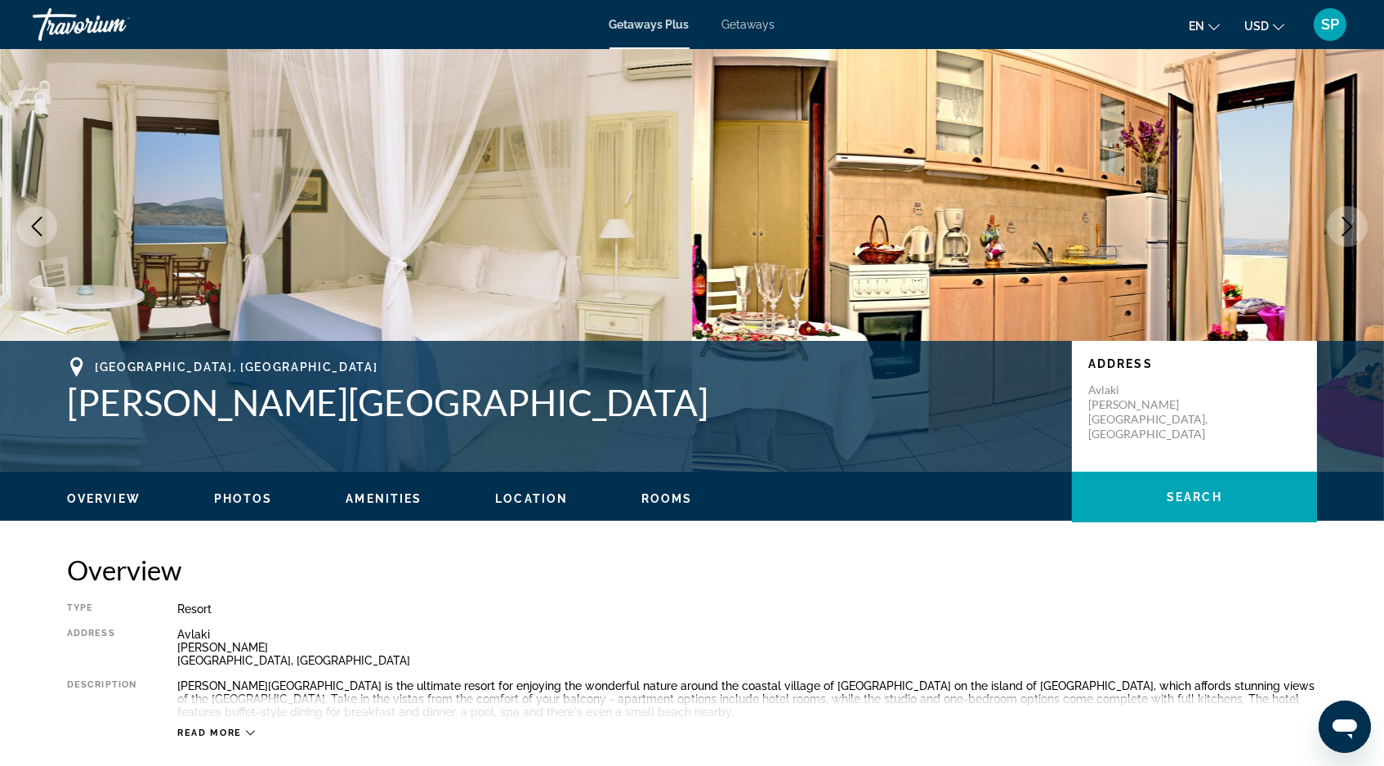
click at [1347, 236] on icon "Next image" at bounding box center [1347, 227] width 11 height 20
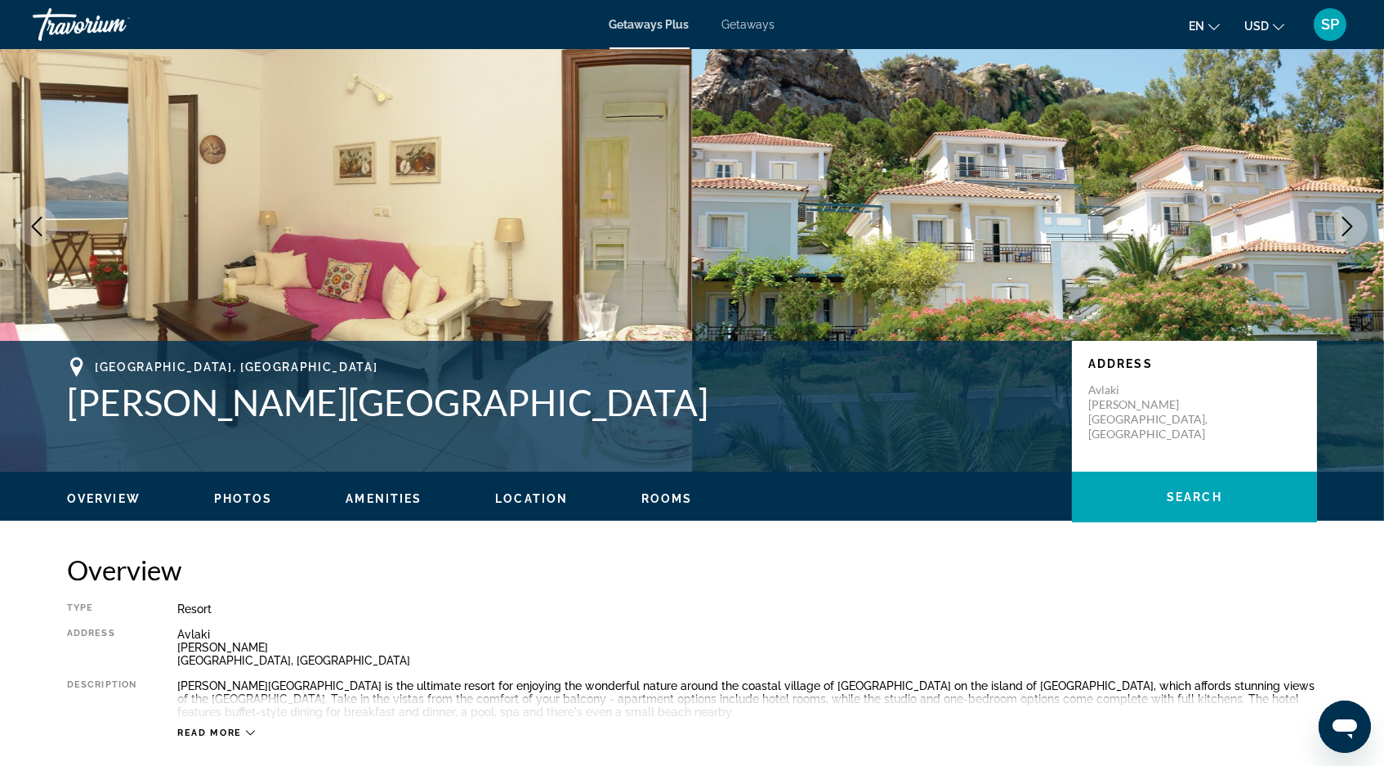
click at [1347, 236] on icon "Next image" at bounding box center [1347, 227] width 11 height 20
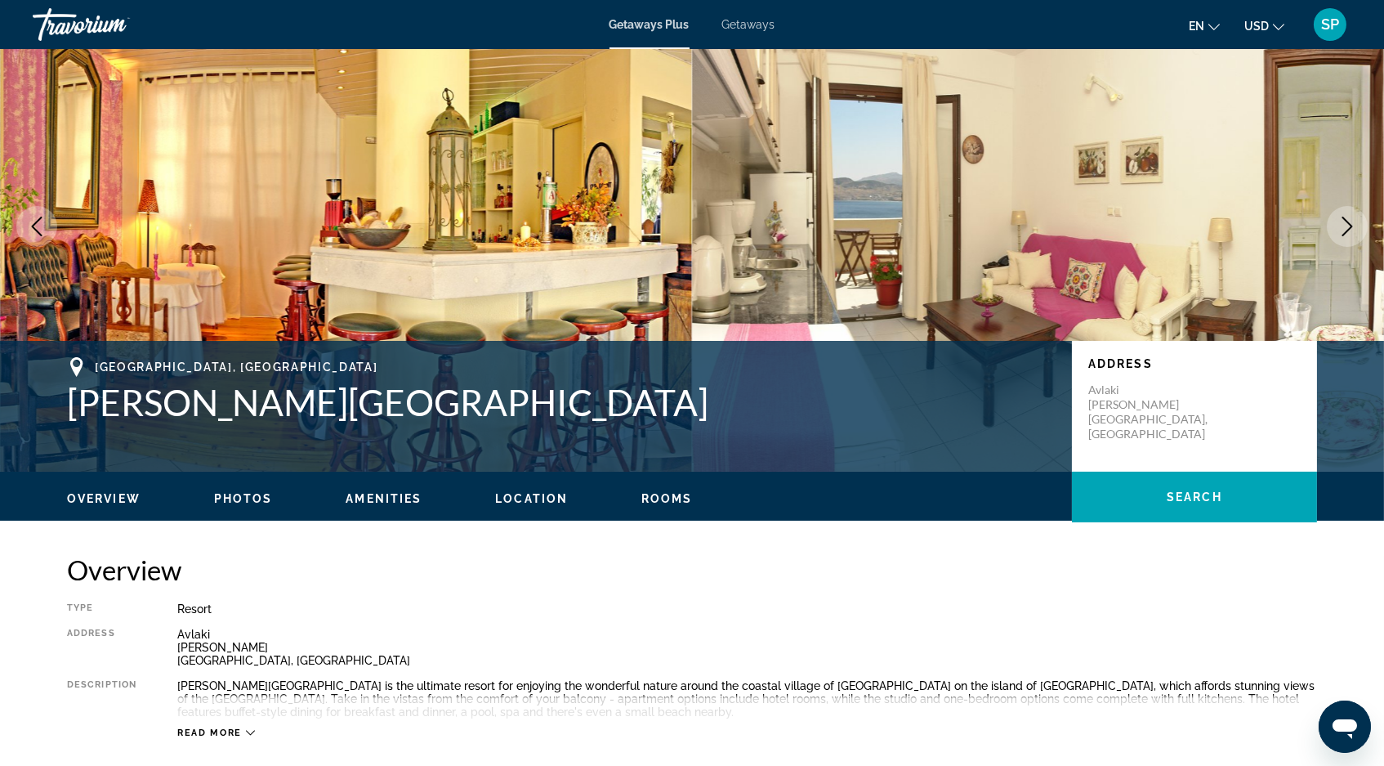
click at [1347, 236] on icon "Next image" at bounding box center [1347, 227] width 11 height 20
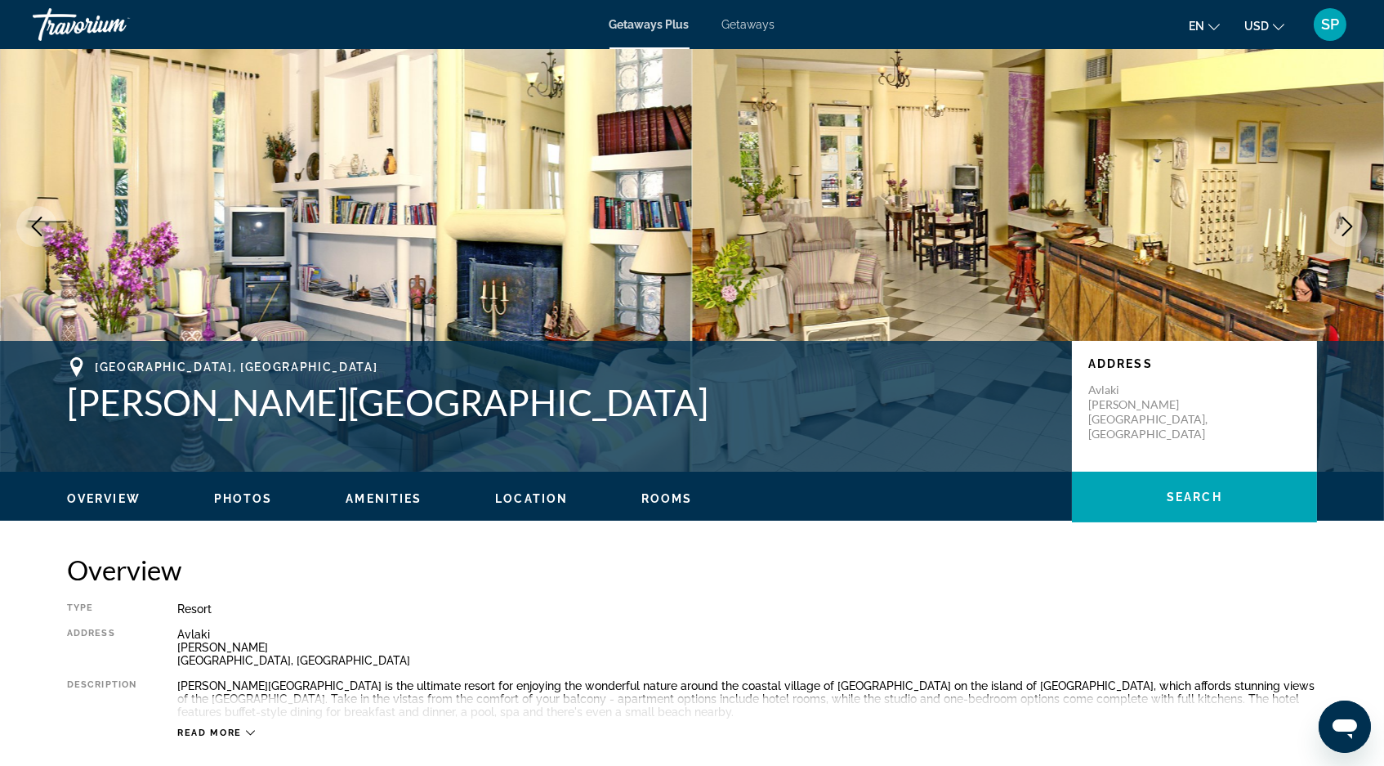
click at [1347, 236] on icon "Next image" at bounding box center [1347, 227] width 11 height 20
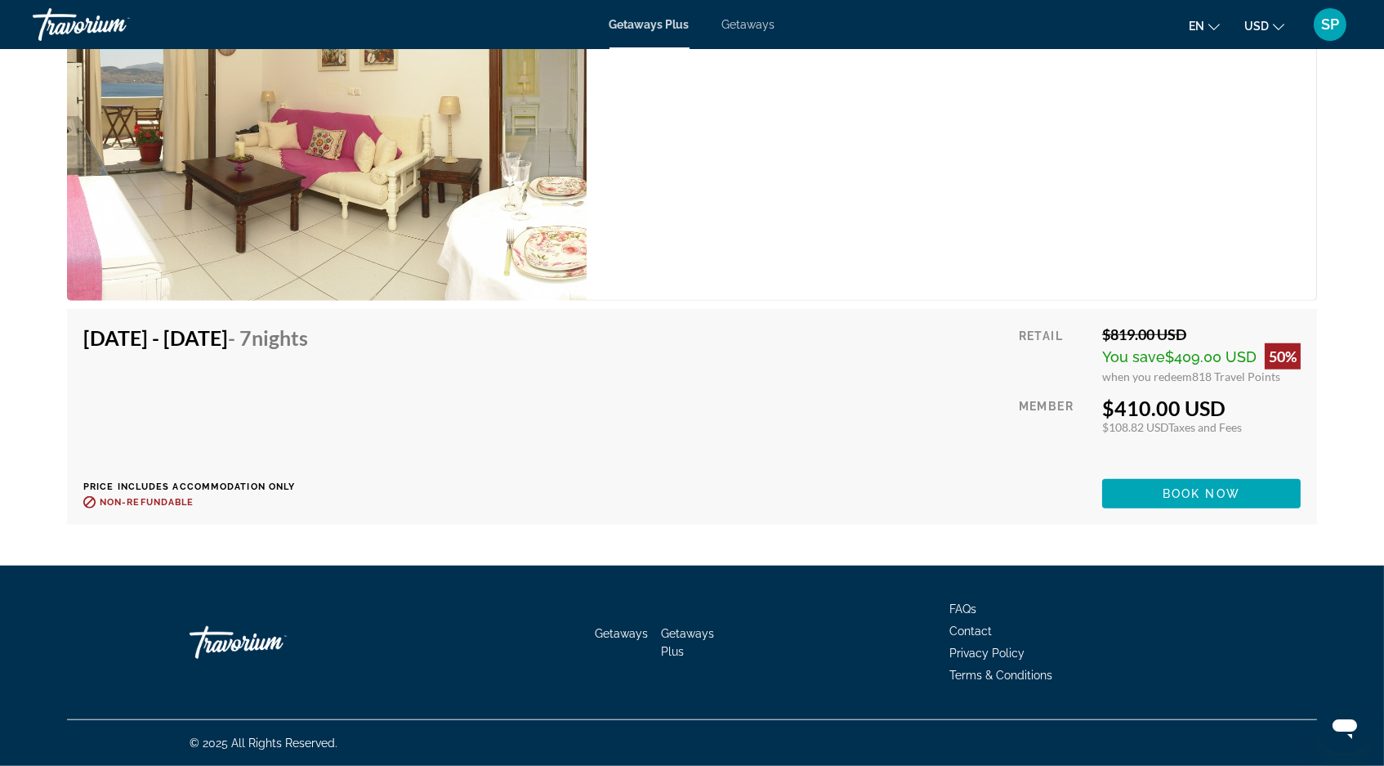
scroll to position [2900, 0]
click at [1200, 500] on span "Book now" at bounding box center [1202, 493] width 78 height 13
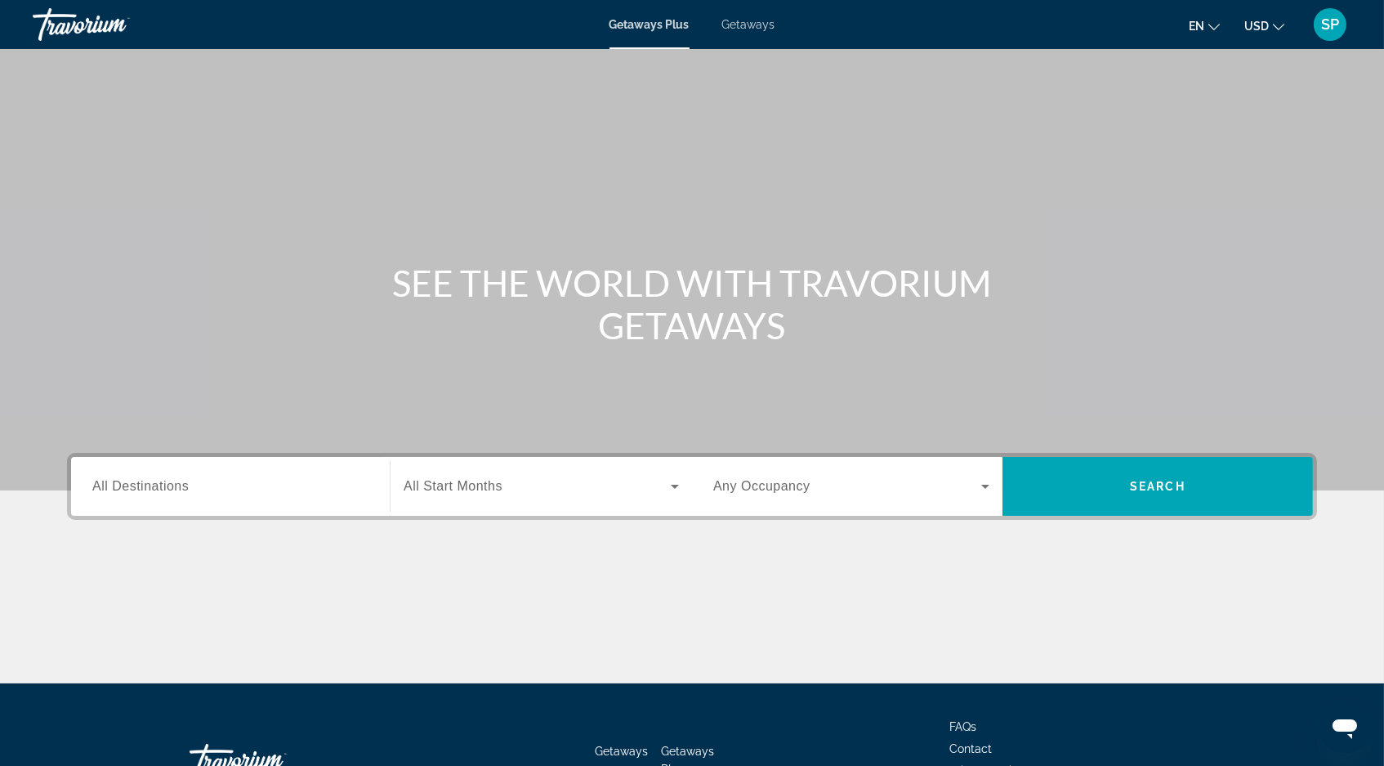
click at [750, 25] on span "Getaways" at bounding box center [748, 24] width 53 height 13
click at [130, 493] on span "All Destinations" at bounding box center [140, 486] width 96 height 14
click at [130, 497] on input "Destination All Destinations" at bounding box center [230, 487] width 276 height 20
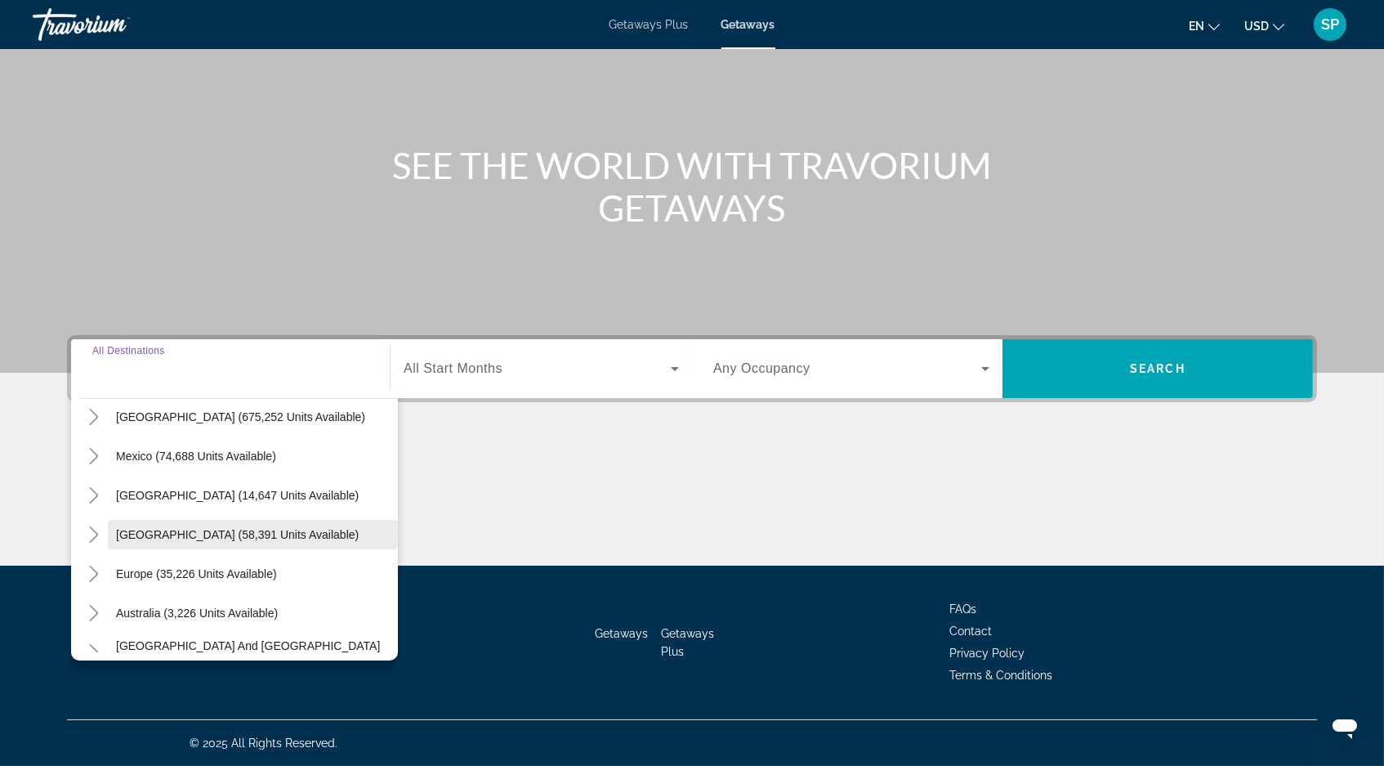
scroll to position [69, 0]
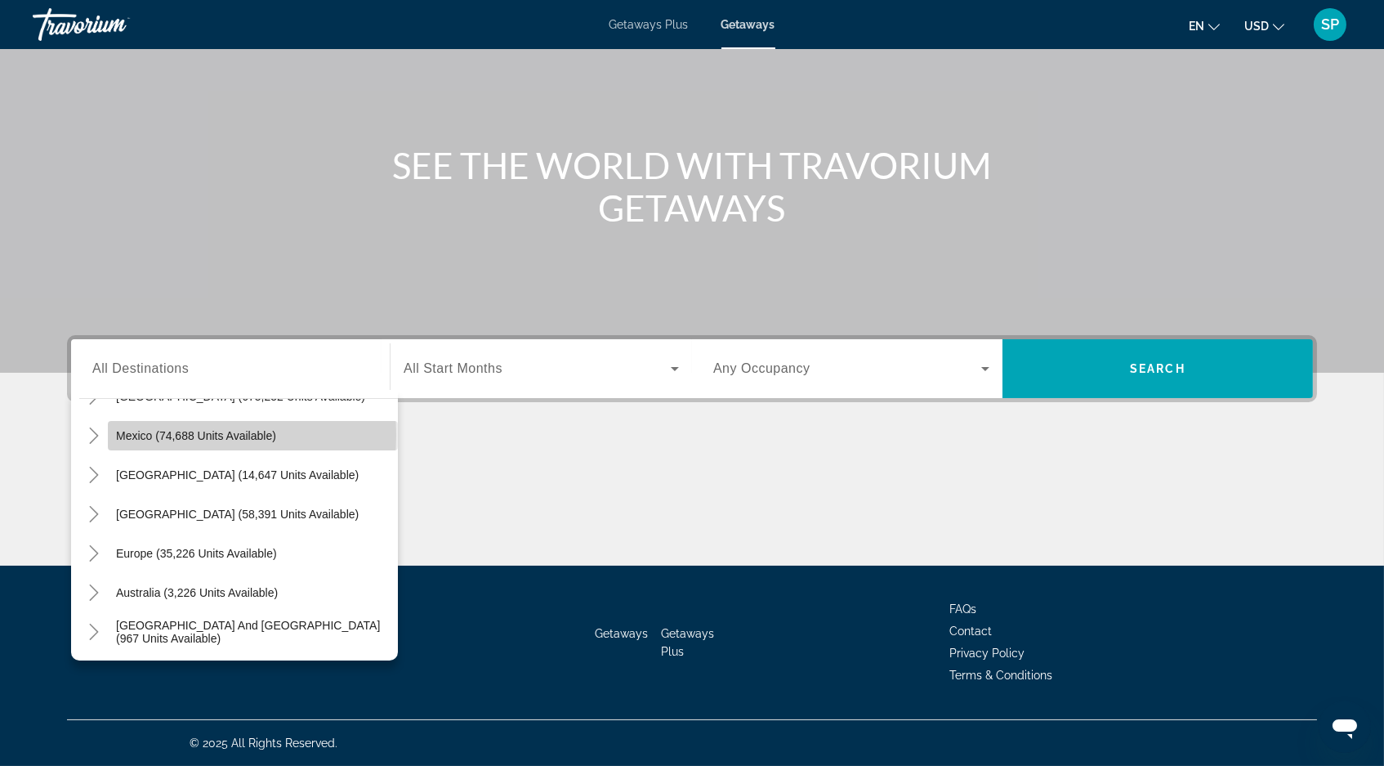
click at [116, 429] on span "Mexico (74,688 units available)" at bounding box center [196, 435] width 160 height 13
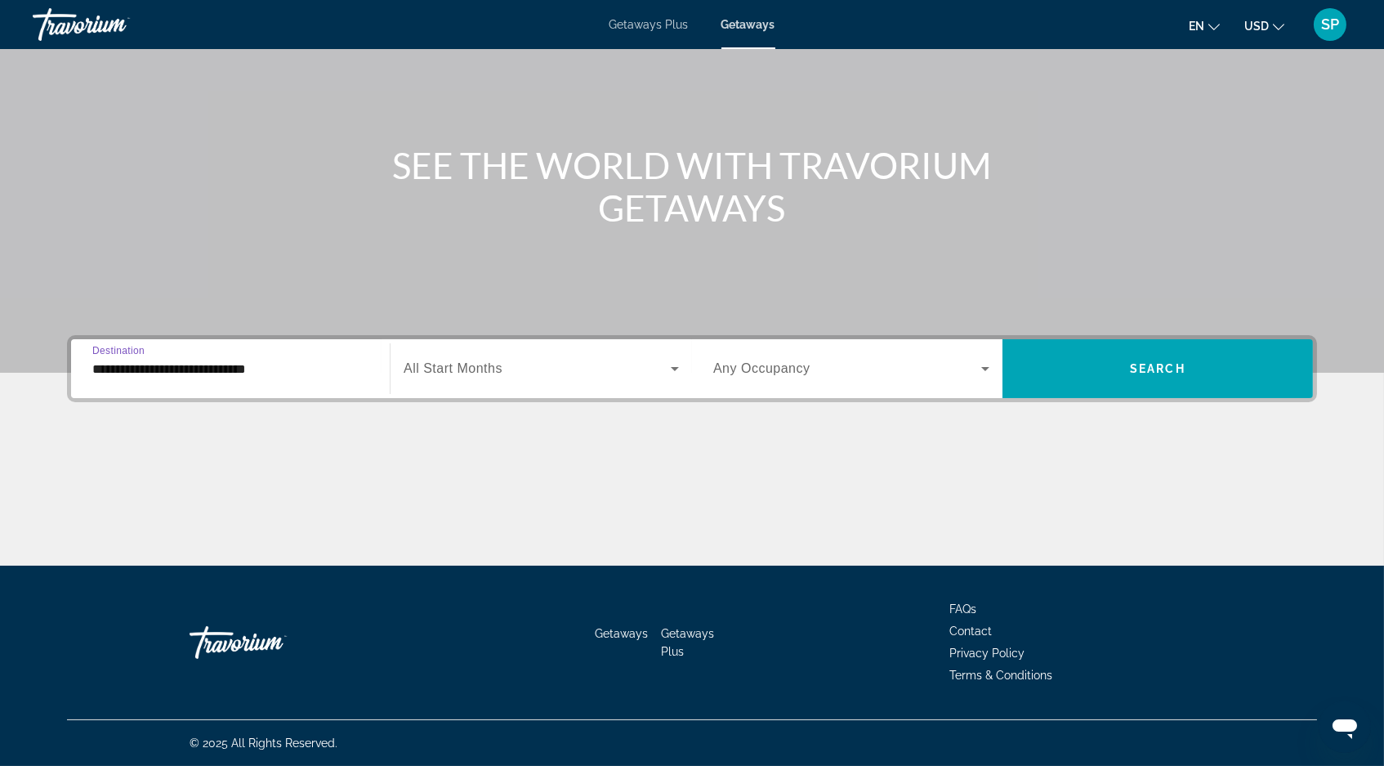
click at [92, 360] on input "**********" at bounding box center [230, 370] width 276 height 20
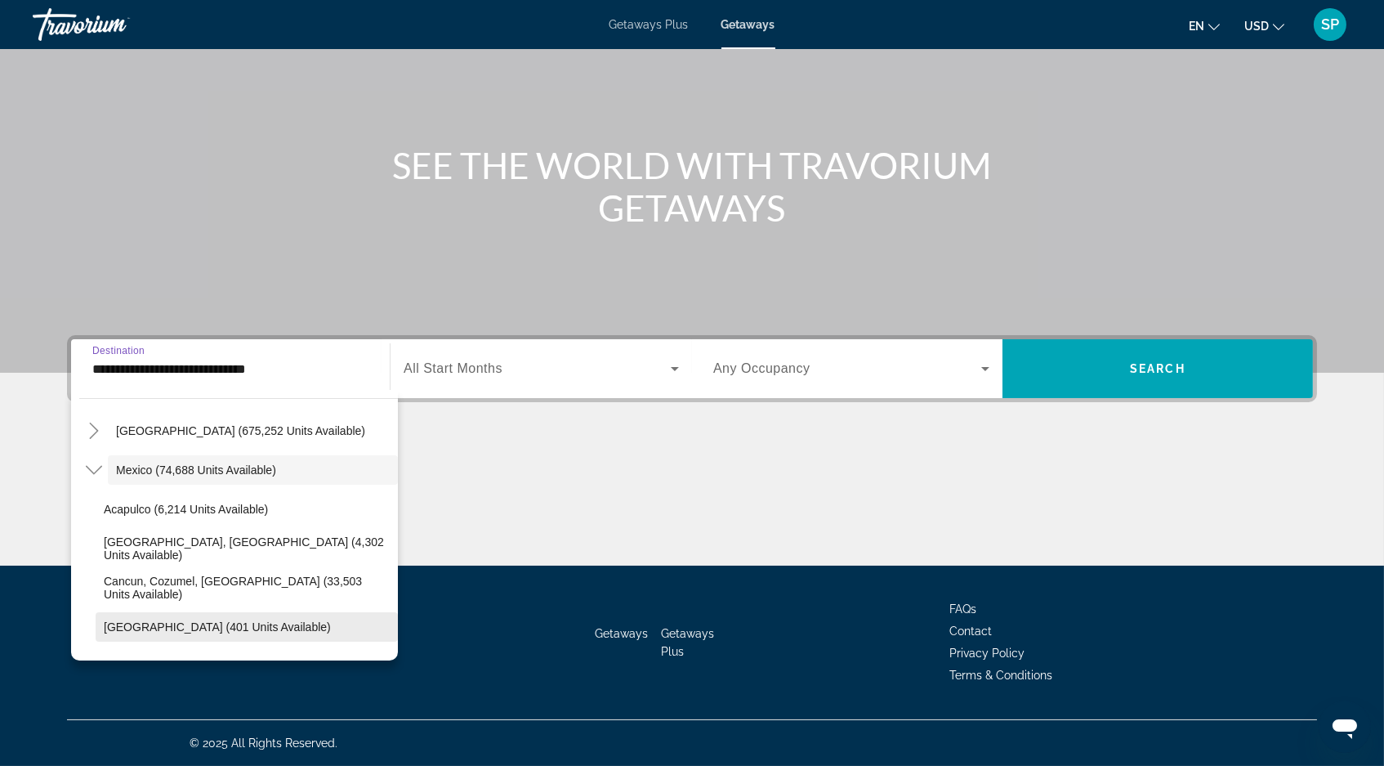
scroll to position [38, 0]
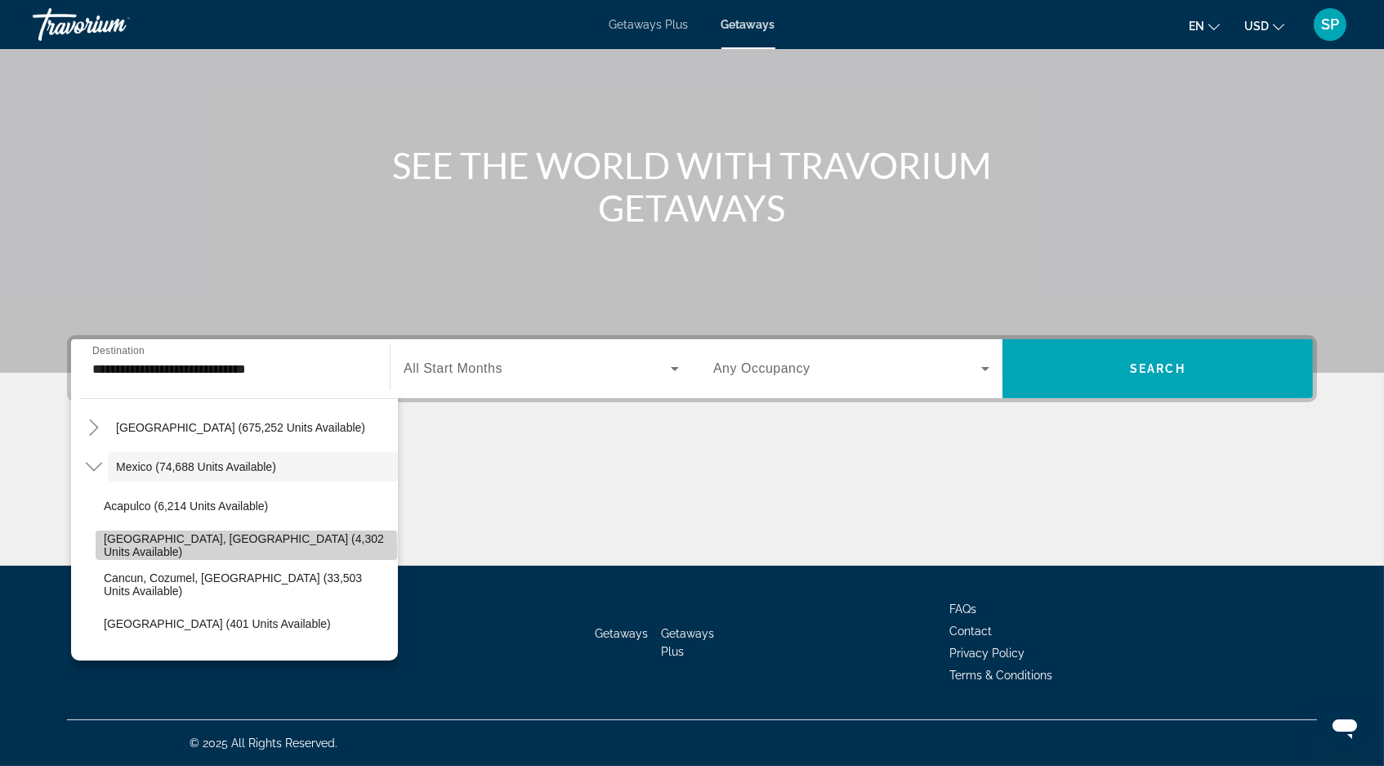
click at [176, 532] on span "Baja Peninsula, Los Cabos (4,302 units available)" at bounding box center [247, 545] width 286 height 26
type input "**********"
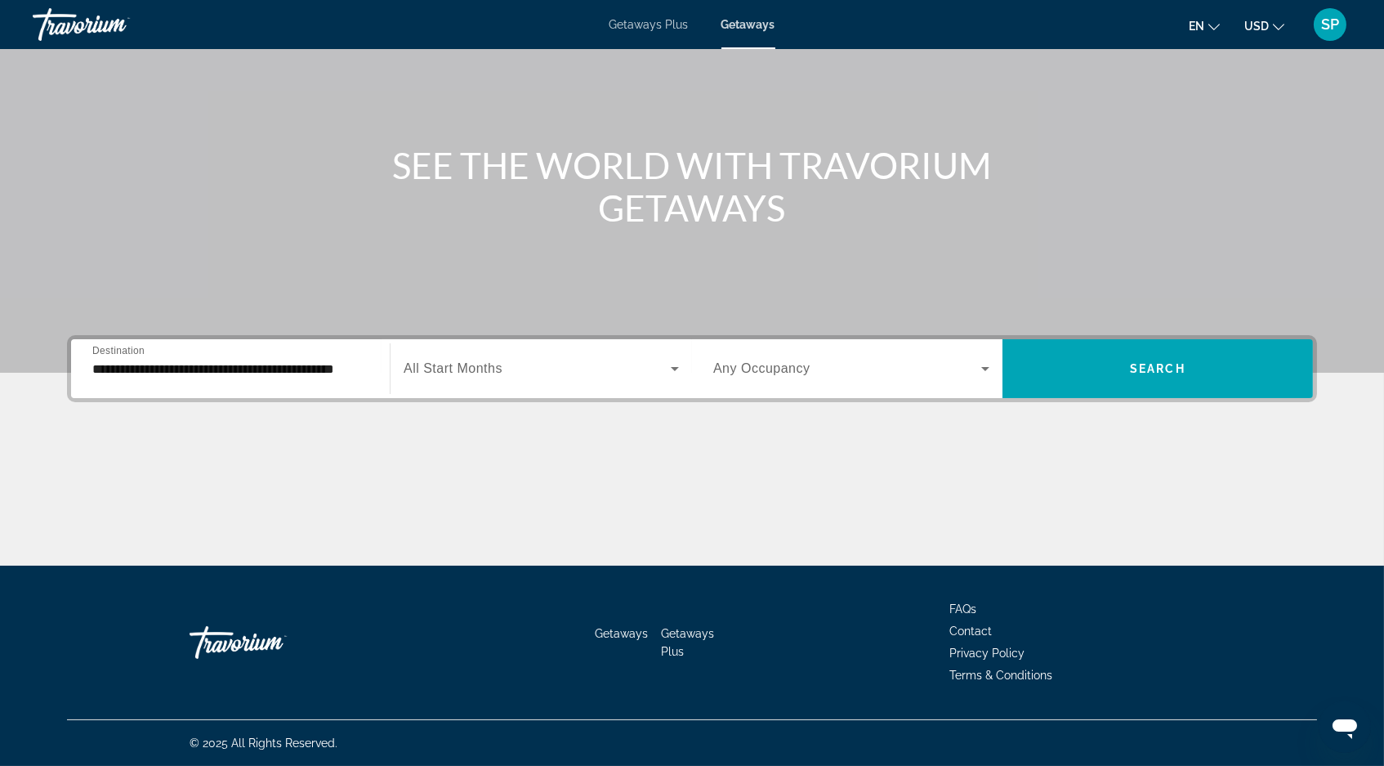
click at [477, 361] on span "All Start Months" at bounding box center [453, 368] width 99 height 14
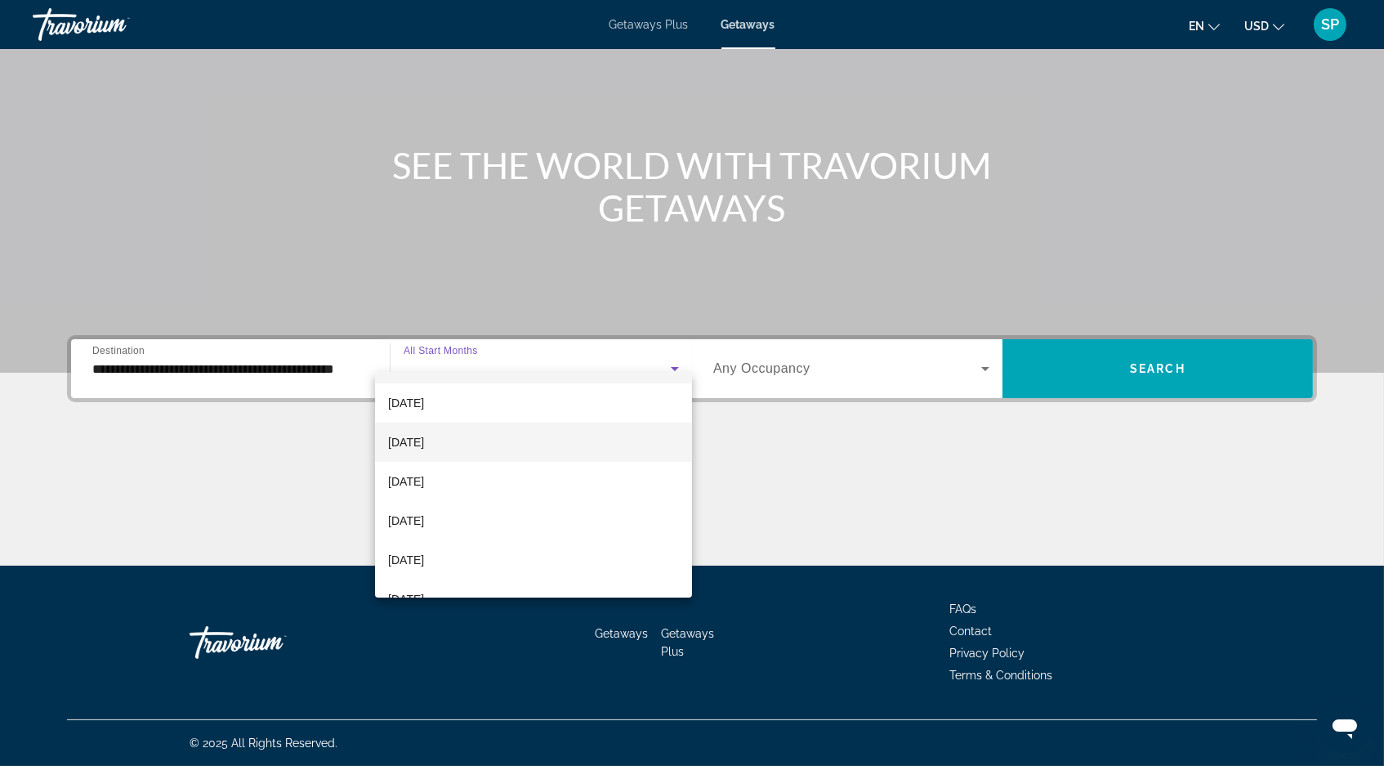
scroll to position [49, 0]
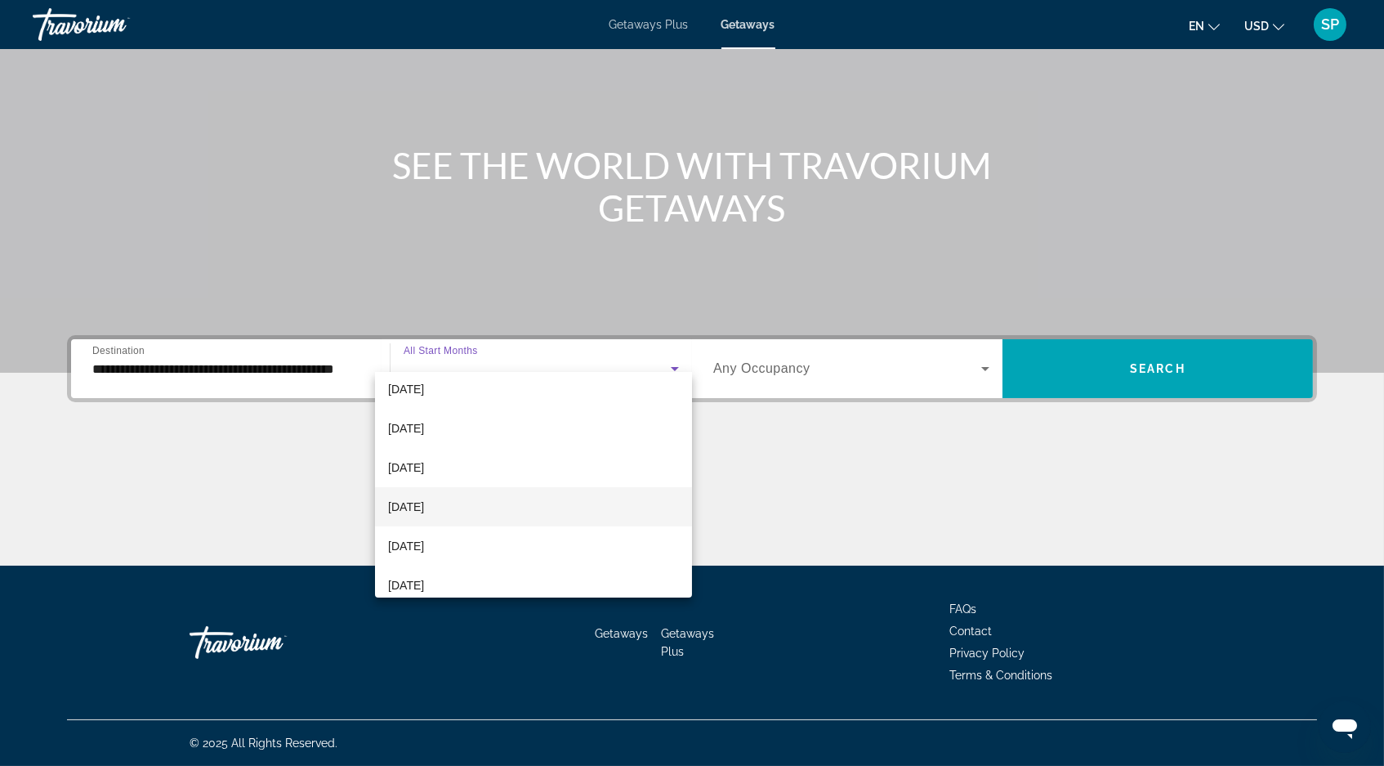
click at [424, 506] on span "December 2025" at bounding box center [406, 507] width 36 height 20
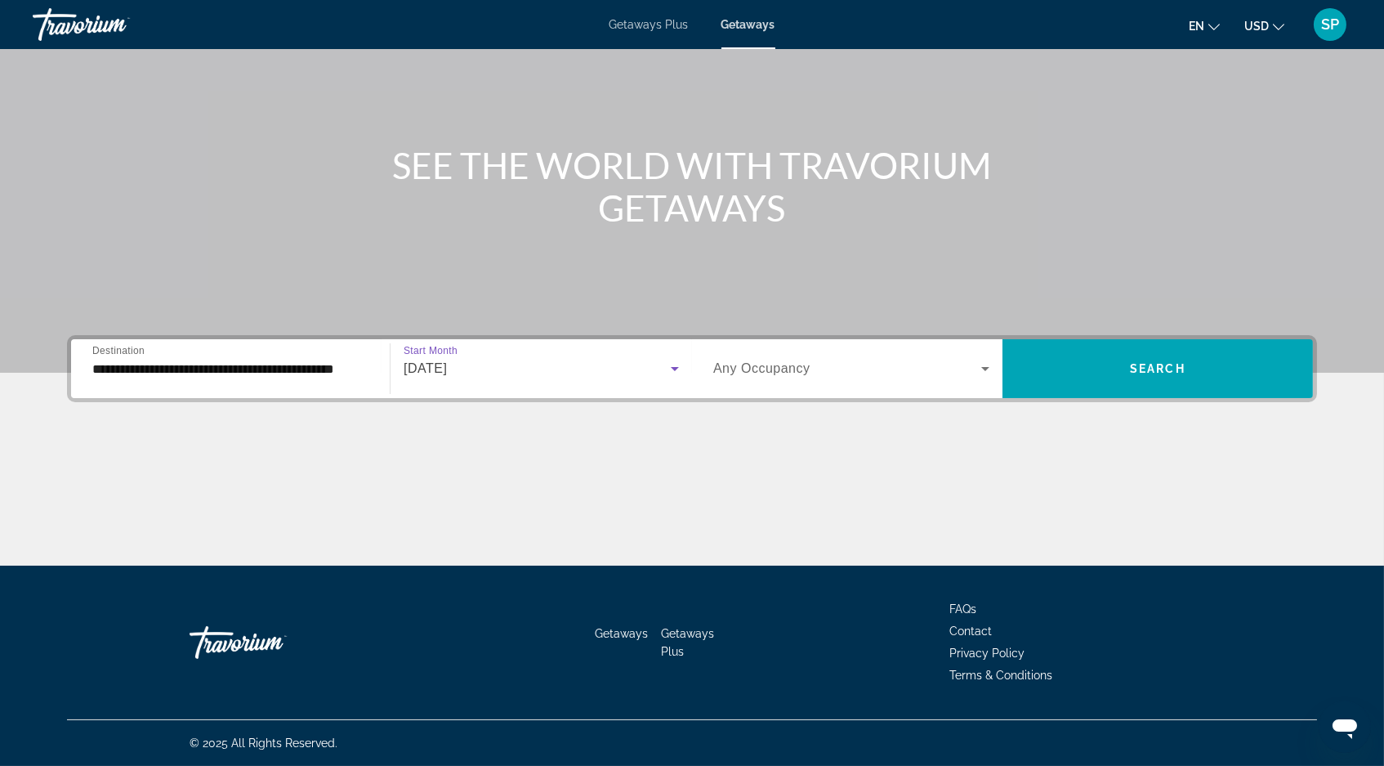
click at [994, 359] on icon "Search widget" at bounding box center [986, 369] width 20 height 20
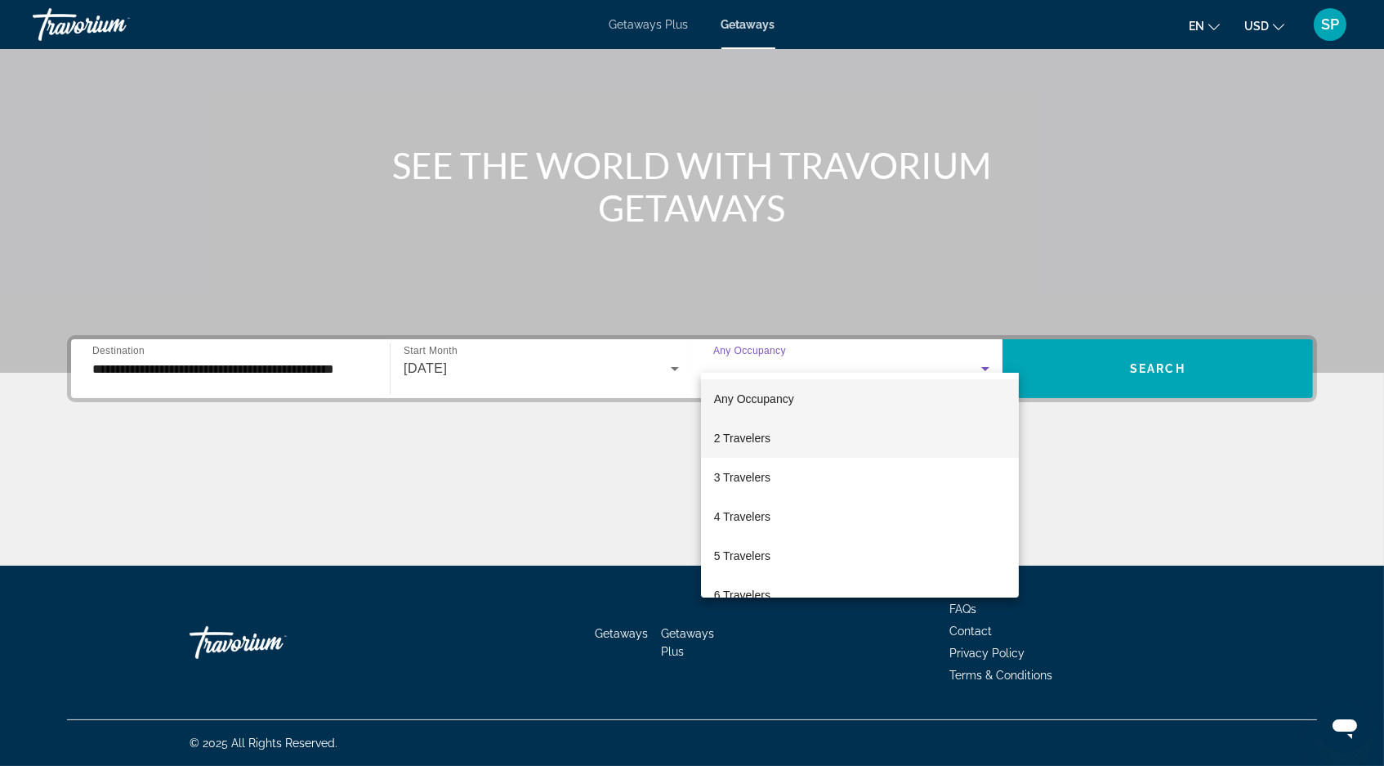
click at [762, 434] on span "2 Travelers" at bounding box center [742, 438] width 56 height 20
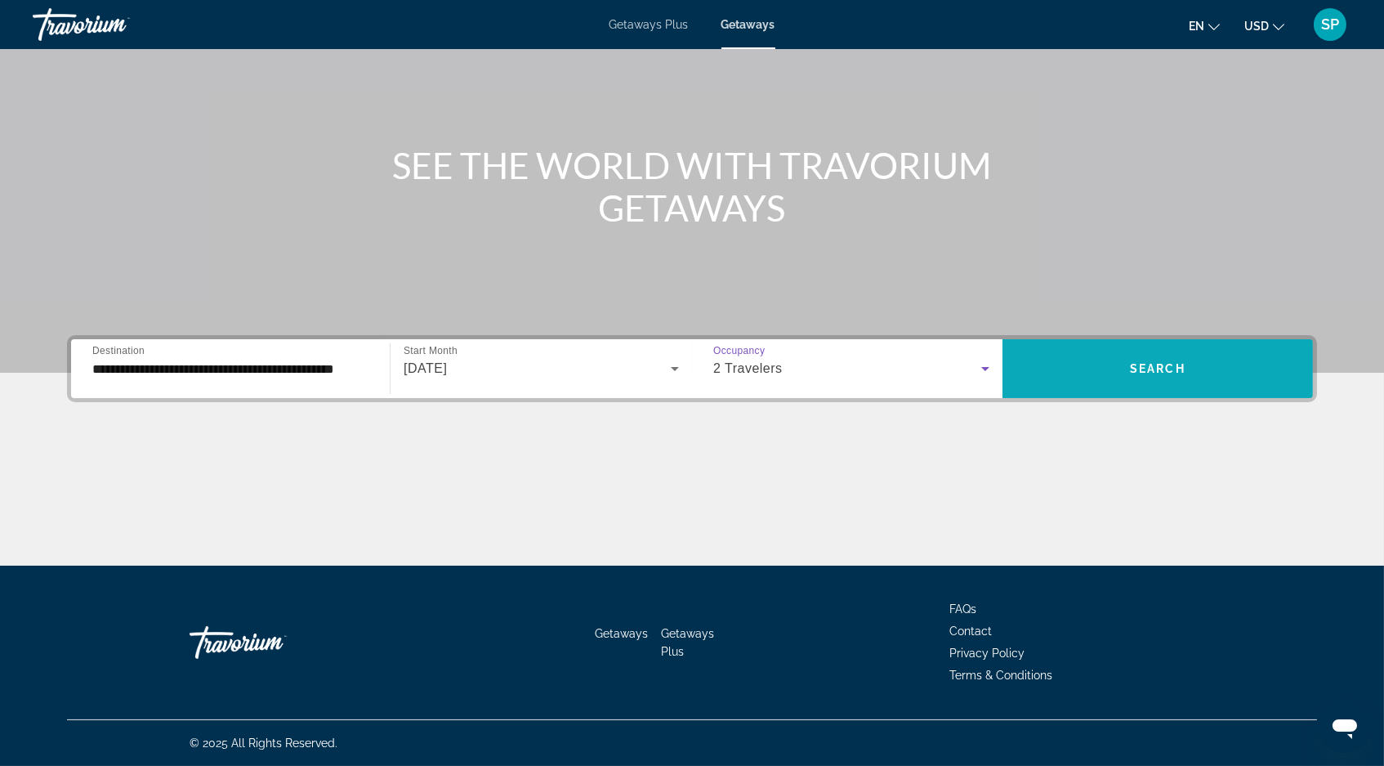
click at [1159, 362] on span "Search" at bounding box center [1158, 368] width 56 height 13
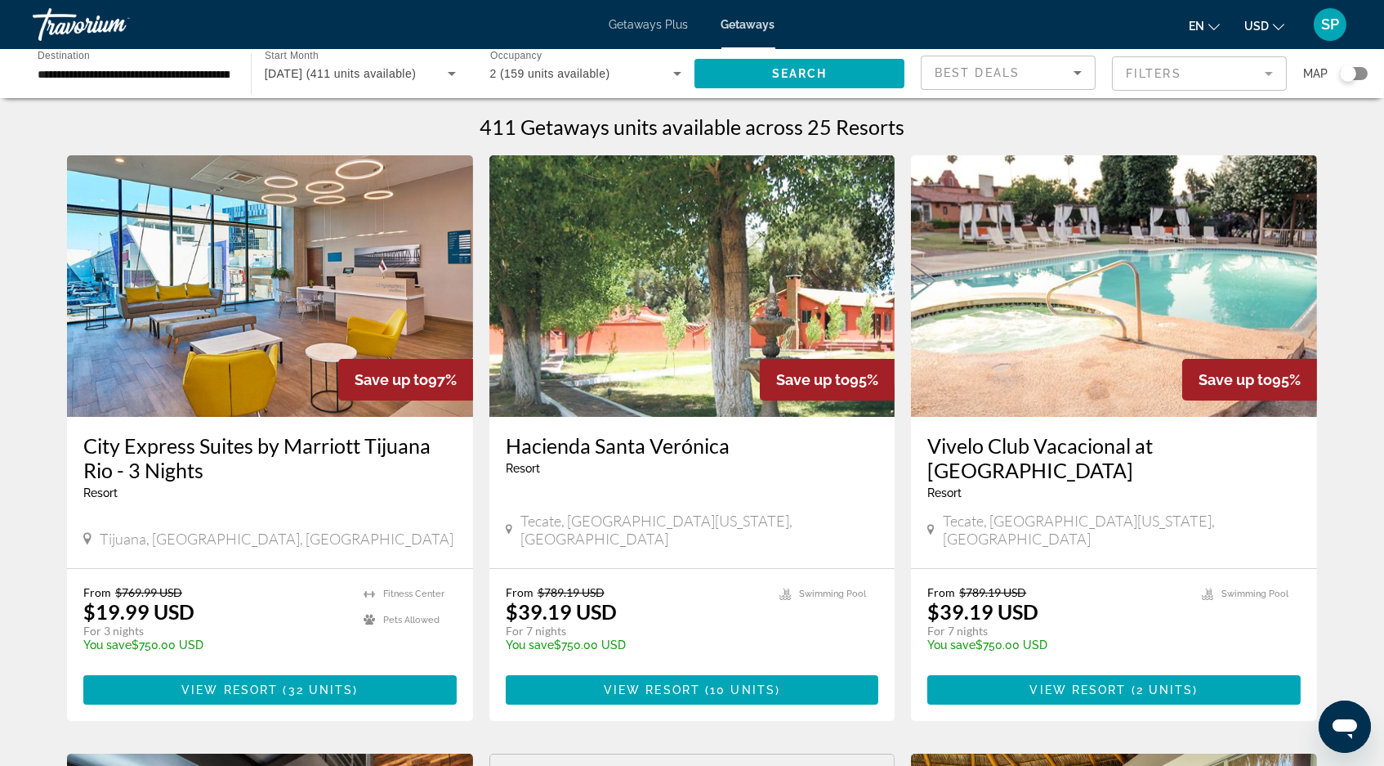
click at [1186, 81] on mat-form-field "Filters" at bounding box center [1199, 73] width 175 height 34
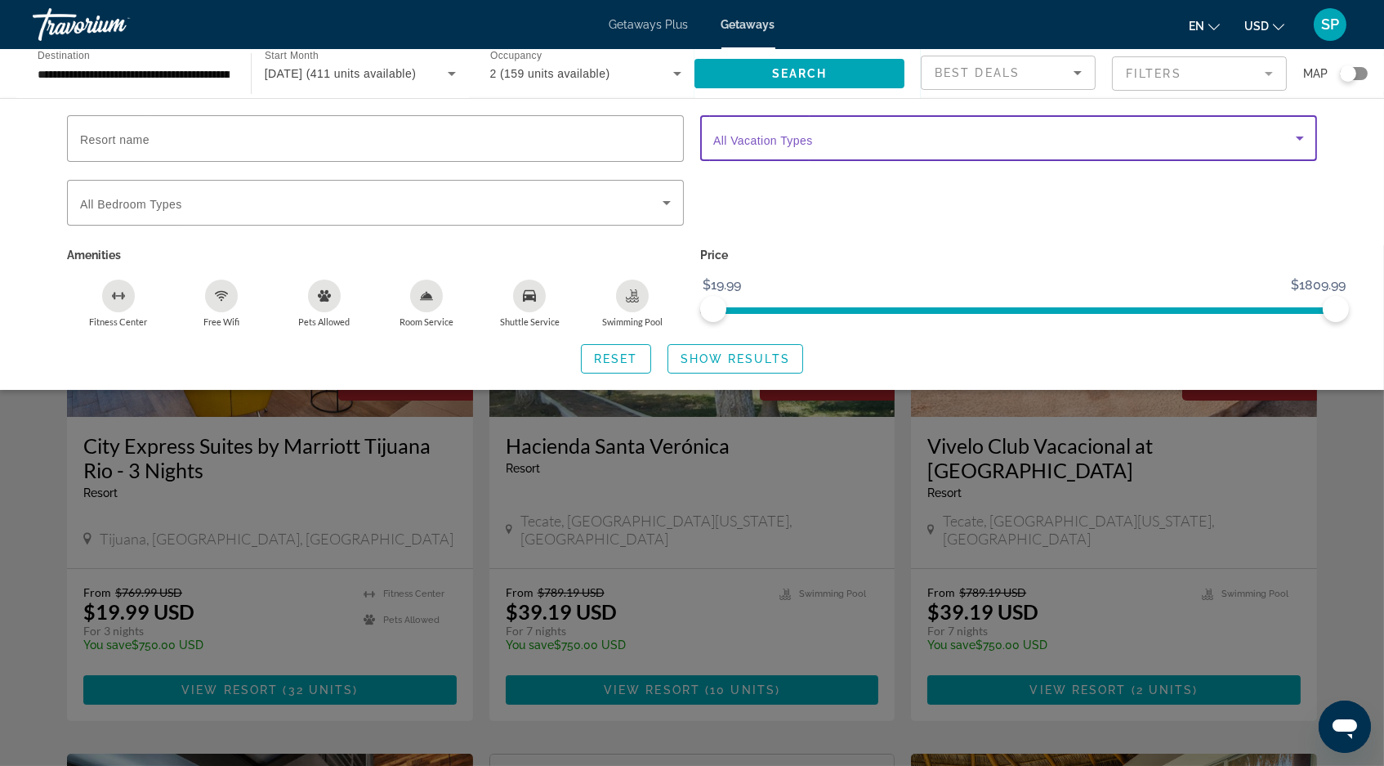
click at [1304, 141] on icon "Search widget" at bounding box center [1300, 138] width 8 height 4
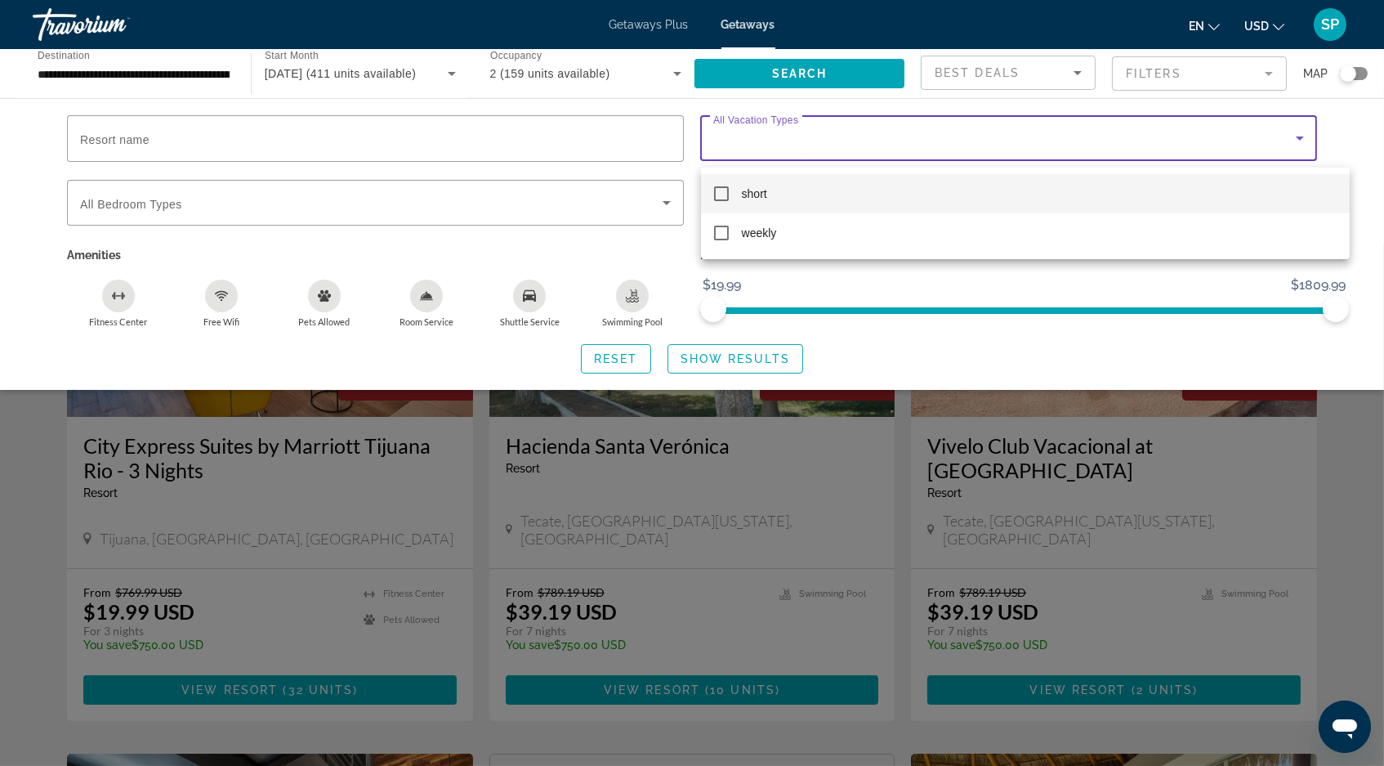
click at [1330, 143] on div at bounding box center [692, 383] width 1384 height 766
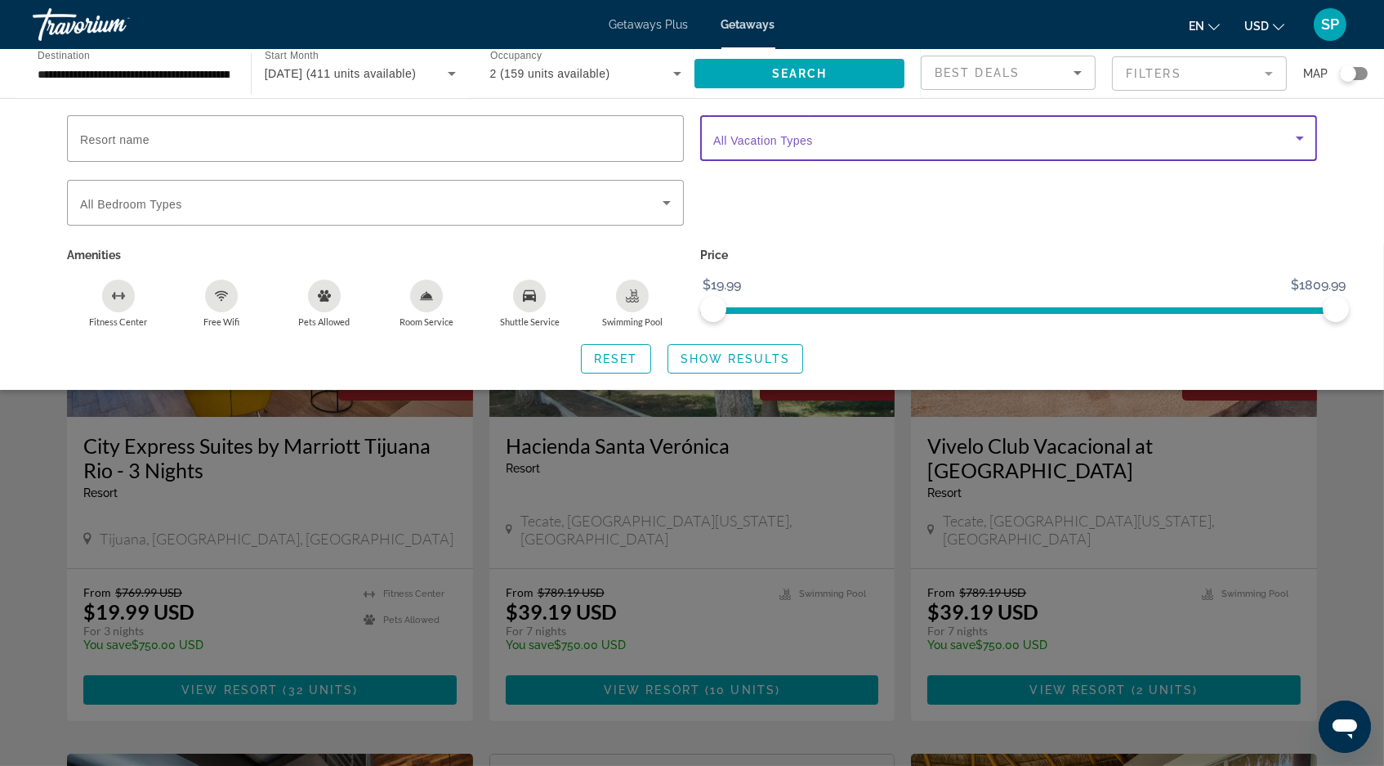
click at [1304, 141] on icon "Search widget" at bounding box center [1300, 138] width 8 height 4
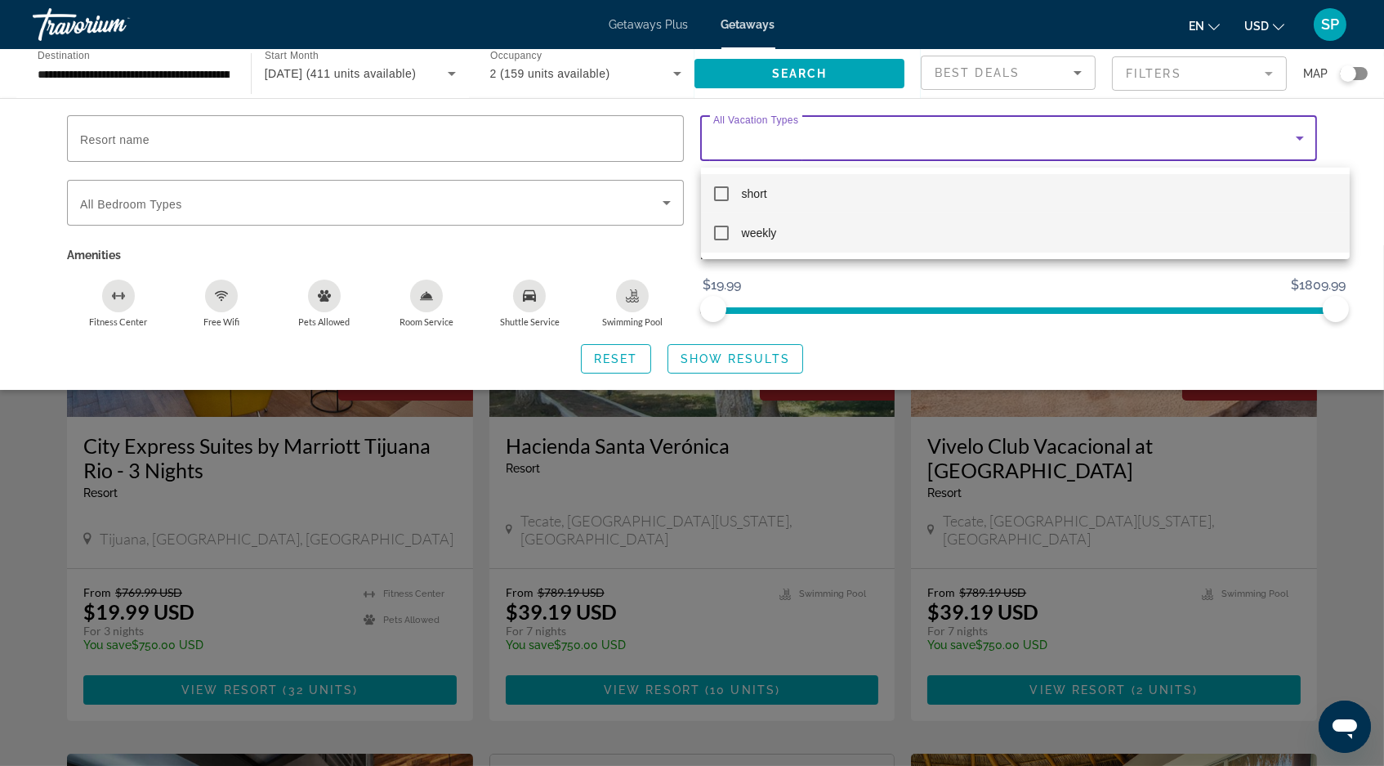
click at [713, 240] on mat-option "weekly" at bounding box center [1025, 232] width 649 height 39
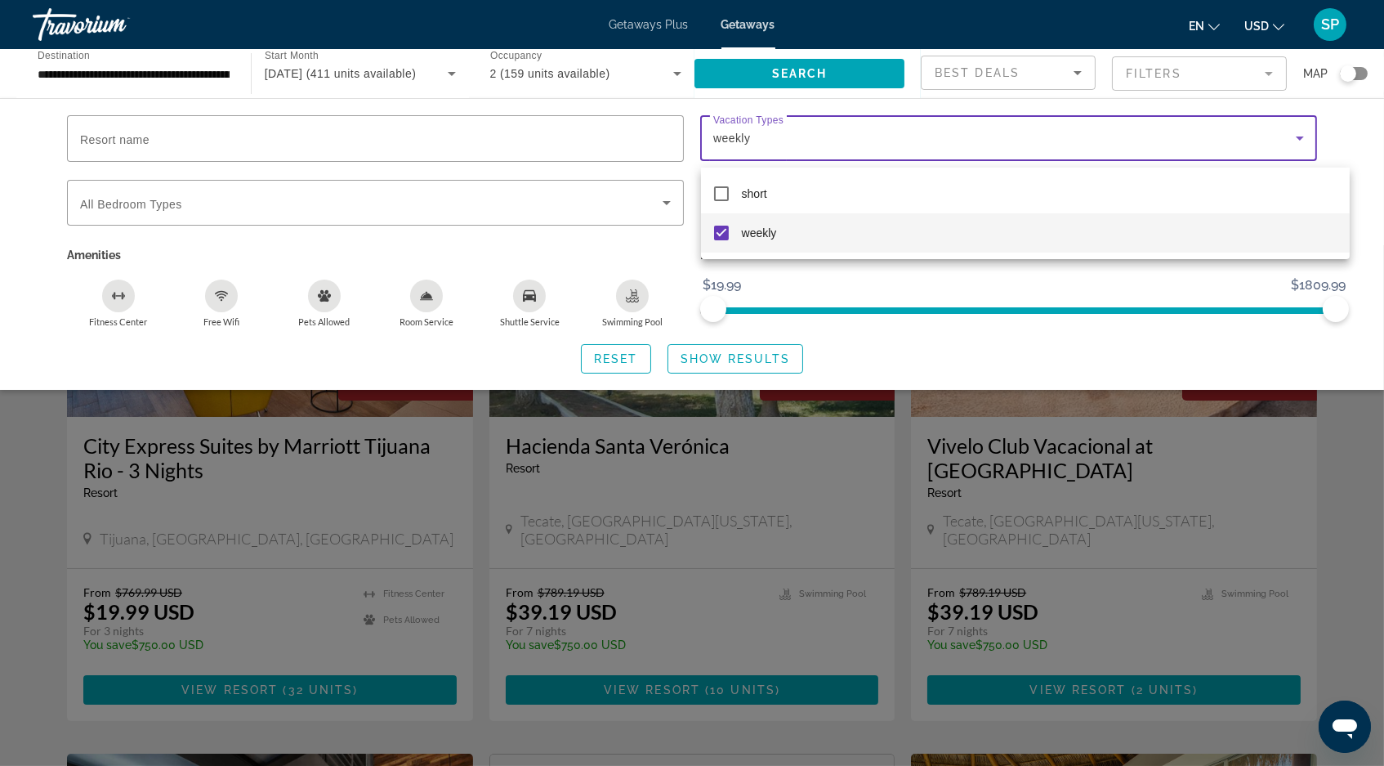
click at [720, 377] on div at bounding box center [692, 383] width 1384 height 766
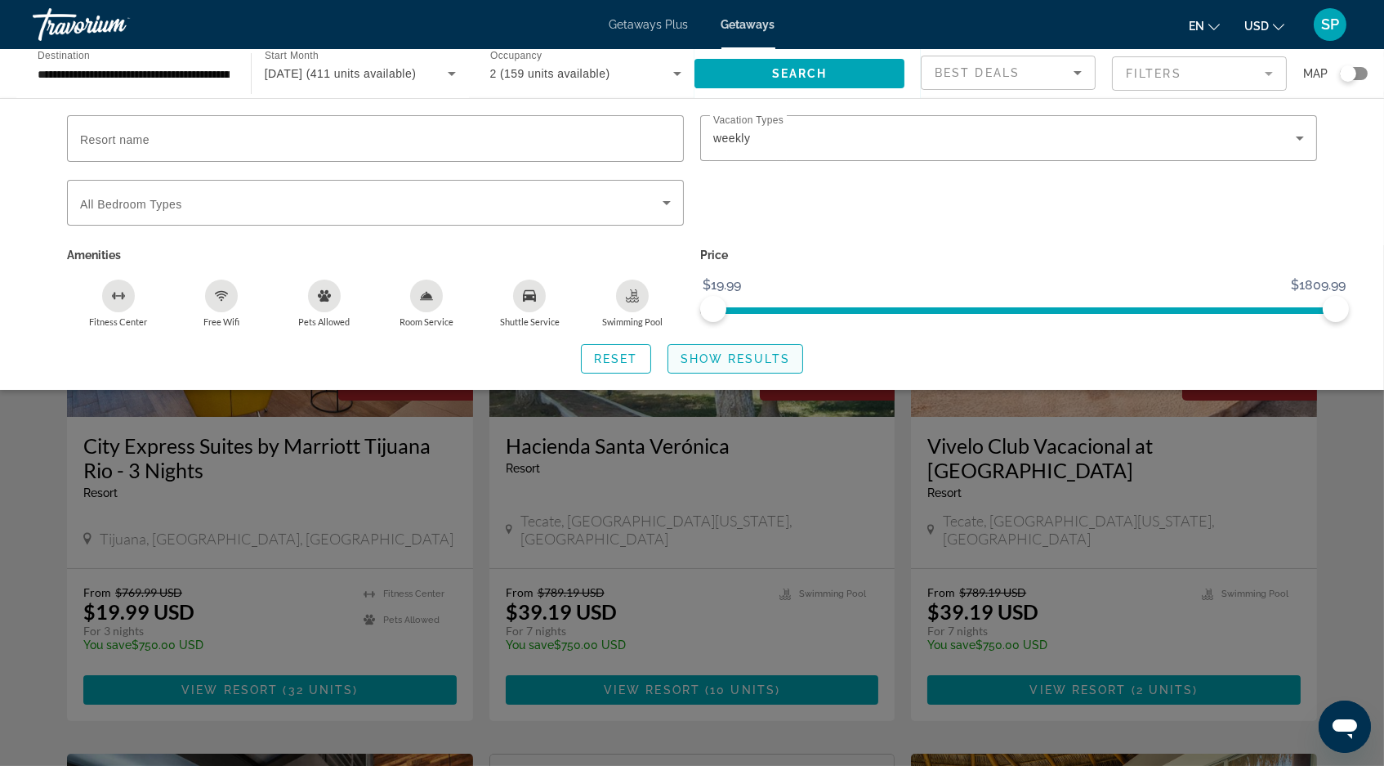
click at [720, 365] on span "Show Results" at bounding box center [735, 358] width 109 height 13
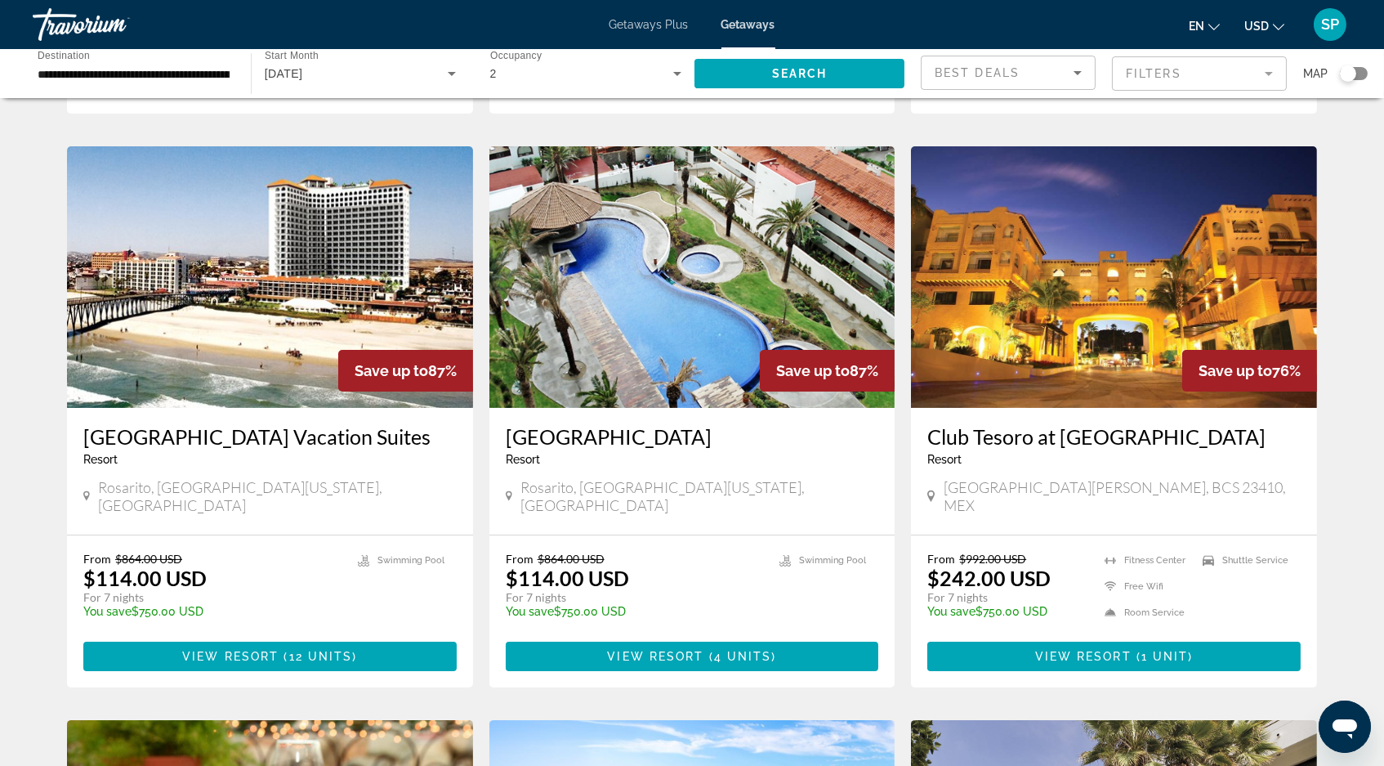
scroll to position [624, 0]
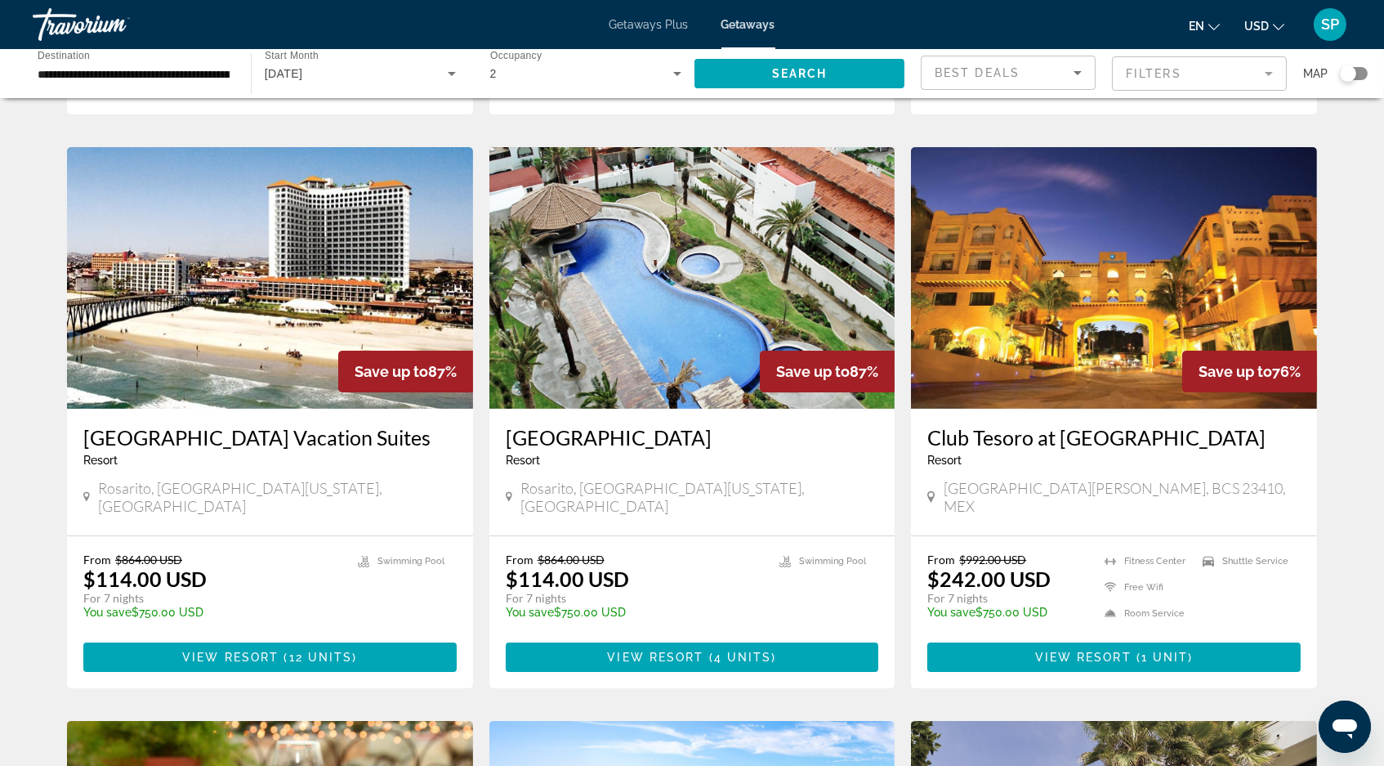
click at [279, 280] on img "Main content" at bounding box center [270, 277] width 406 height 261
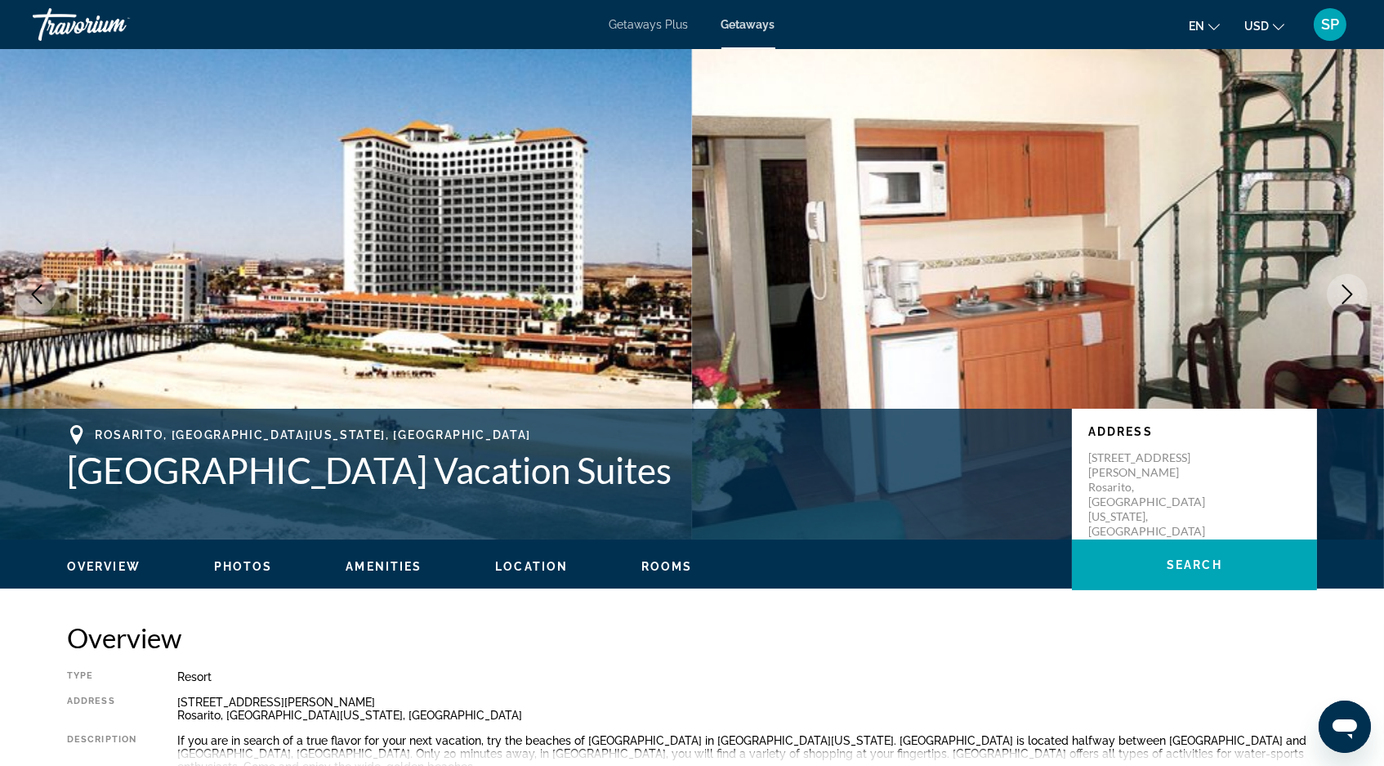
click at [1339, 304] on icon "Next image" at bounding box center [1348, 294] width 20 height 20
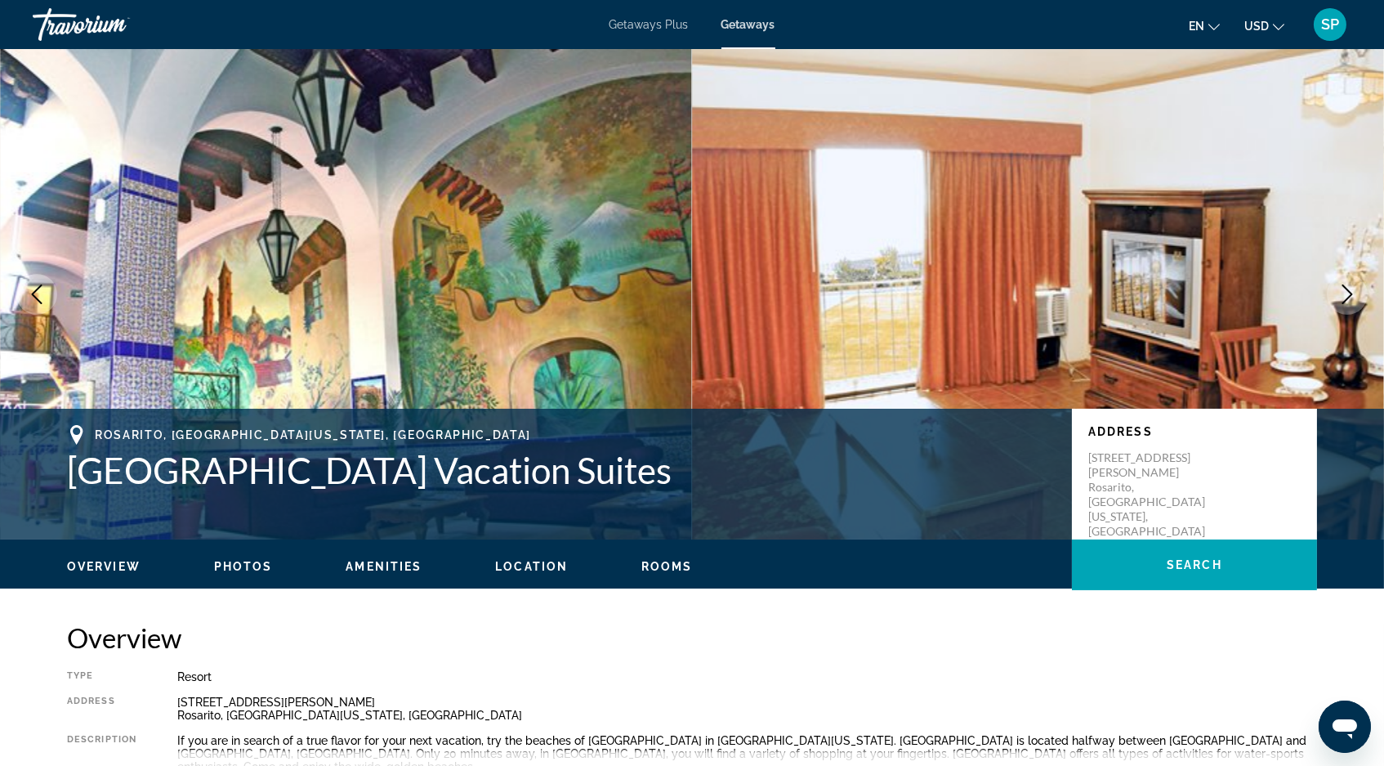
click at [1339, 304] on icon "Next image" at bounding box center [1348, 294] width 20 height 20
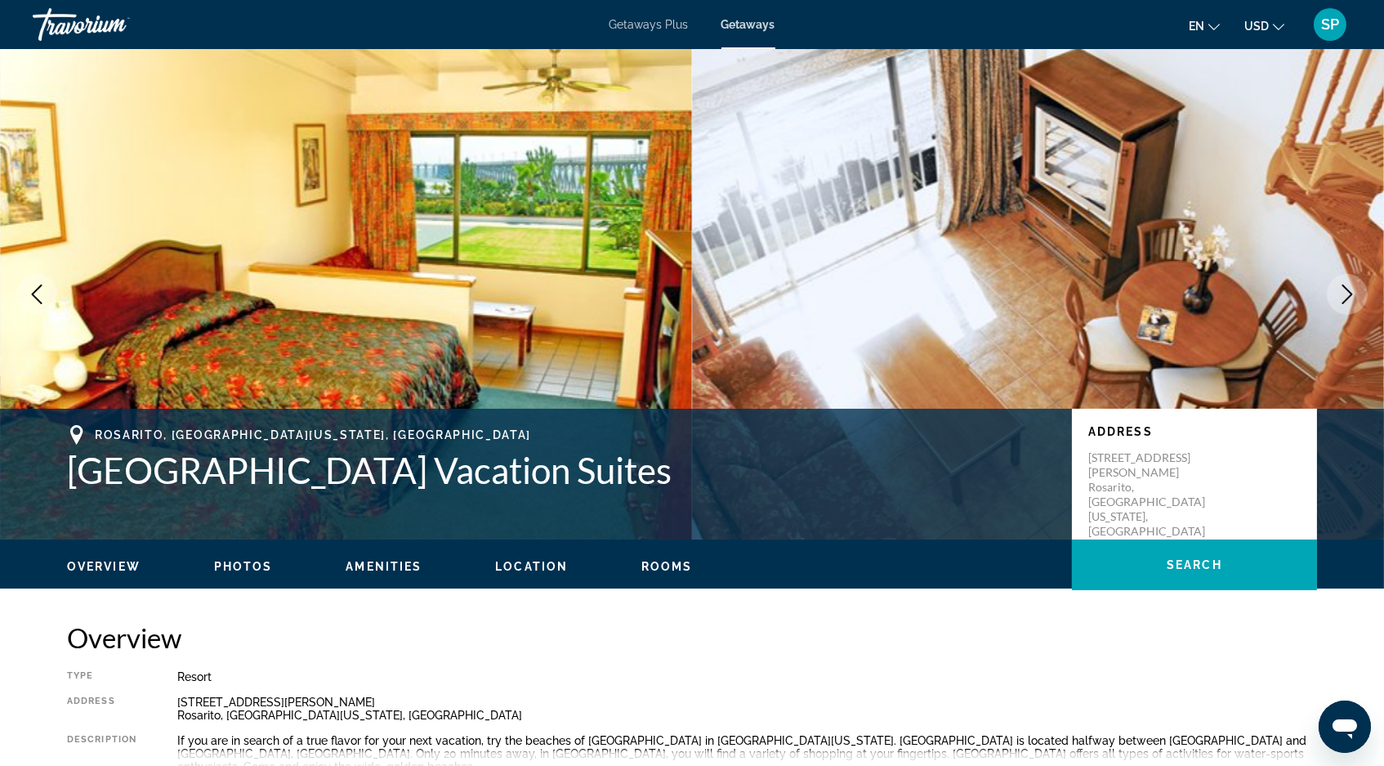
click at [1339, 304] on icon "Next image" at bounding box center [1348, 294] width 20 height 20
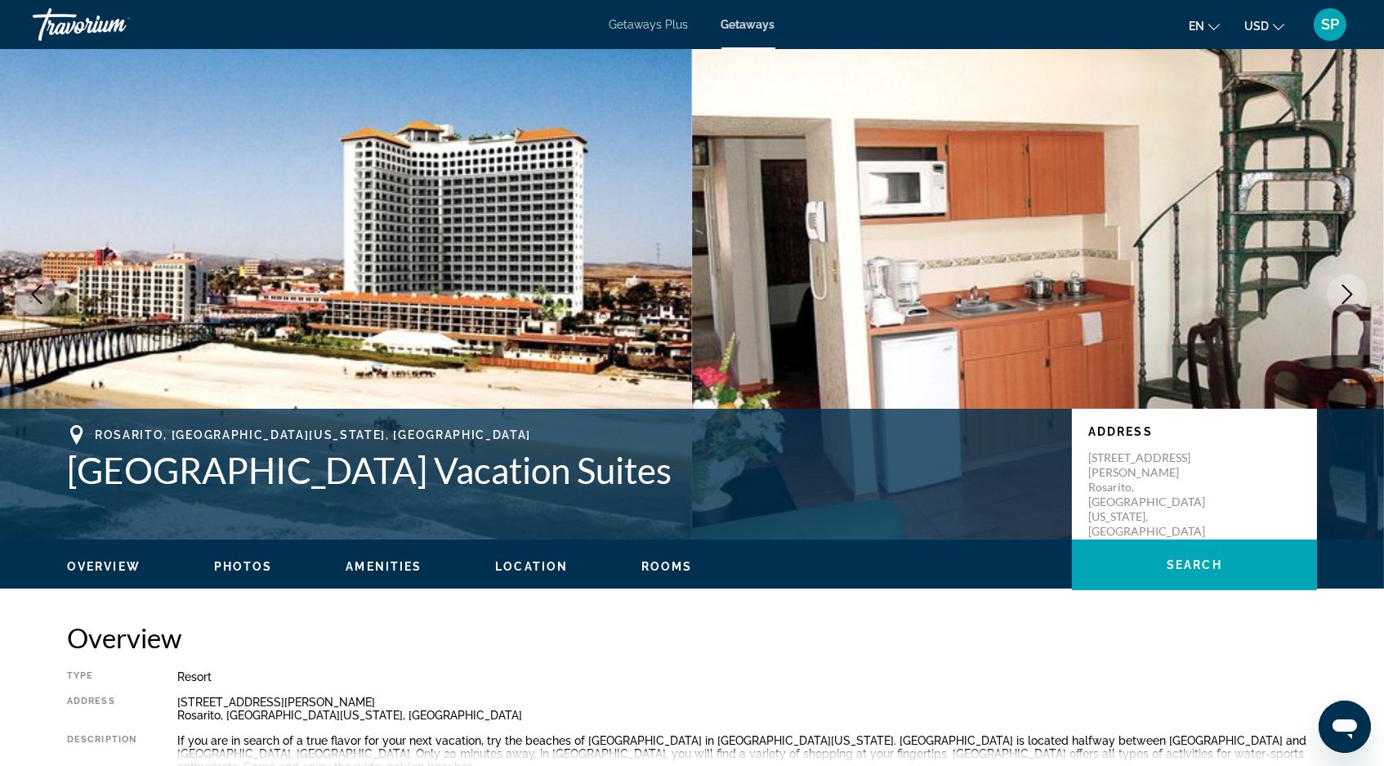
click at [1343, 304] on icon "Next image" at bounding box center [1348, 294] width 20 height 20
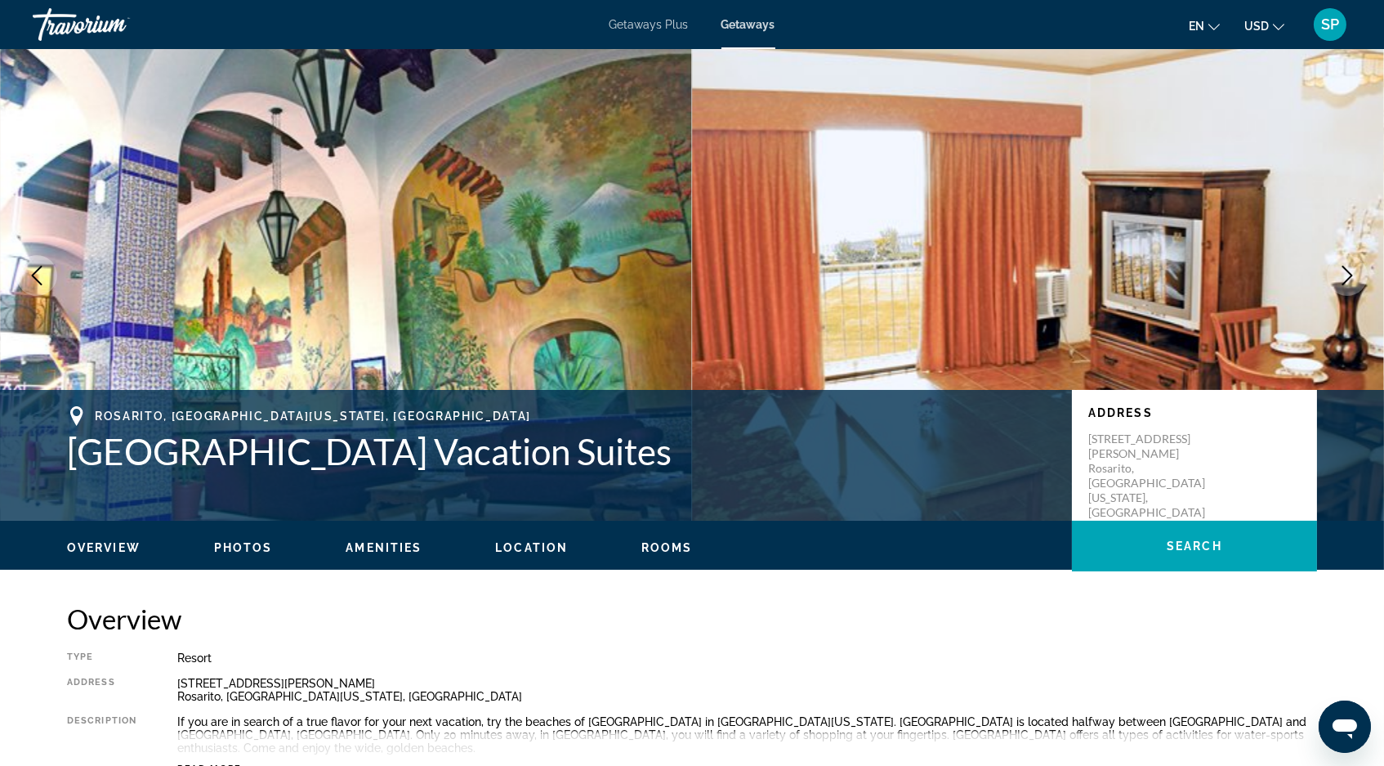
scroll to position [29, 0]
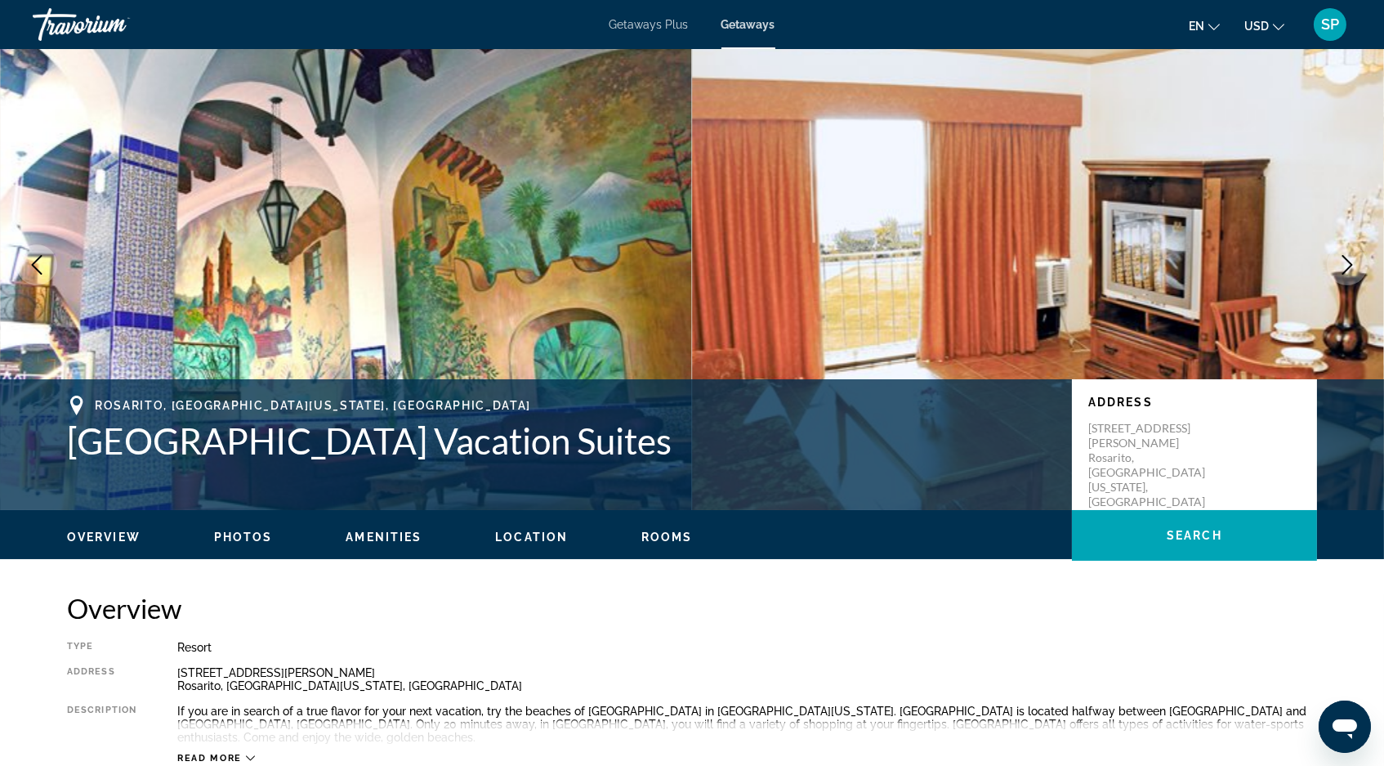
click at [1344, 275] on icon "Next image" at bounding box center [1347, 265] width 11 height 20
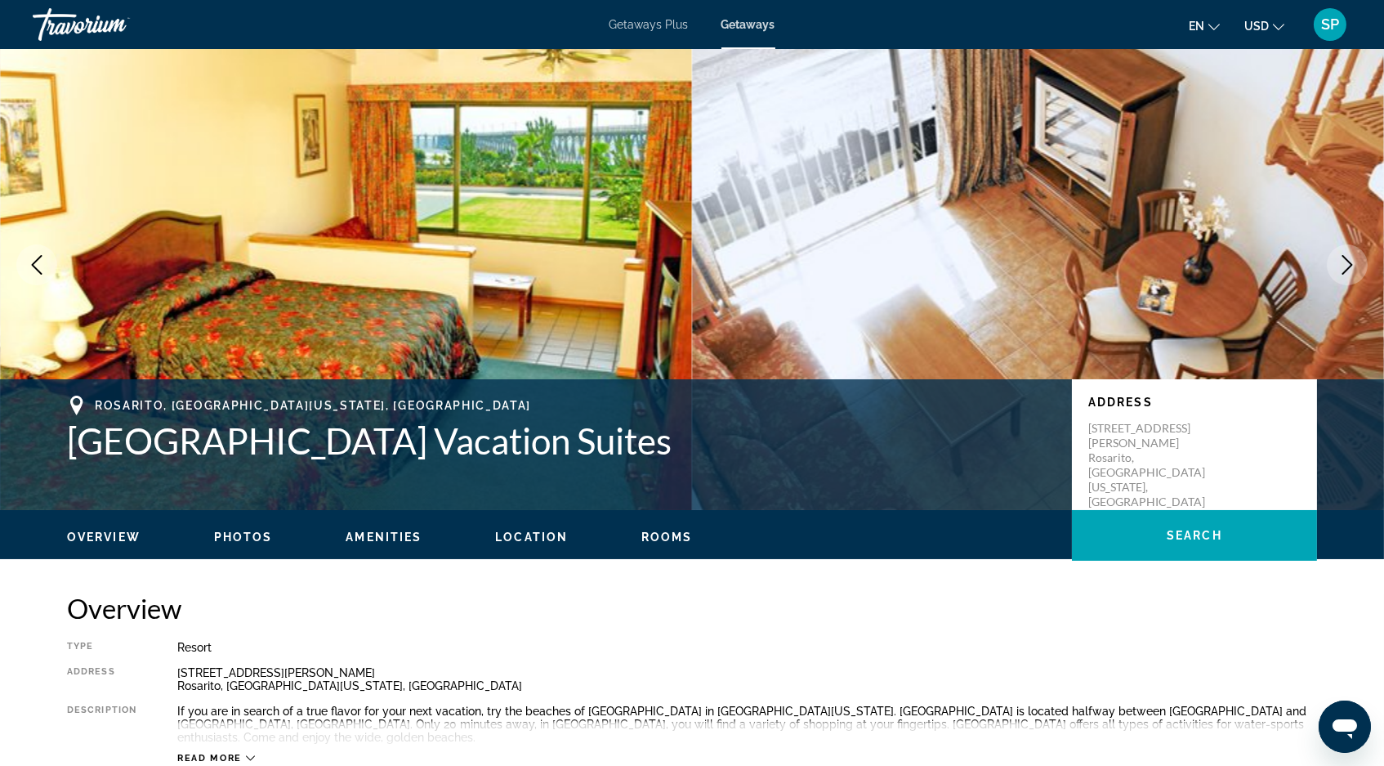
click at [1339, 275] on icon "Next image" at bounding box center [1348, 265] width 20 height 20
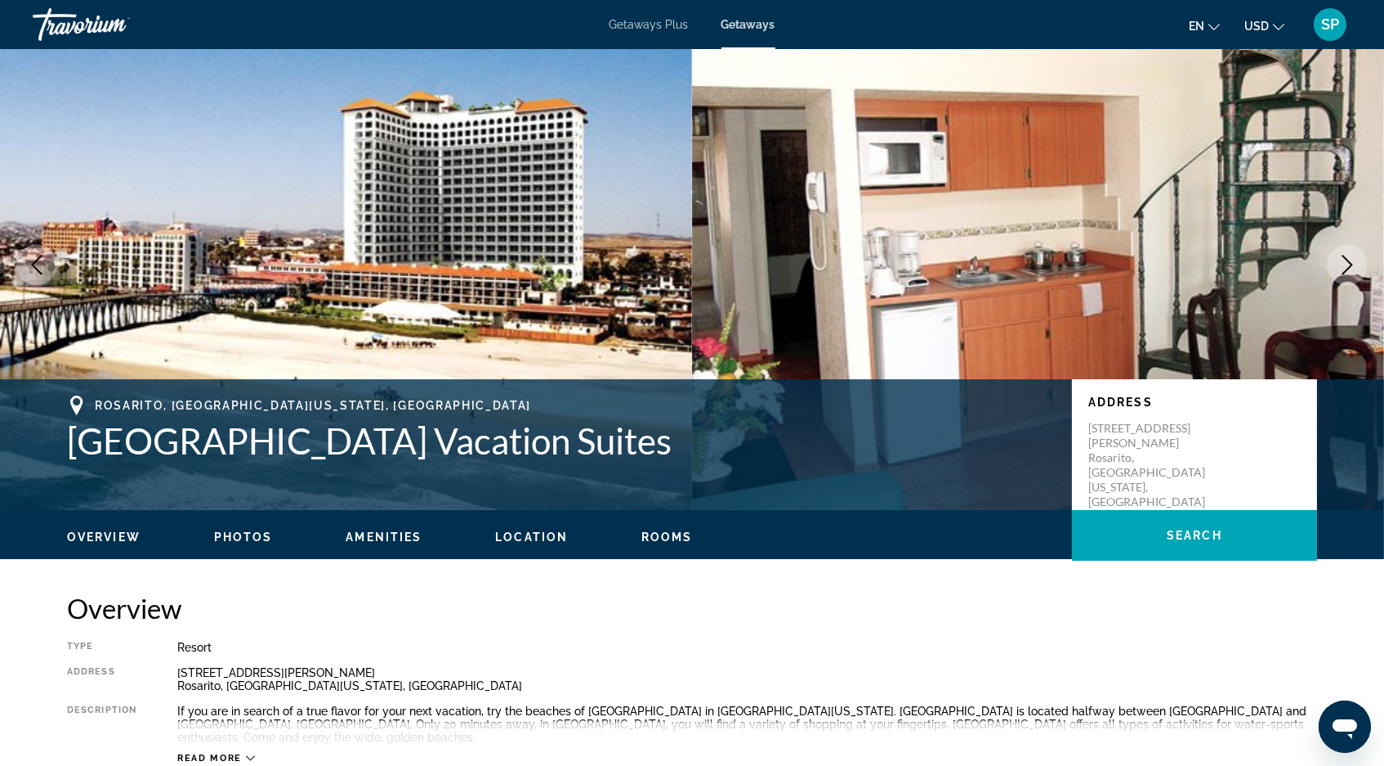
click at [1339, 275] on icon "Next image" at bounding box center [1348, 265] width 20 height 20
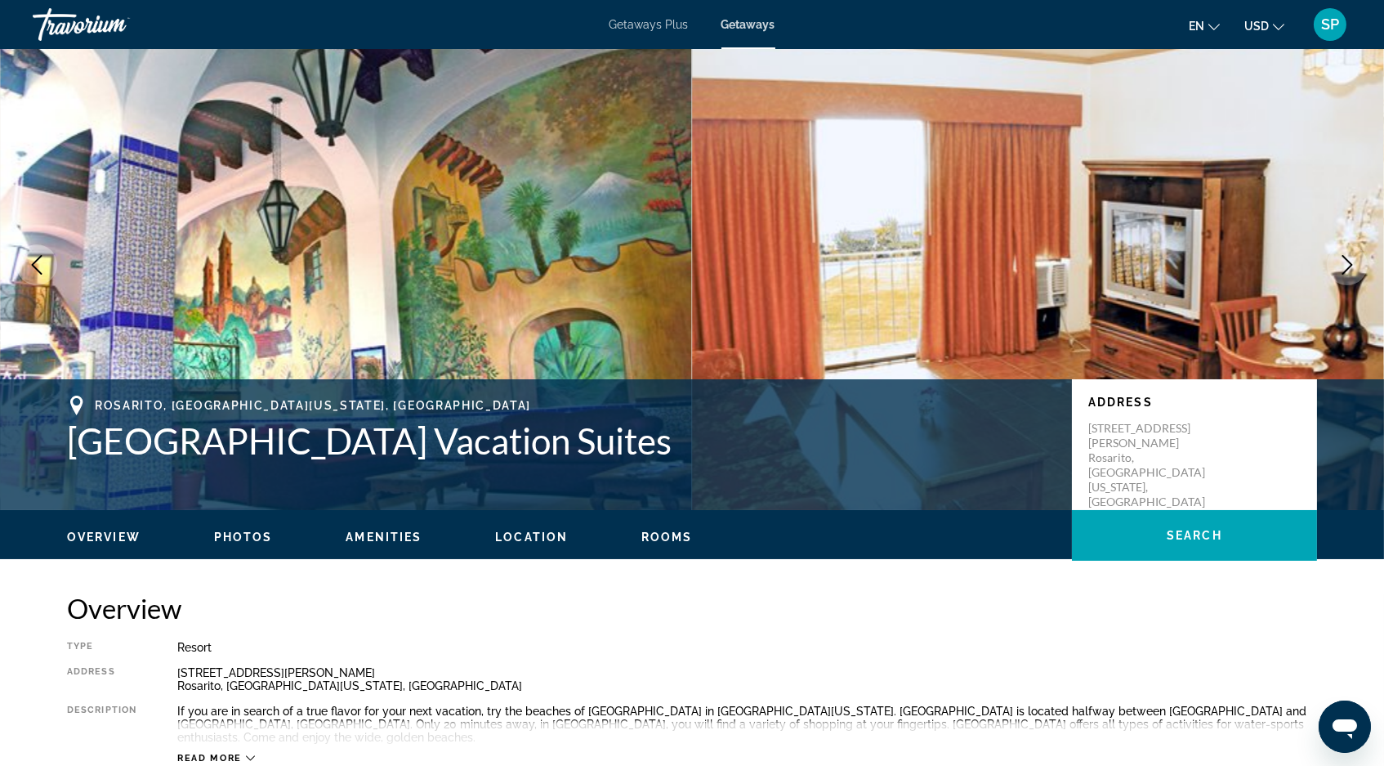
click at [1339, 275] on icon "Next image" at bounding box center [1348, 265] width 20 height 20
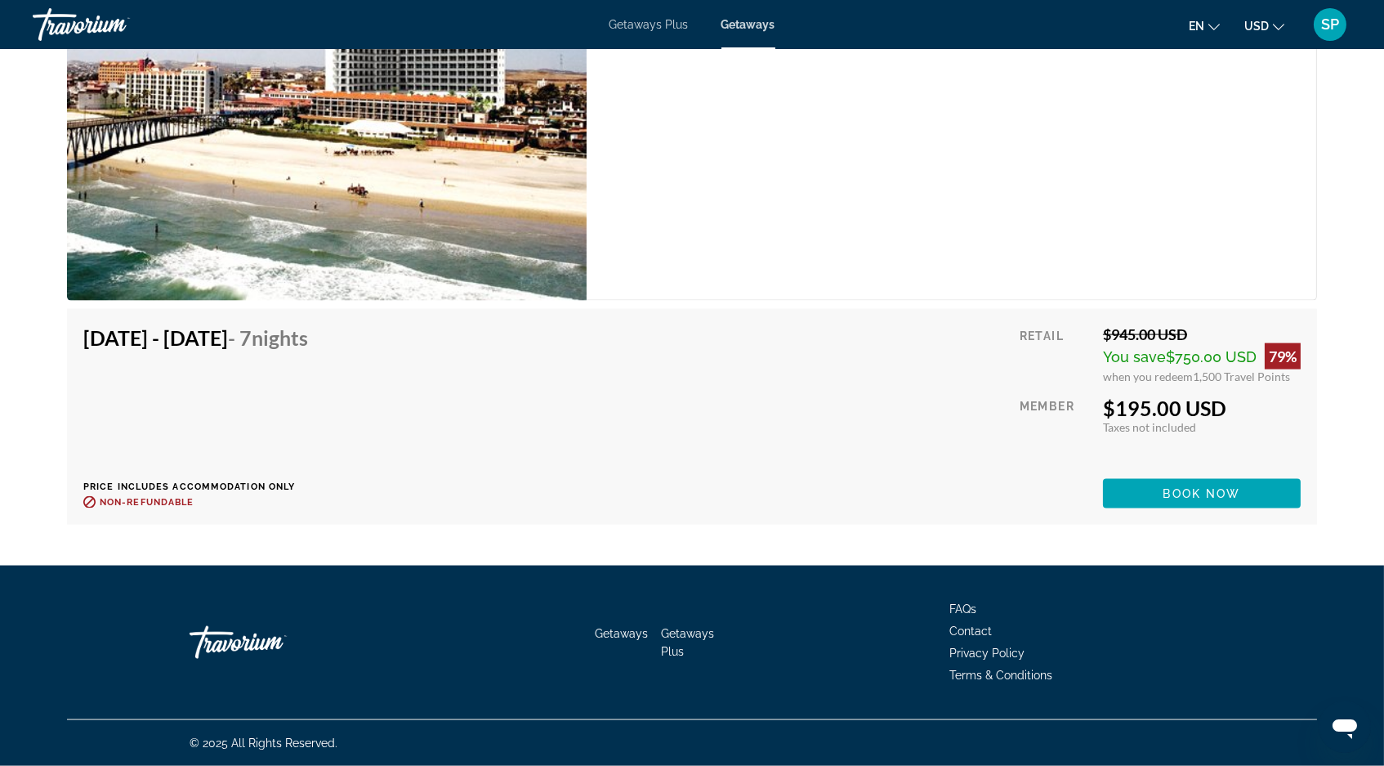
scroll to position [4373, 0]
click at [1216, 500] on span "Book now" at bounding box center [1203, 493] width 78 height 13
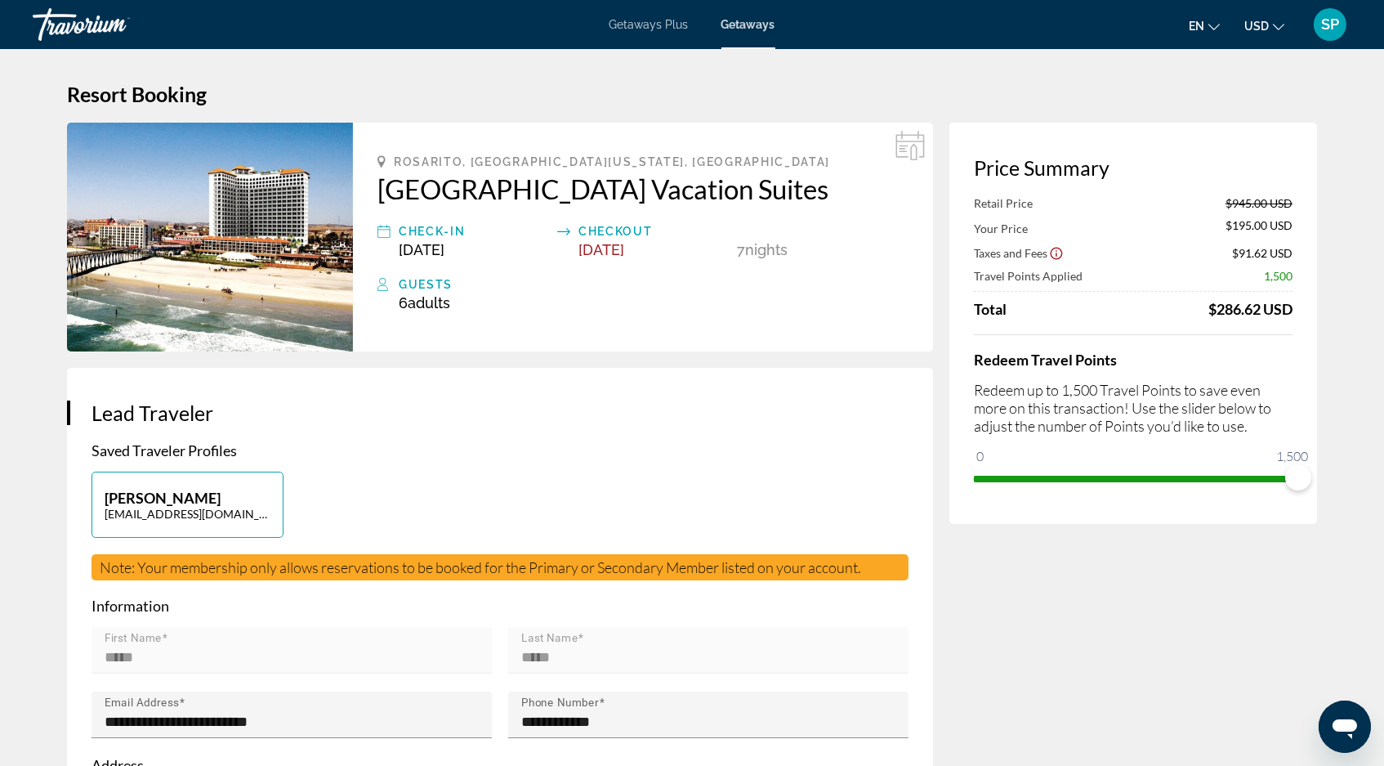
scroll to position [80, 0]
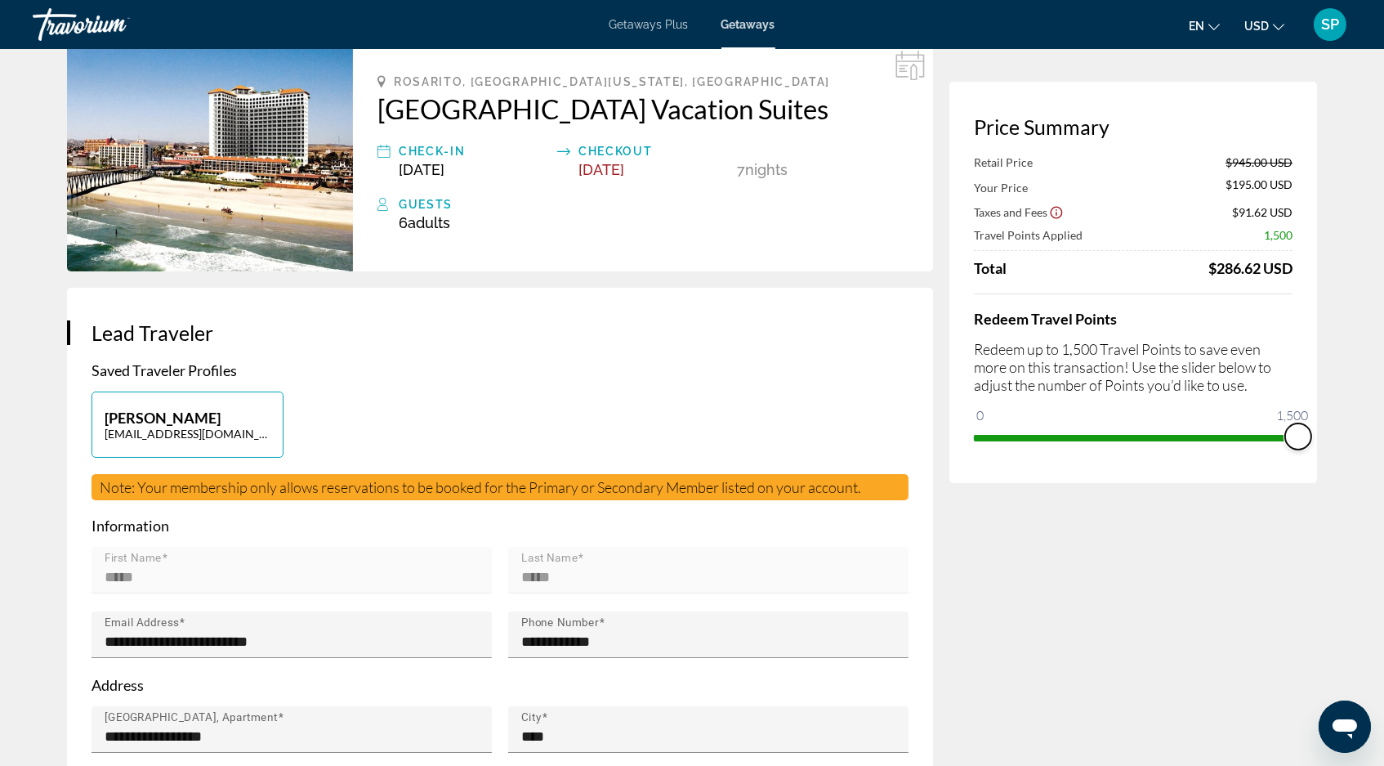
drag, startPoint x: 1311, startPoint y: 458, endPoint x: 1380, endPoint y: 449, distance: 69.2
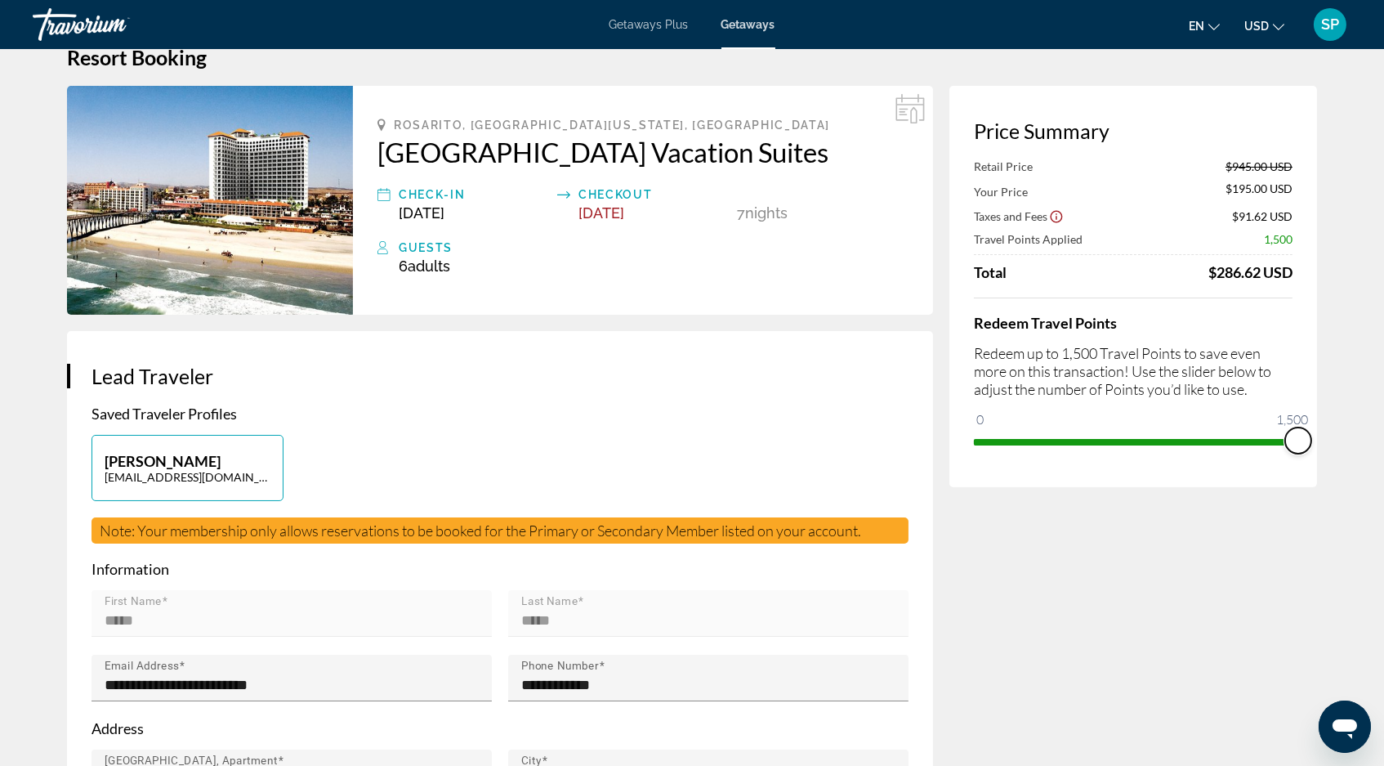
scroll to position [35, 0]
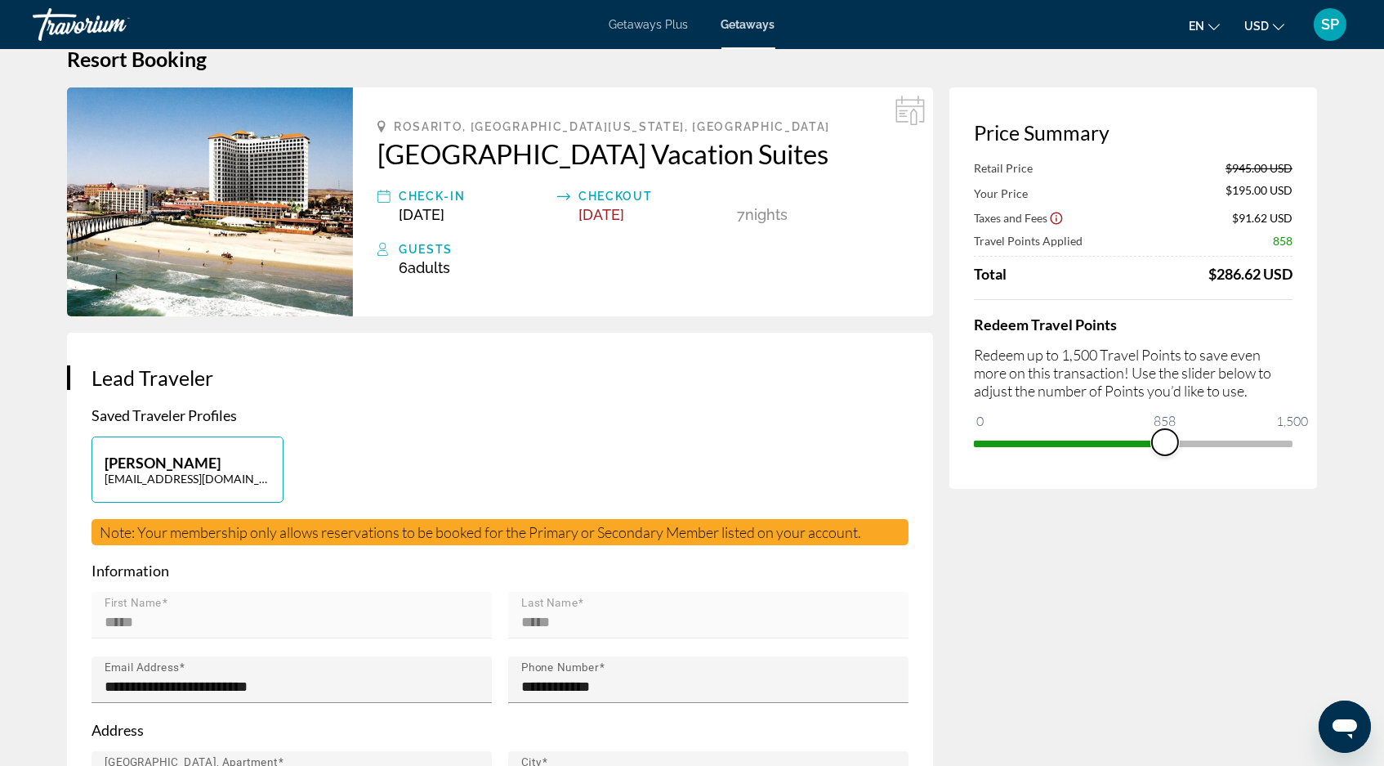
drag, startPoint x: 1309, startPoint y: 464, endPoint x: 1177, endPoint y: 471, distance: 131.8
click at [1177, 455] on span "ngx-slider" at bounding box center [1165, 442] width 26 height 26
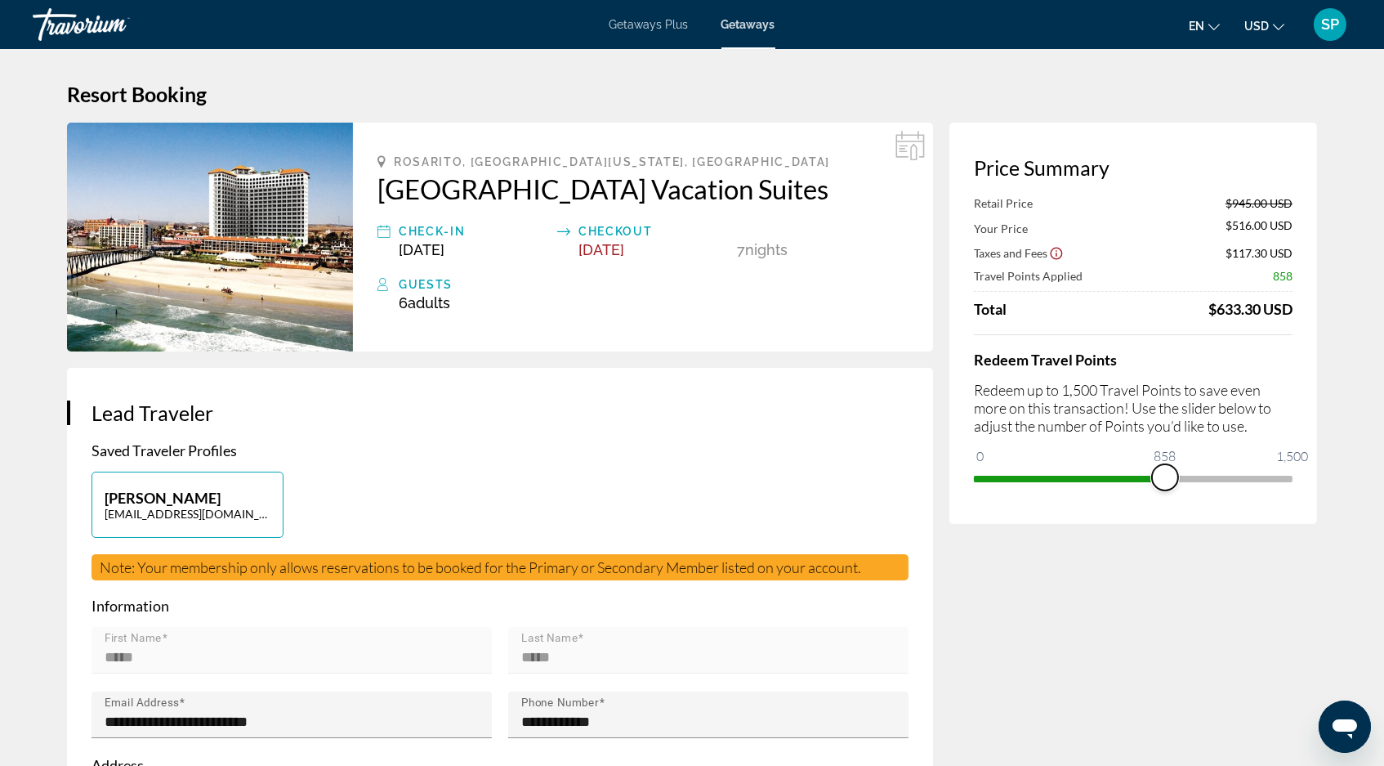
scroll to position [0, 0]
